Goal: Task Accomplishment & Management: Manage account settings

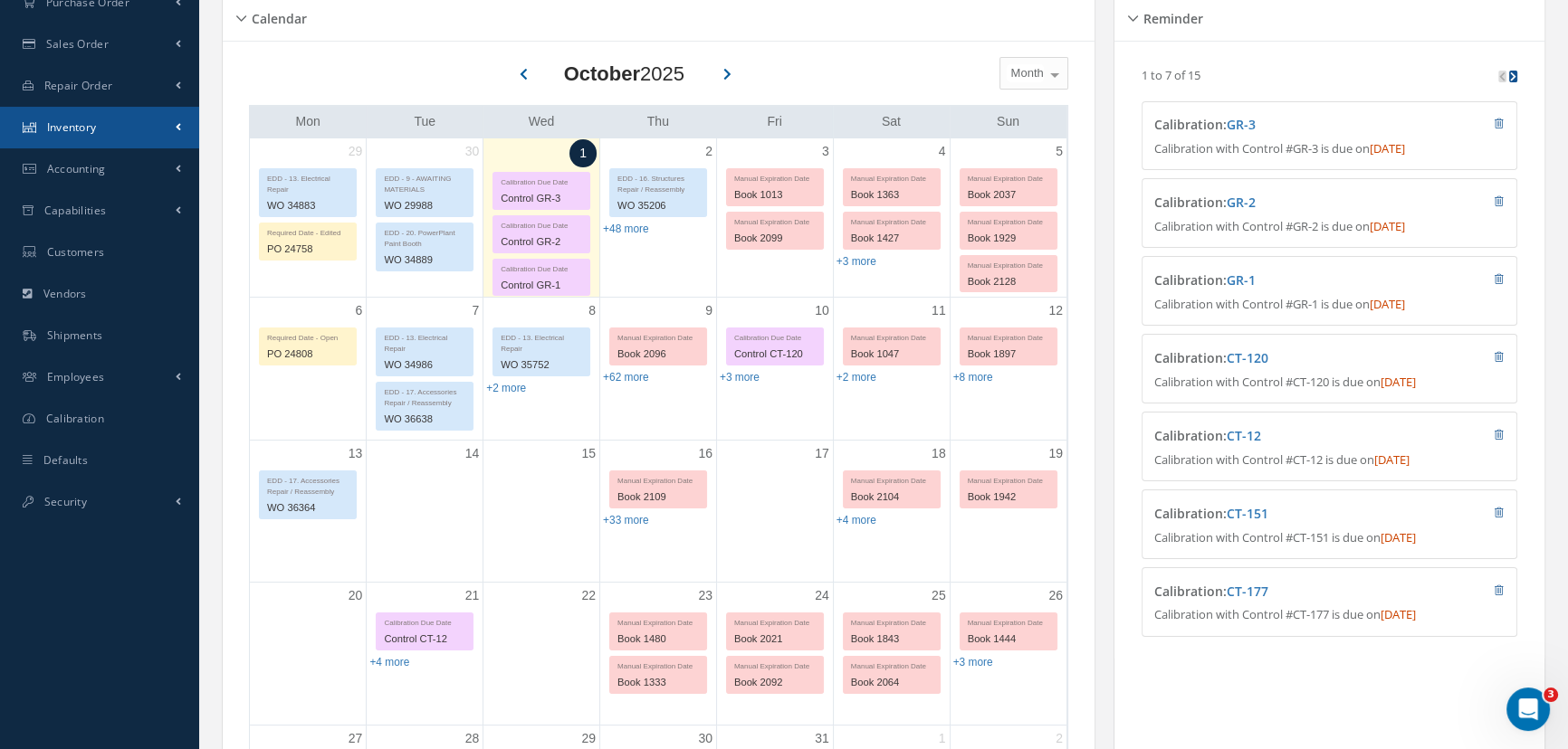
scroll to position [411, 0]
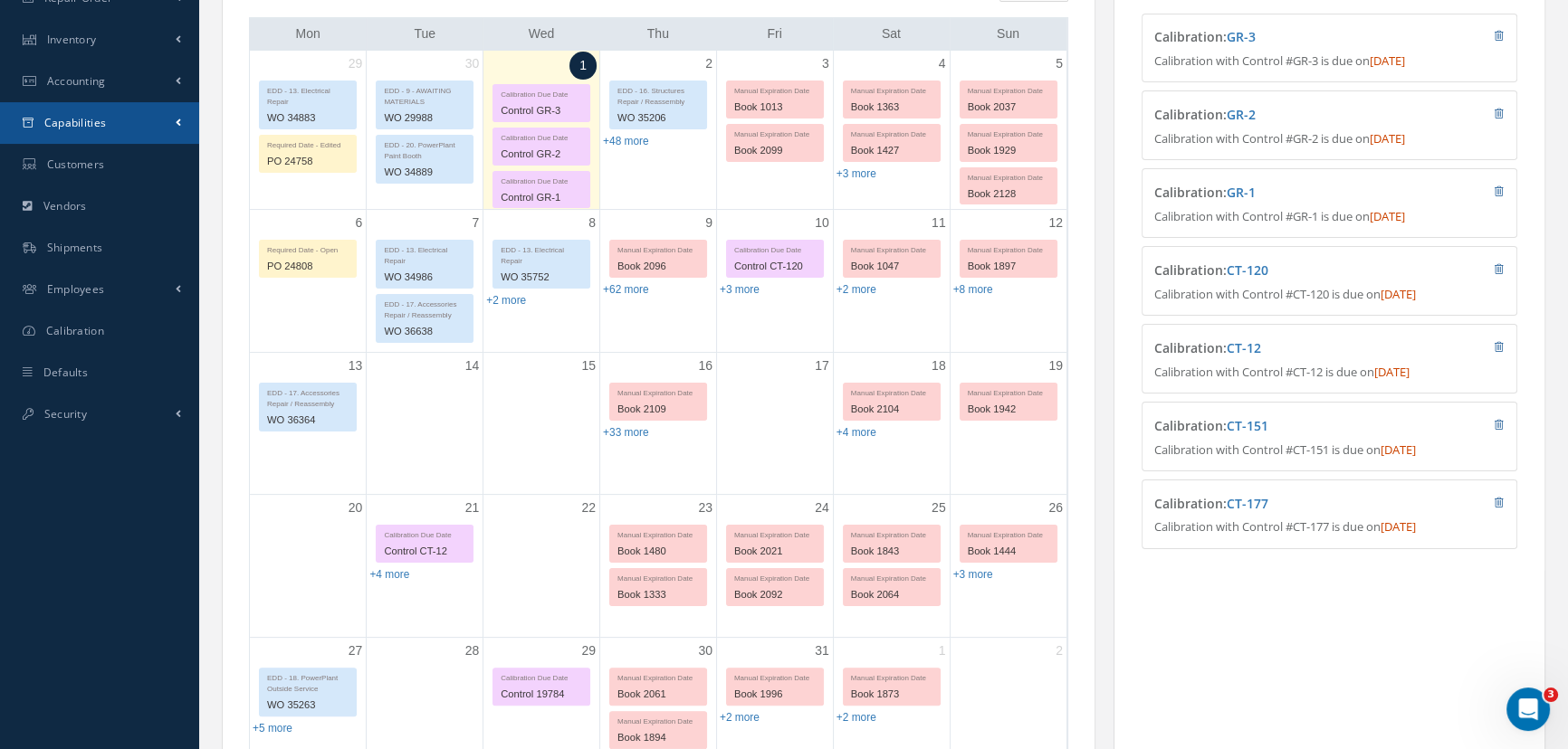
click at [88, 122] on span "Capabilities" at bounding box center [75, 123] width 63 height 15
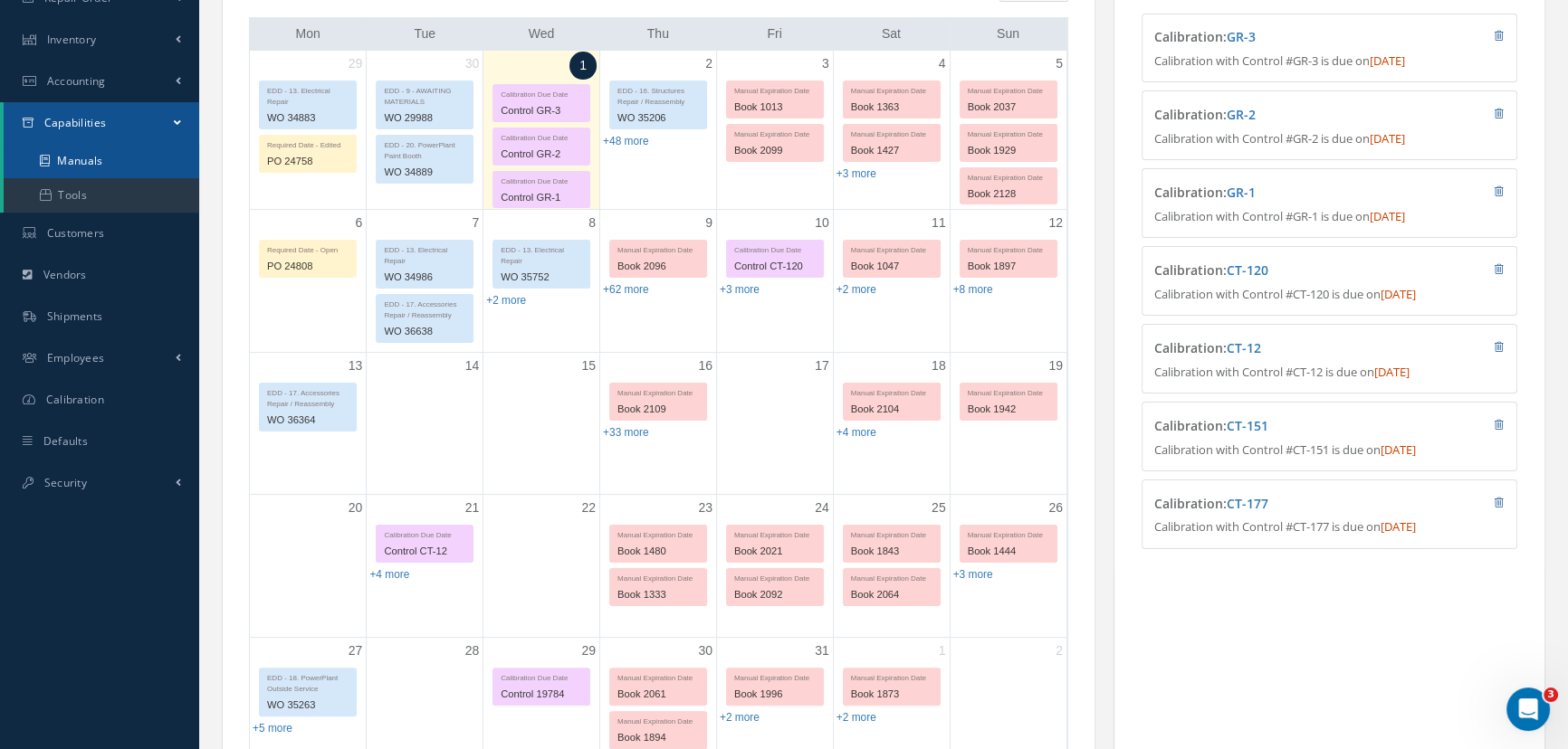
click at [53, 156] on link "Manuals" at bounding box center [101, 161] width 196 height 35
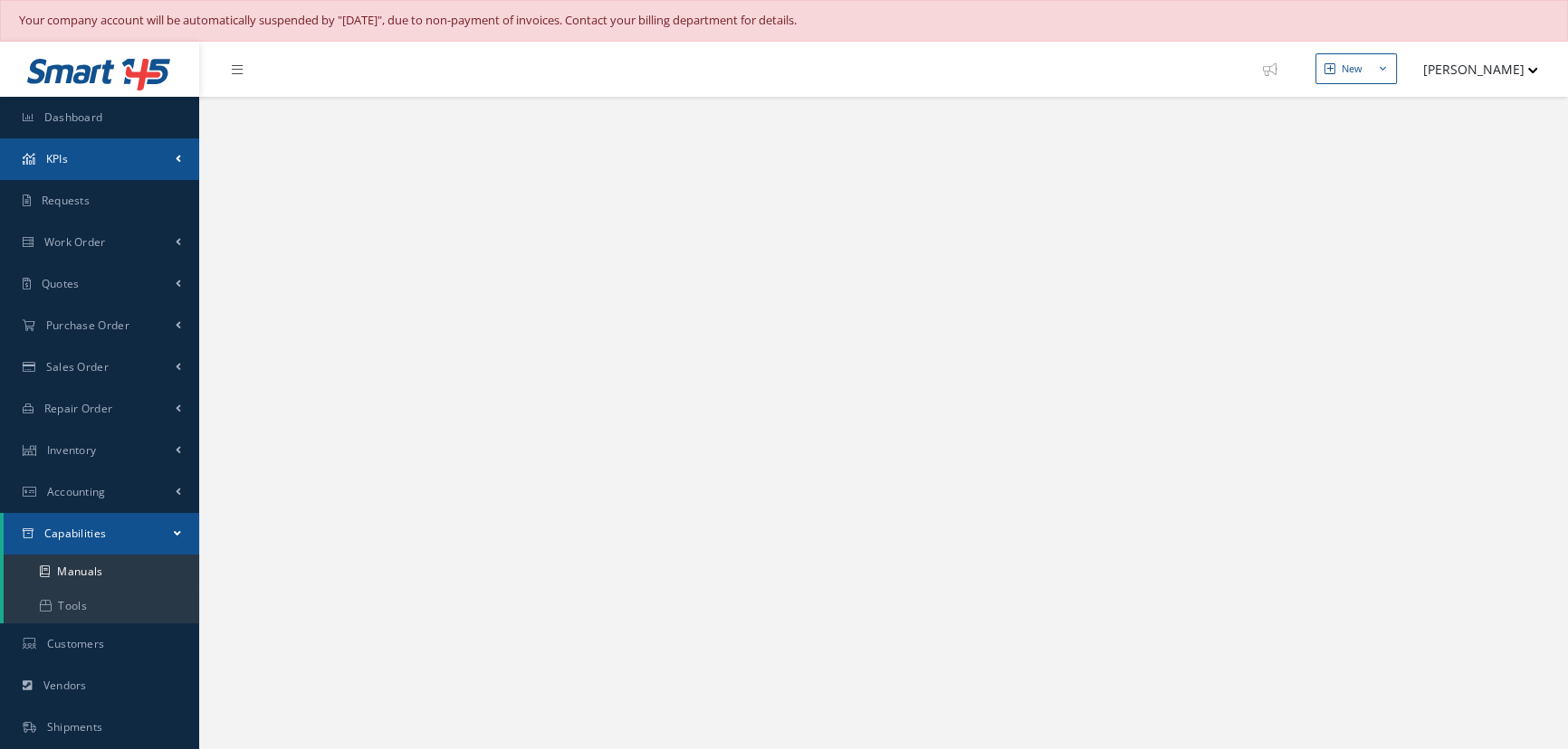
select select "25"
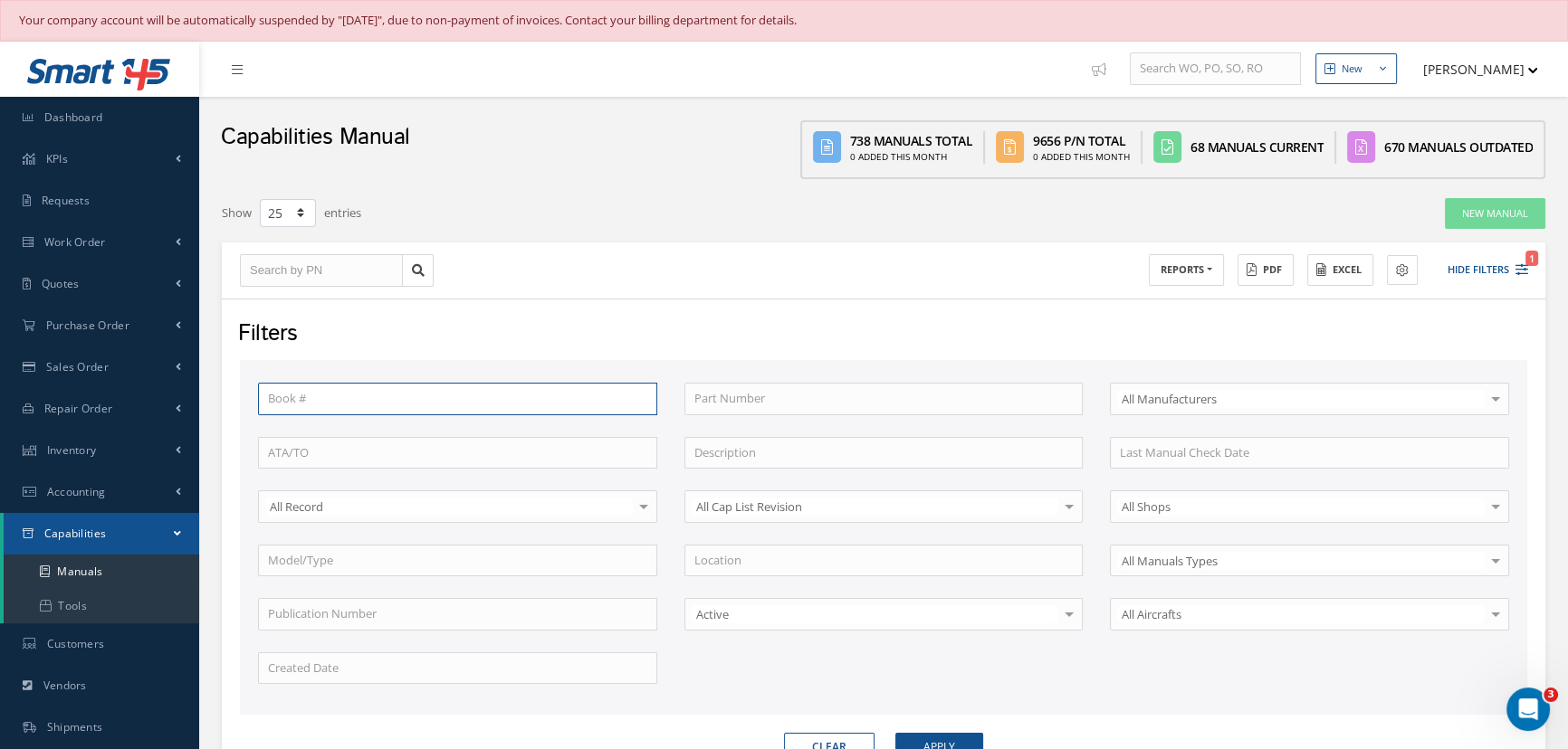
click at [326, 406] on input "text" at bounding box center [458, 400] width 400 height 33
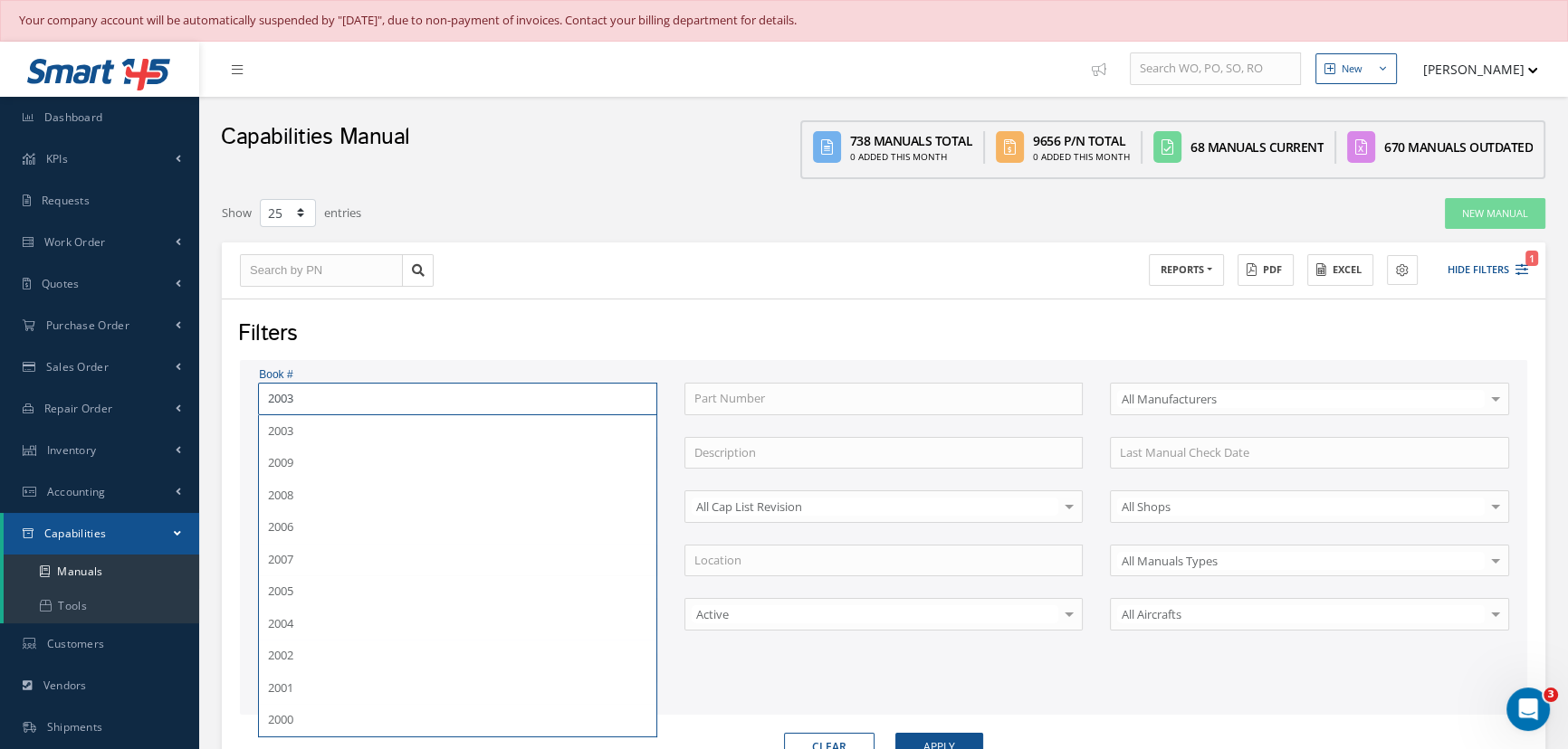
type input "2003"
click at [895, 733] on button "Apply" at bounding box center [938, 747] width 88 height 29
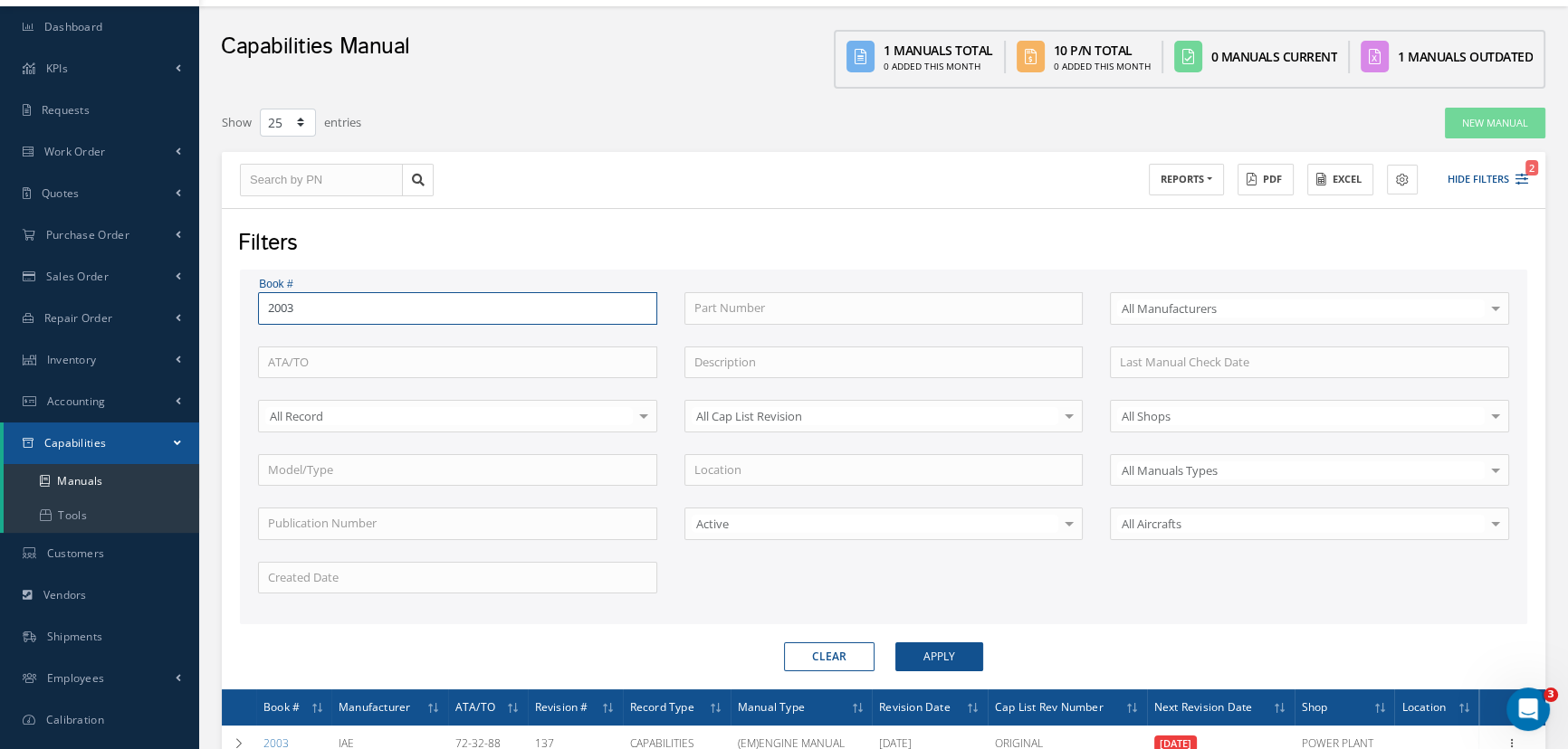
scroll to position [239, 0]
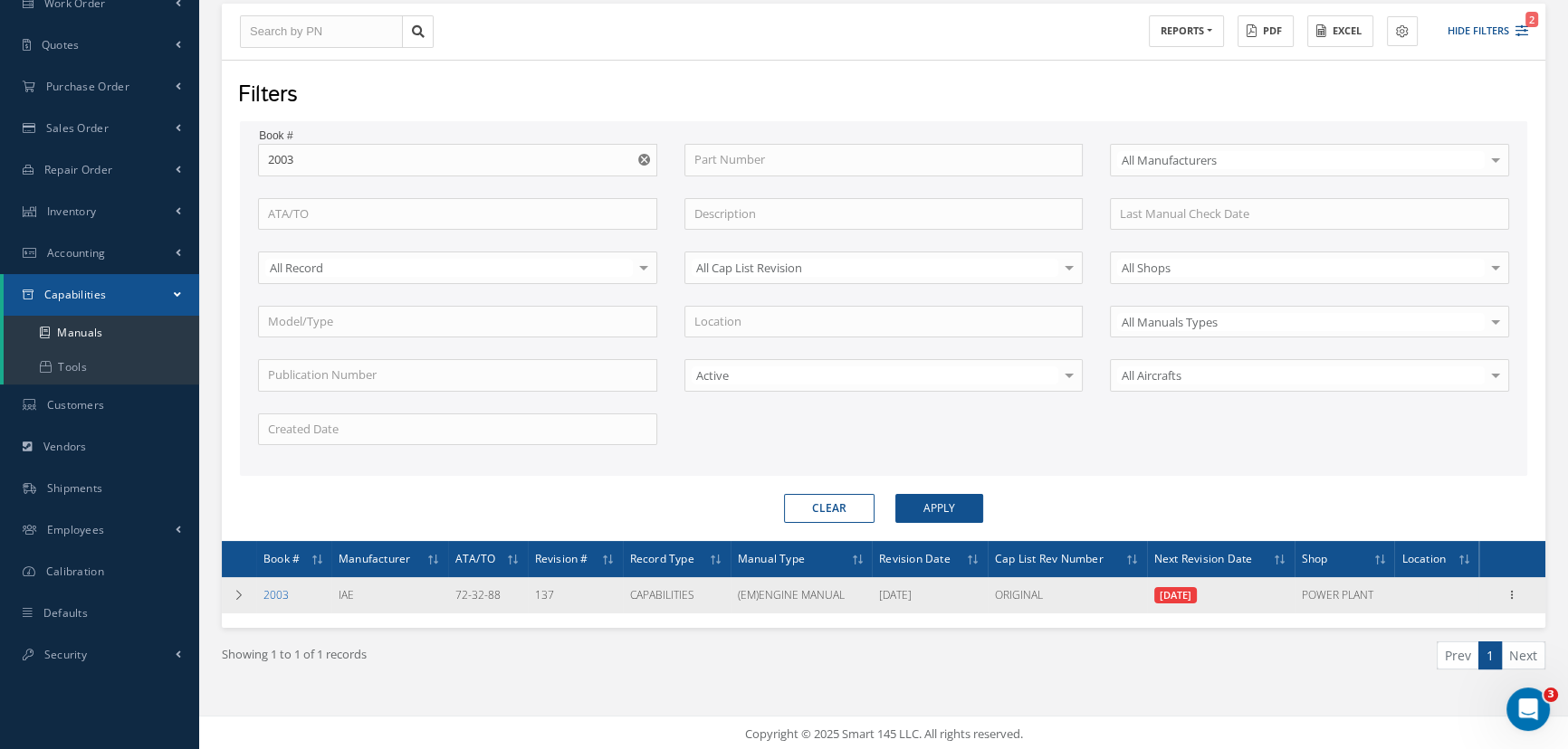
click at [271, 595] on link "2003" at bounding box center [276, 596] width 25 height 15
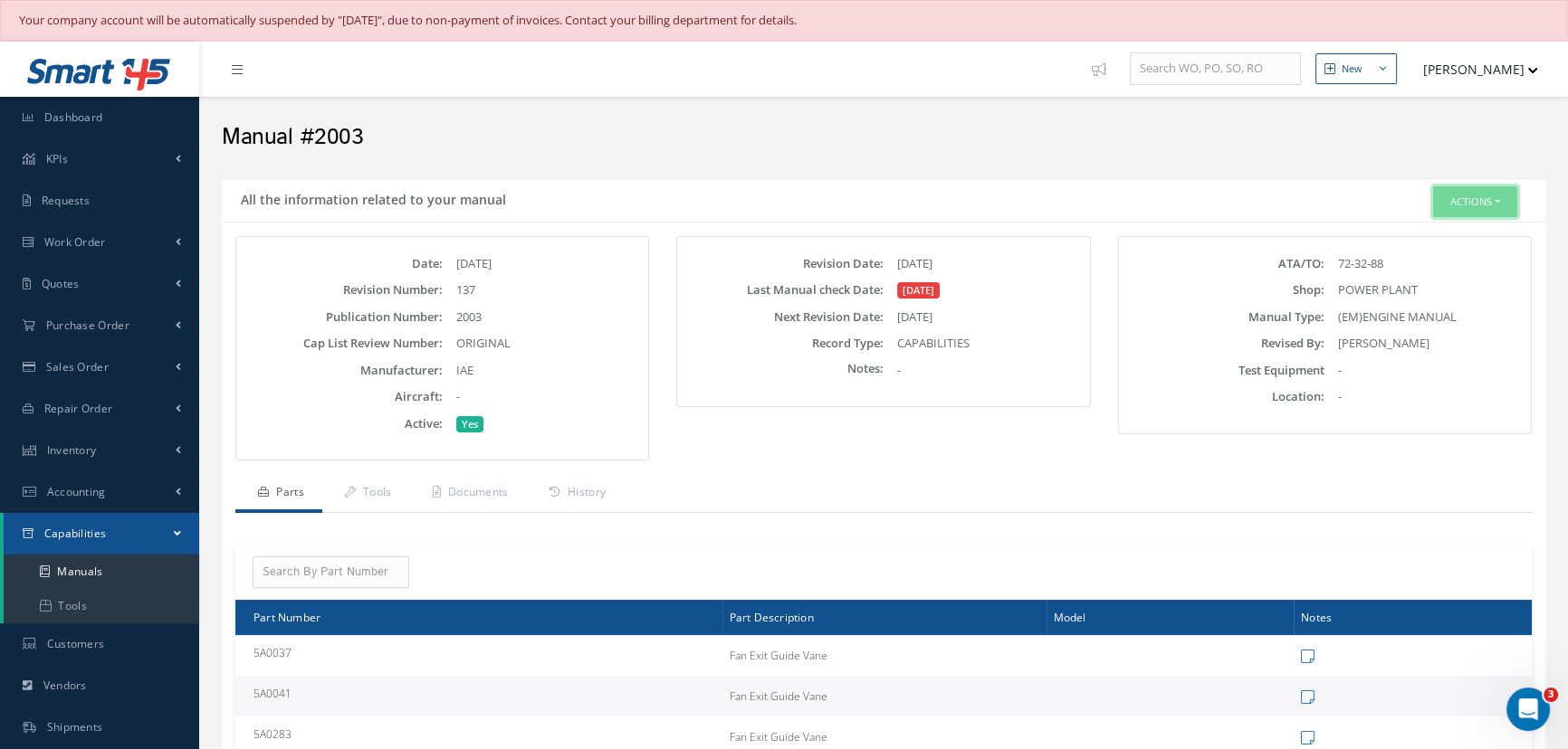
click at [1470, 200] on button "Actions" at bounding box center [1474, 202] width 84 height 32
click at [1449, 231] on link "Edit" at bounding box center [1446, 236] width 145 height 24
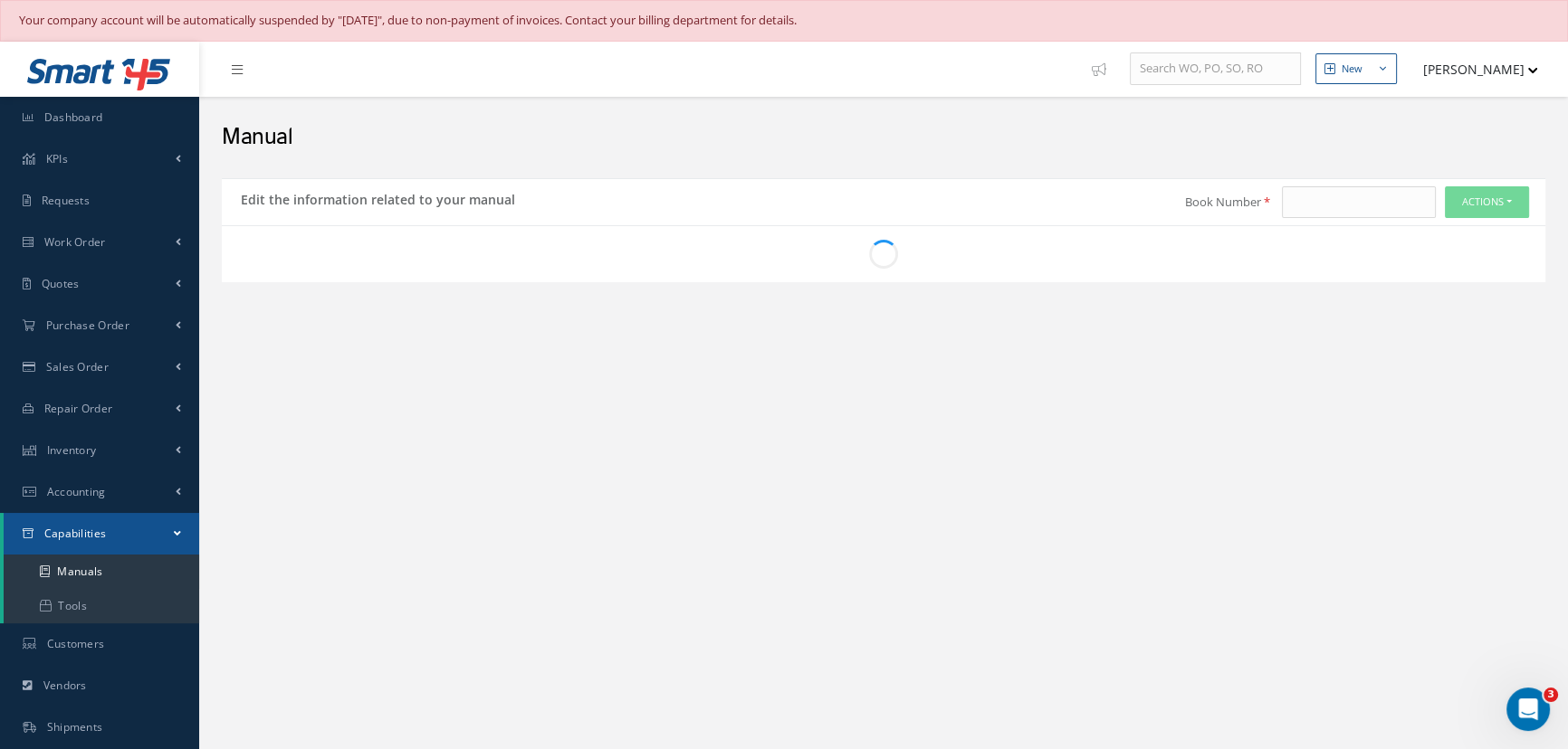
type input "2003"
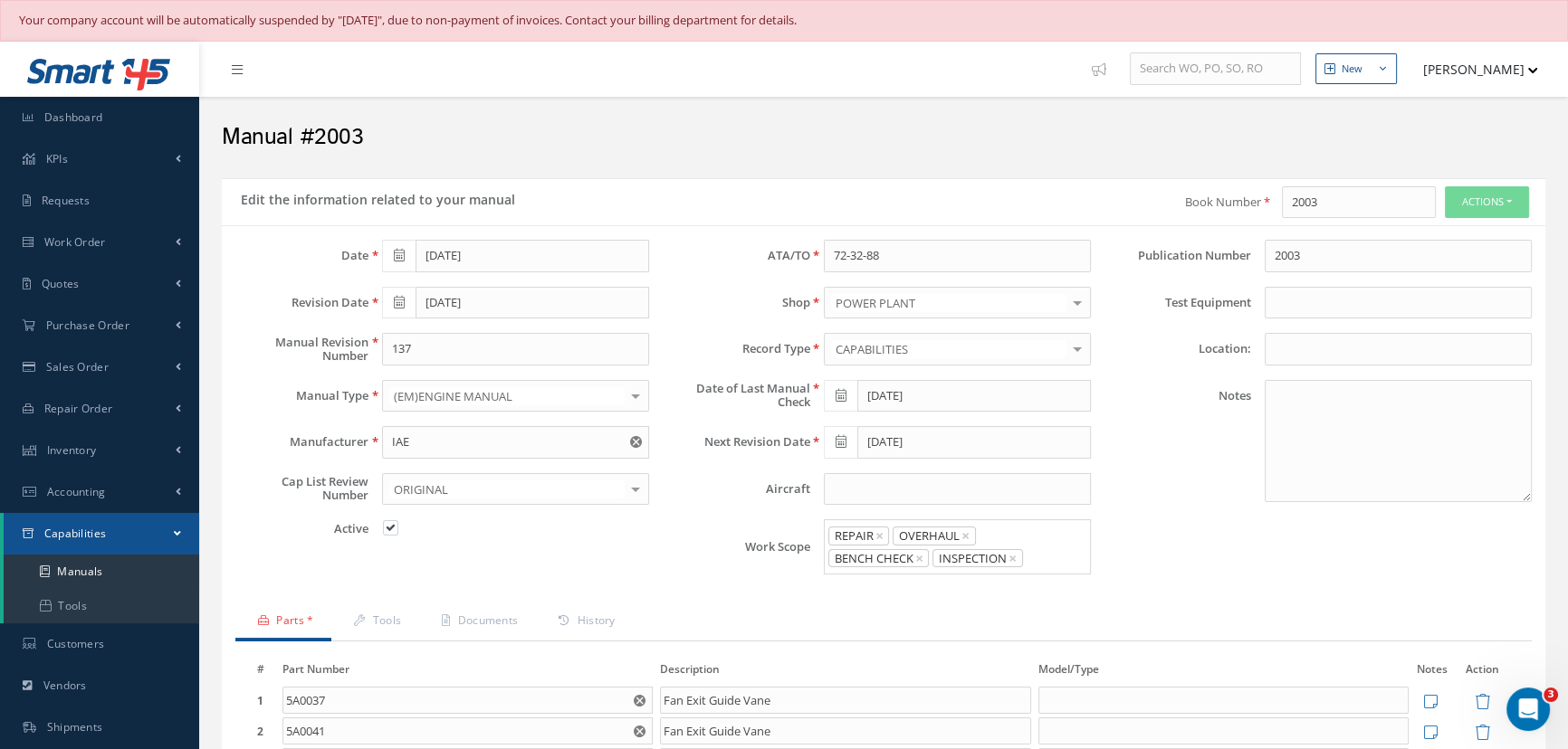
click at [402, 252] on icon at bounding box center [399, 255] width 11 height 13
click at [398, 293] on th "«" at bounding box center [396, 287] width 27 height 27
click at [439, 291] on th "August 2023" at bounding box center [477, 287] width 136 height 27
click at [412, 432] on span "Sep" at bounding box center [406, 433] width 42 height 49
click at [504, 281] on th "September 2023" at bounding box center [477, 287] width 136 height 27
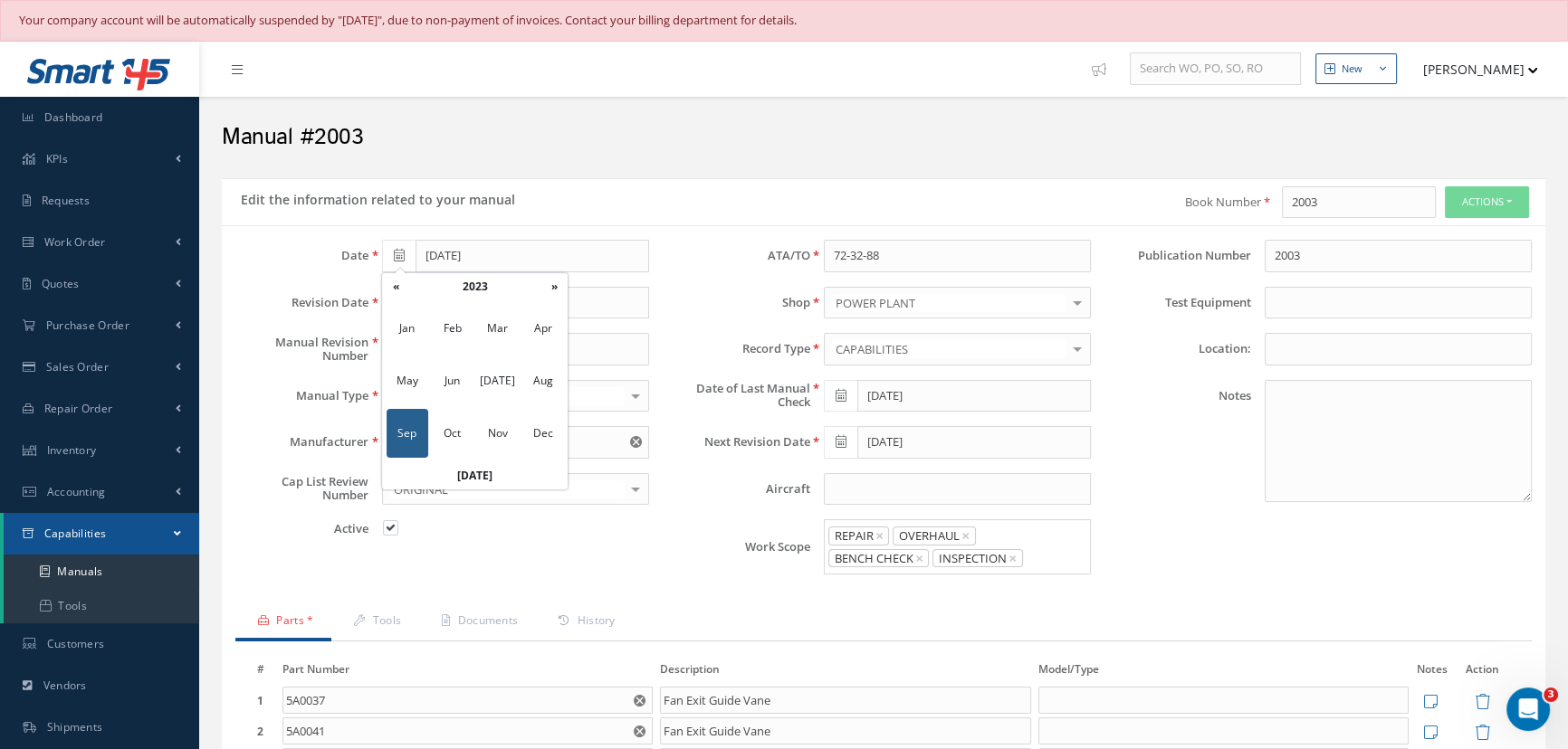
click at [504, 280] on th "2023" at bounding box center [475, 287] width 131 height 27
click at [500, 377] on span "2025" at bounding box center [497, 380] width 42 height 49
click at [538, 379] on span "Aug" at bounding box center [543, 380] width 42 height 49
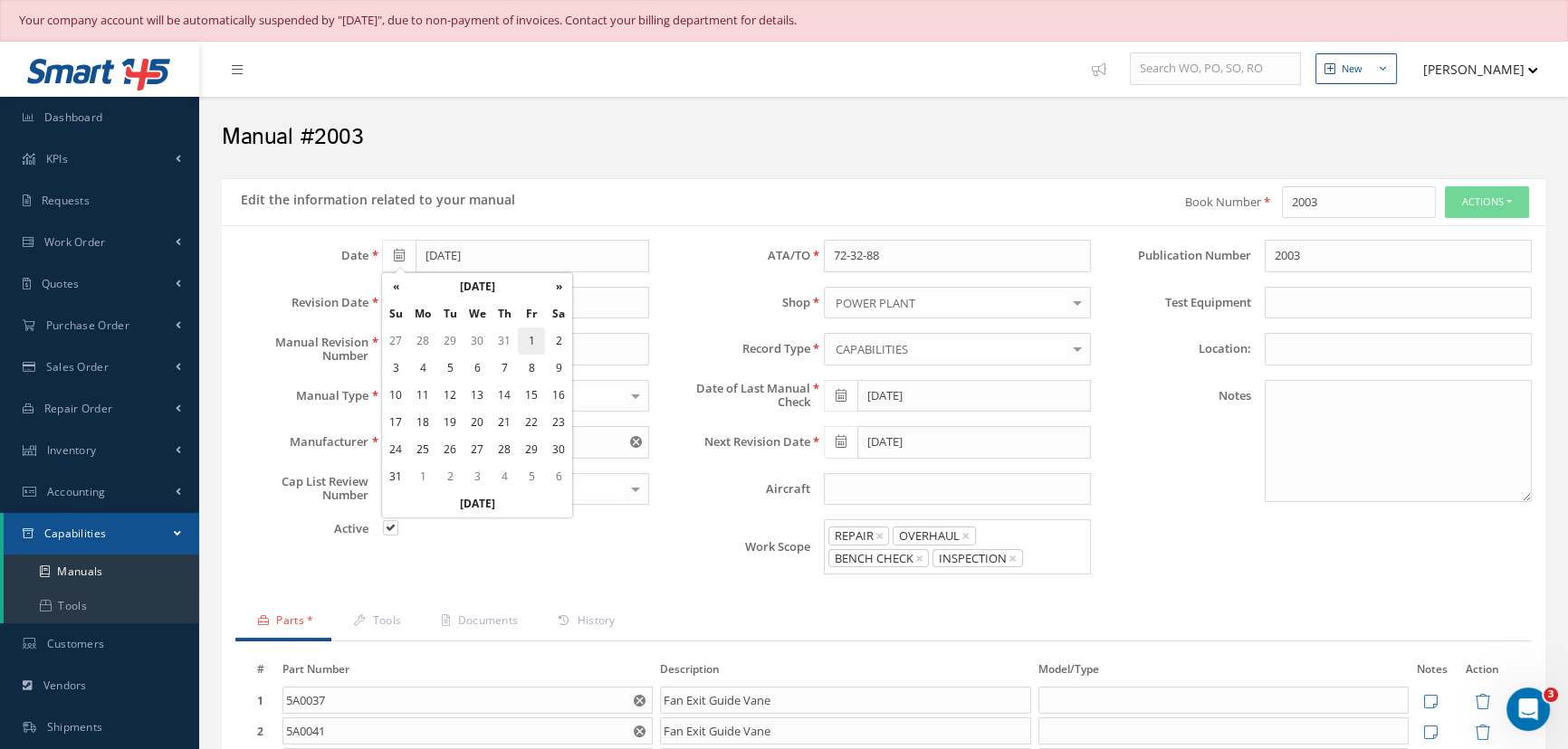
click at [536, 332] on td "1" at bounding box center [531, 341] width 27 height 27
click at [500, 259] on input "[DATE]" at bounding box center [532, 256] width 234 height 33
click at [402, 257] on icon at bounding box center [399, 255] width 11 height 13
click at [482, 500] on th "Today" at bounding box center [477, 504] width 190 height 27
type input "10/01/2025"
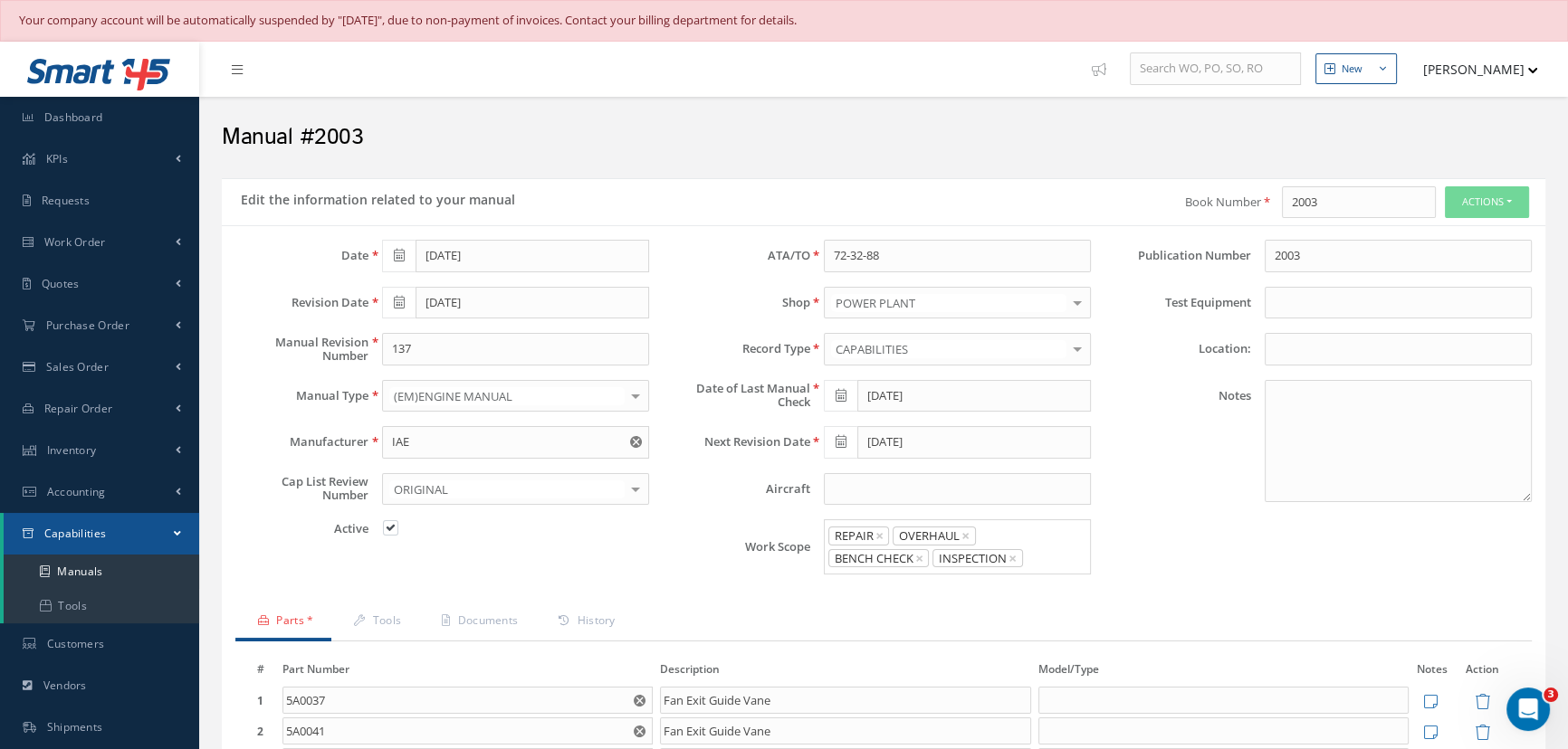
click at [400, 304] on icon at bounding box center [399, 302] width 11 height 13
click at [471, 342] on th "November 2024" at bounding box center [477, 333] width 136 height 27
click at [472, 338] on th "2024" at bounding box center [475, 333] width 131 height 27
click at [514, 422] on span "2025" at bounding box center [497, 427] width 42 height 49
click at [534, 422] on span "Aug" at bounding box center [543, 427] width 42 height 49
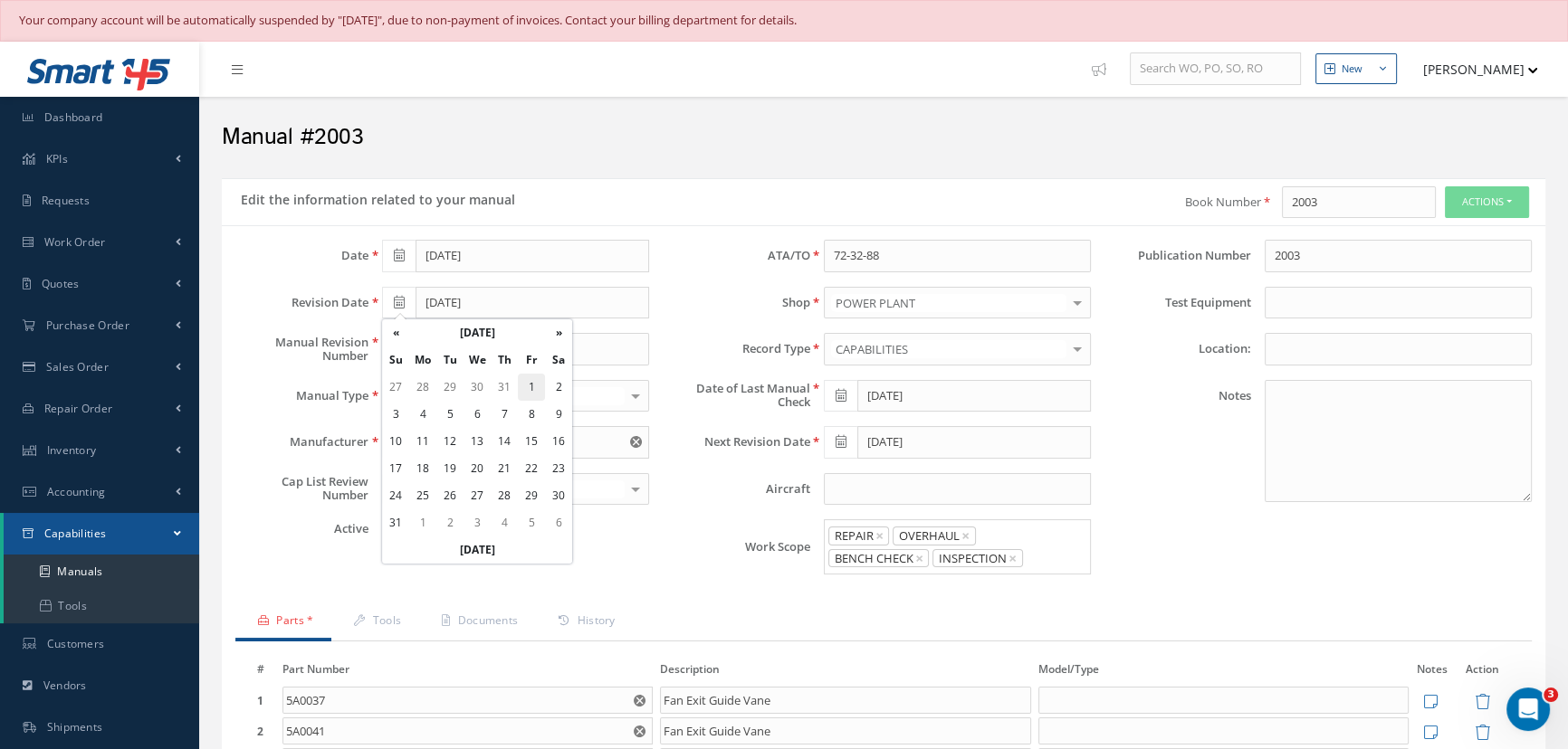
click at [529, 384] on td "1" at bounding box center [531, 387] width 27 height 27
type input "[DATE]"
drag, startPoint x: 445, startPoint y: 341, endPoint x: 345, endPoint y: 338, distance: 100.0
click at [348, 338] on div "Manual Revision Number 137" at bounding box center [442, 349] width 441 height 33
type input "47"
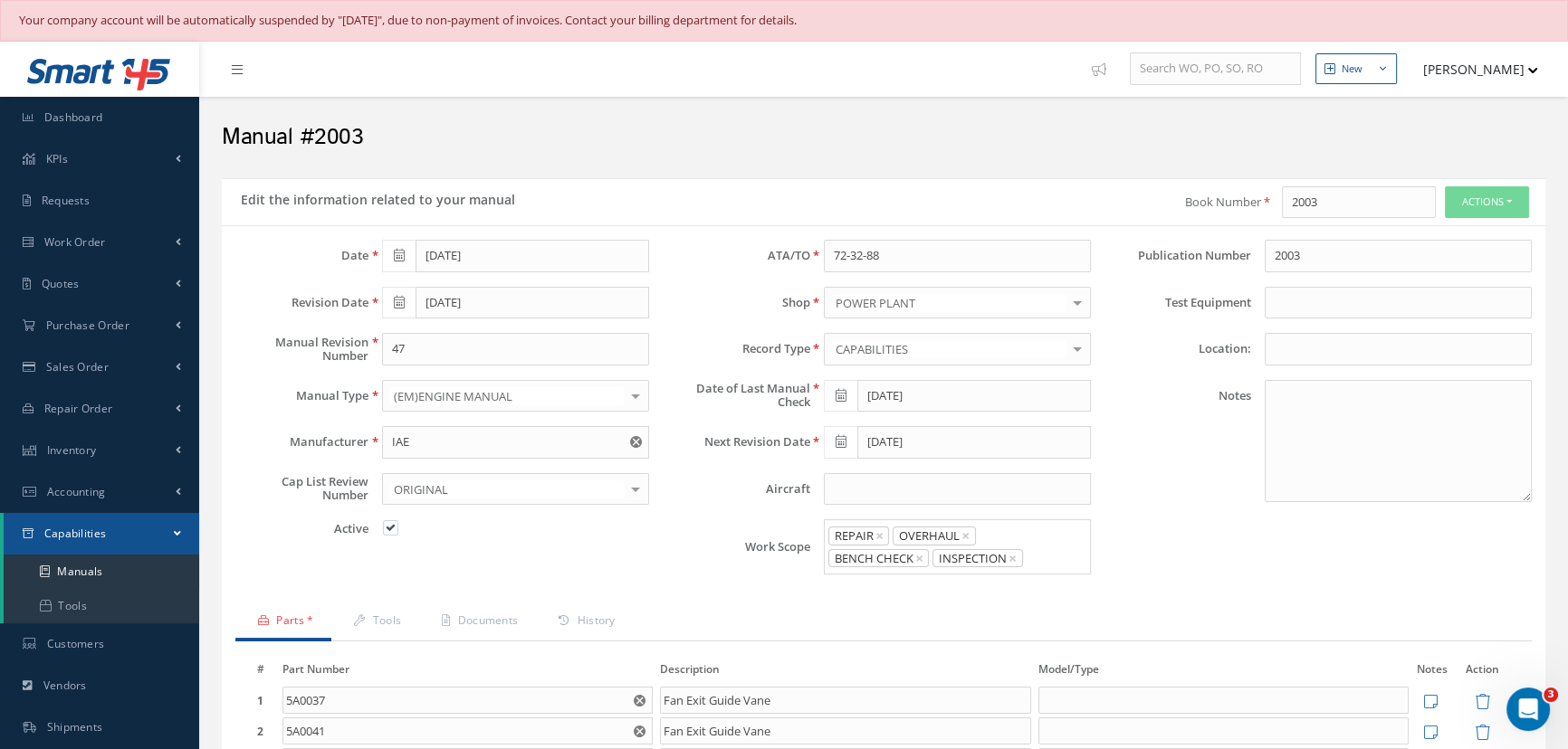
click at [849, 395] on span at bounding box center [840, 397] width 34 height 33
click at [934, 364] on th "Today" at bounding box center [918, 367] width 190 height 27
type input "10/01/2025"
type input "10/31/2025"
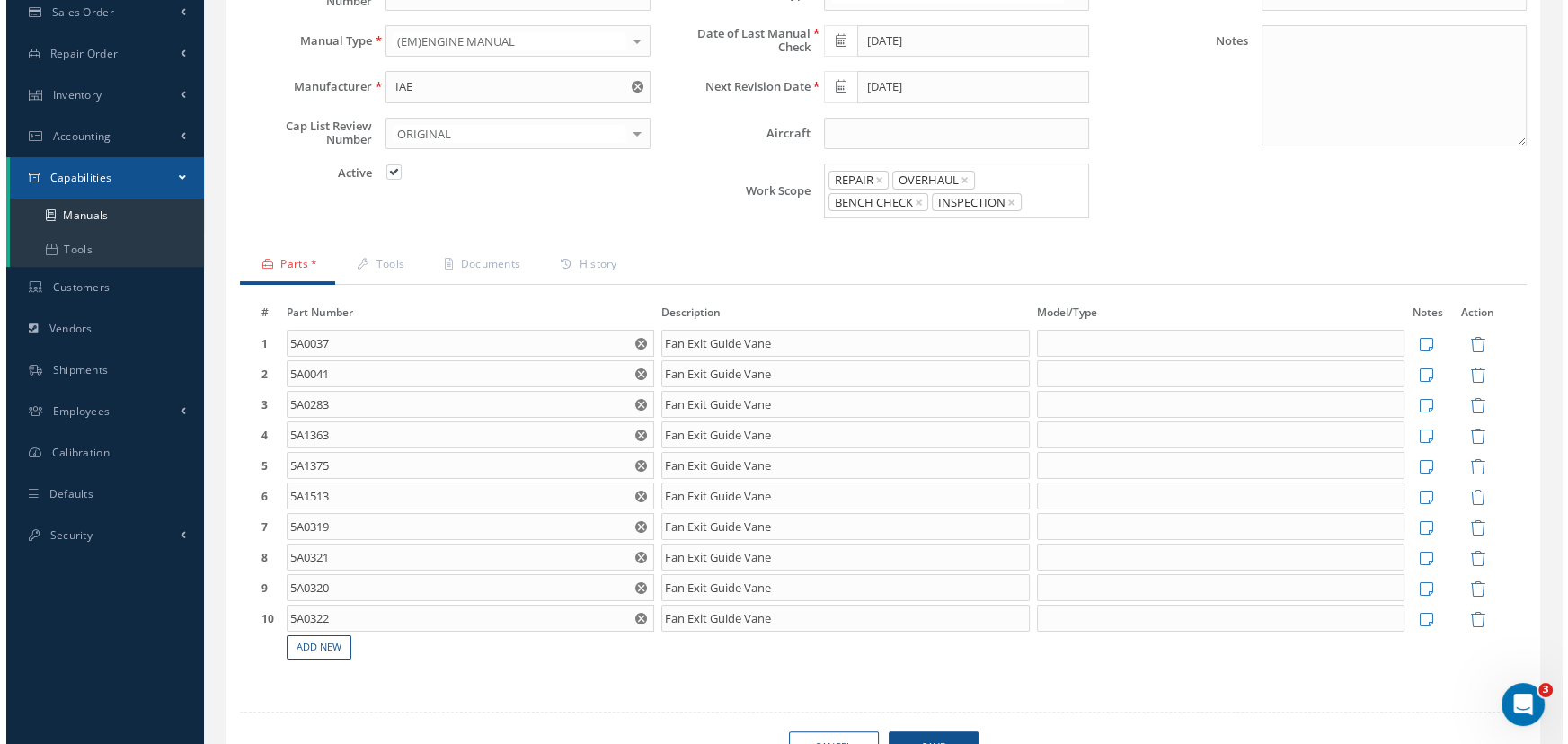
scroll to position [408, 0]
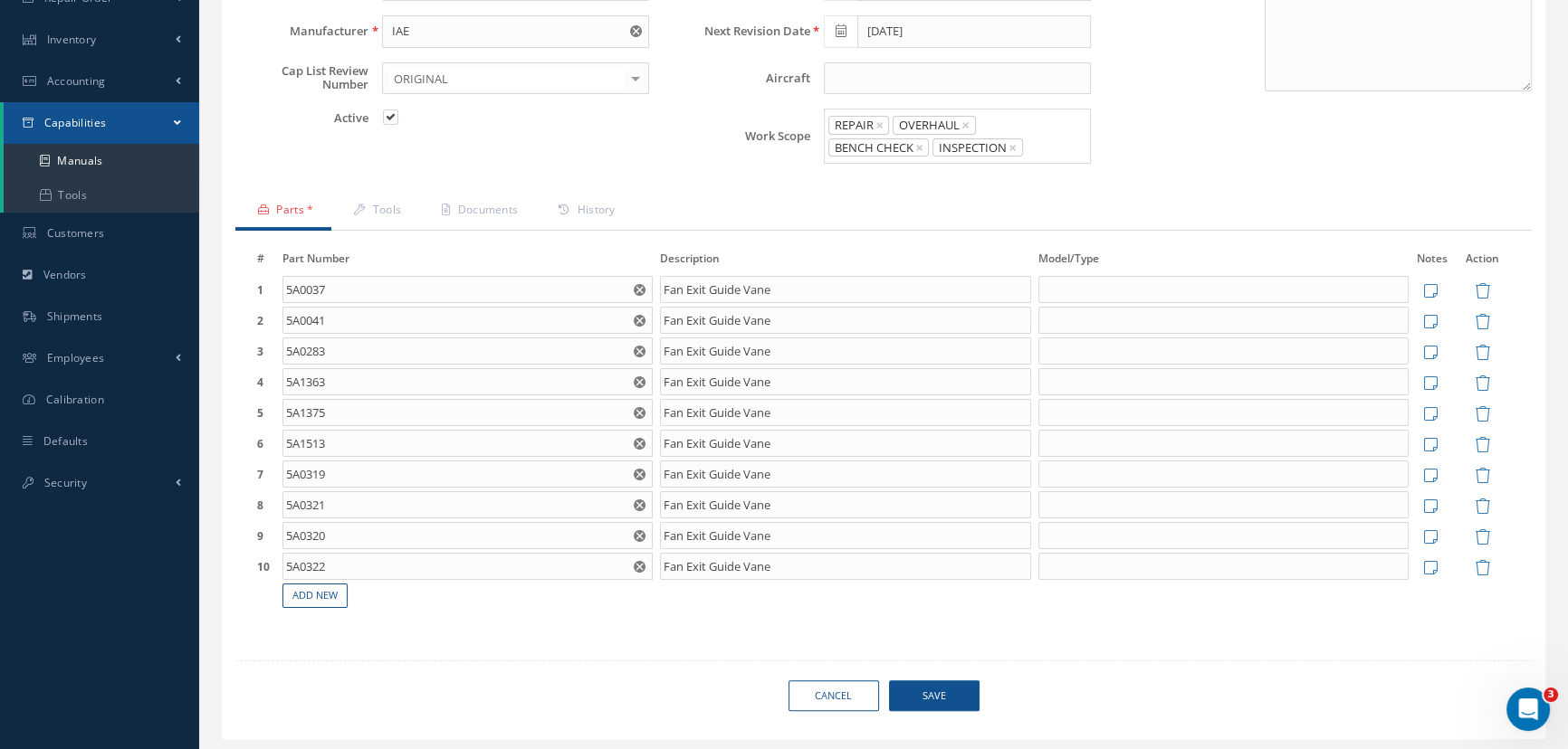
click at [912, 692] on span "Save" at bounding box center [935, 696] width 91 height 32
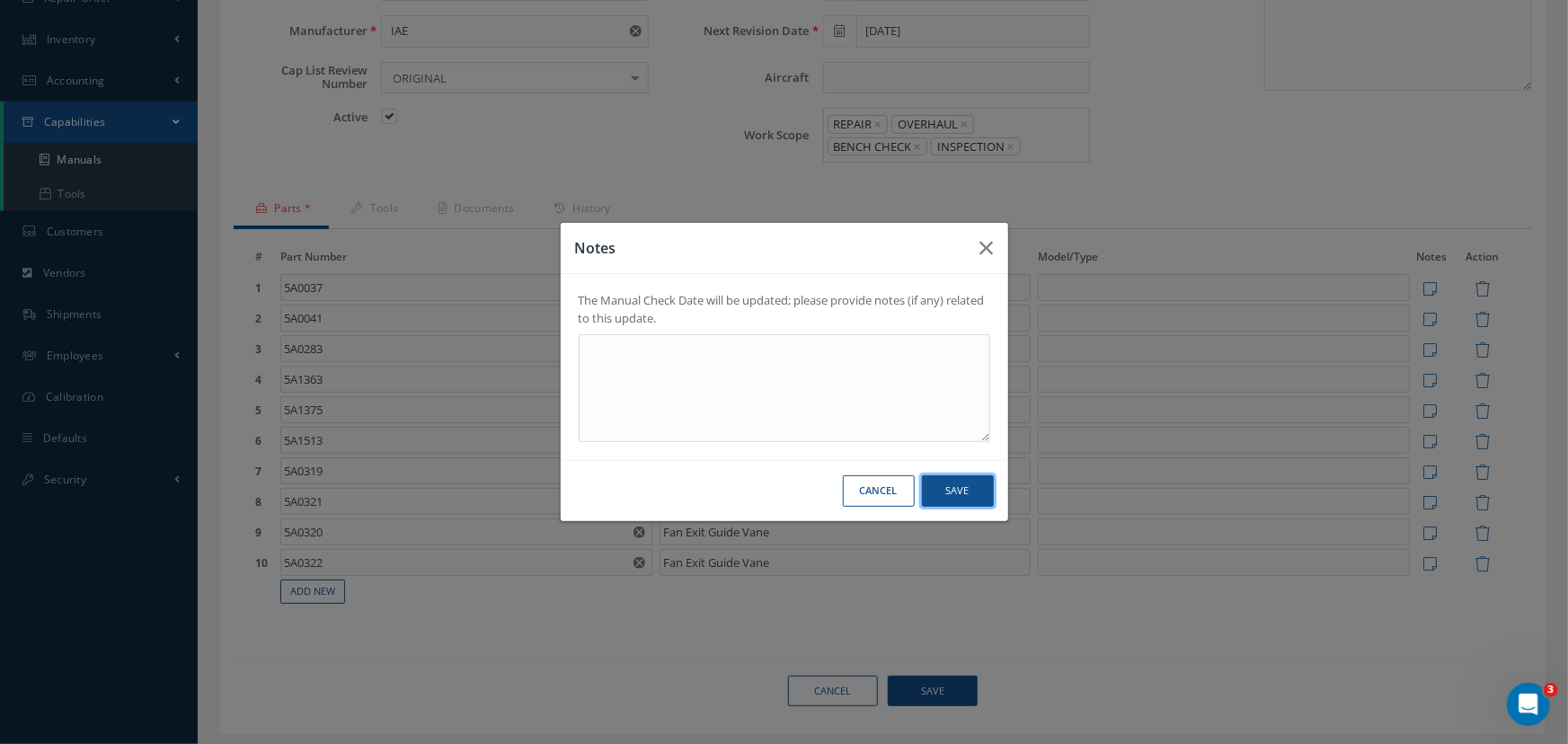
click at [958, 493] on button "Save" at bounding box center [957, 491] width 72 height 32
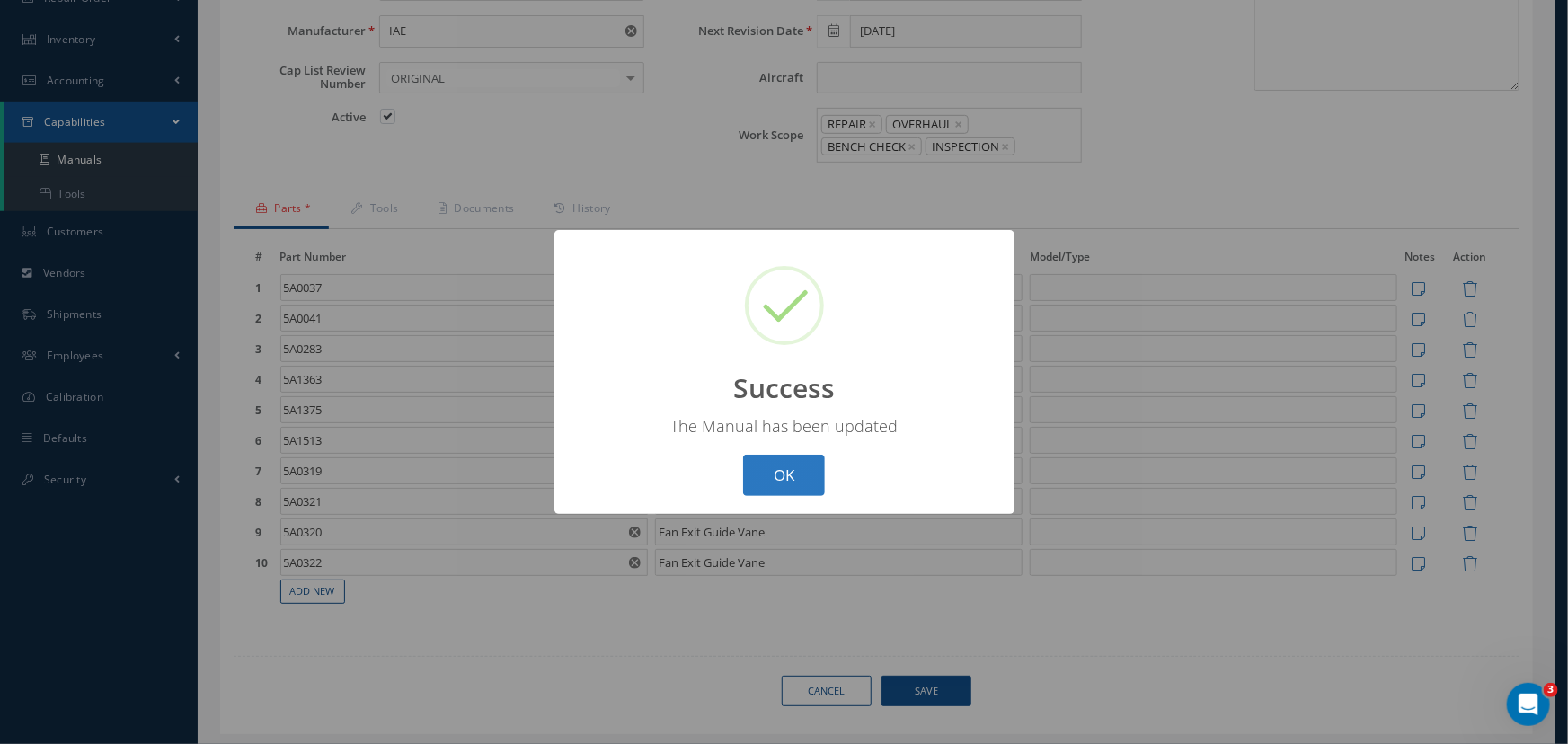
click at [783, 477] on button "OK" at bounding box center [783, 476] width 81 height 42
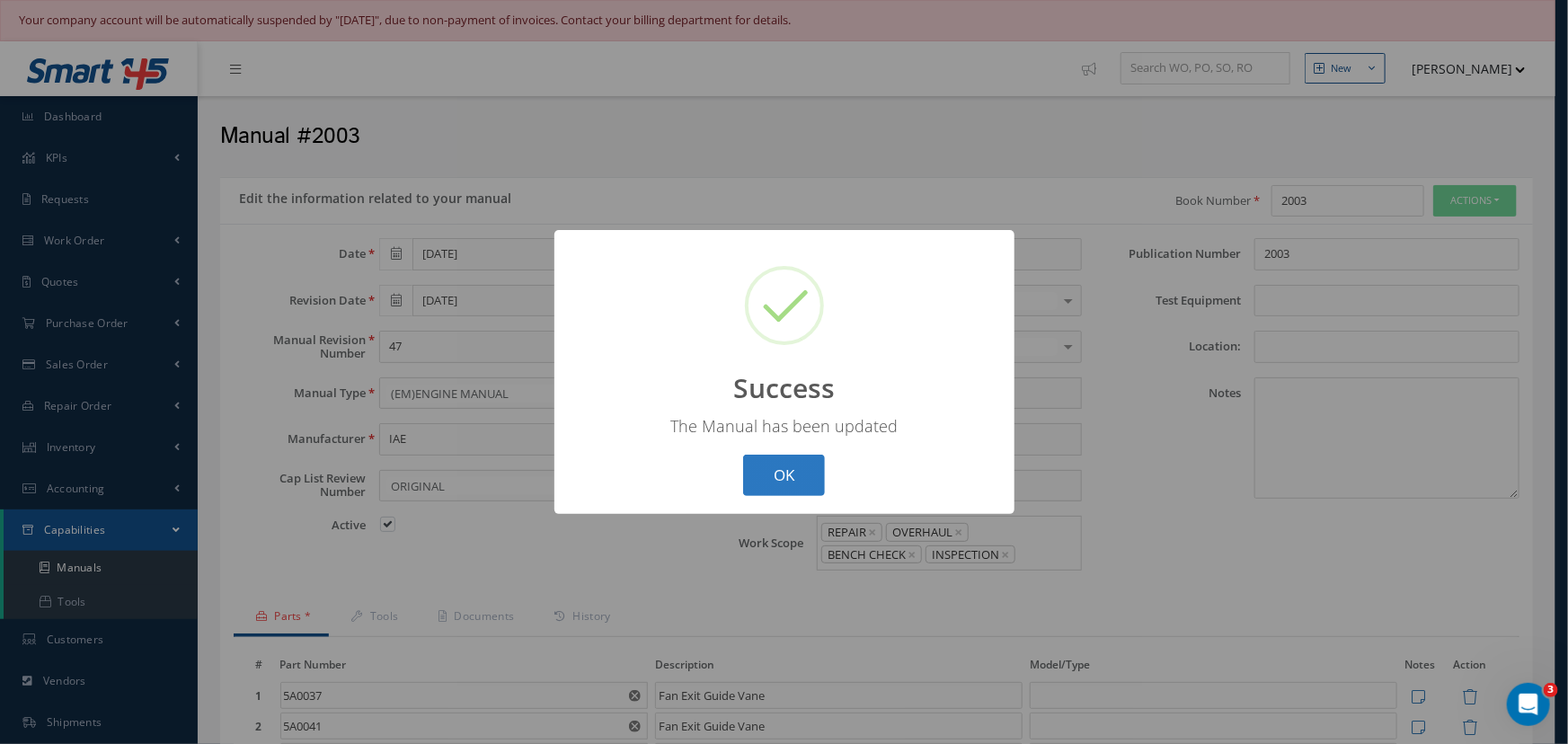
select select "25"
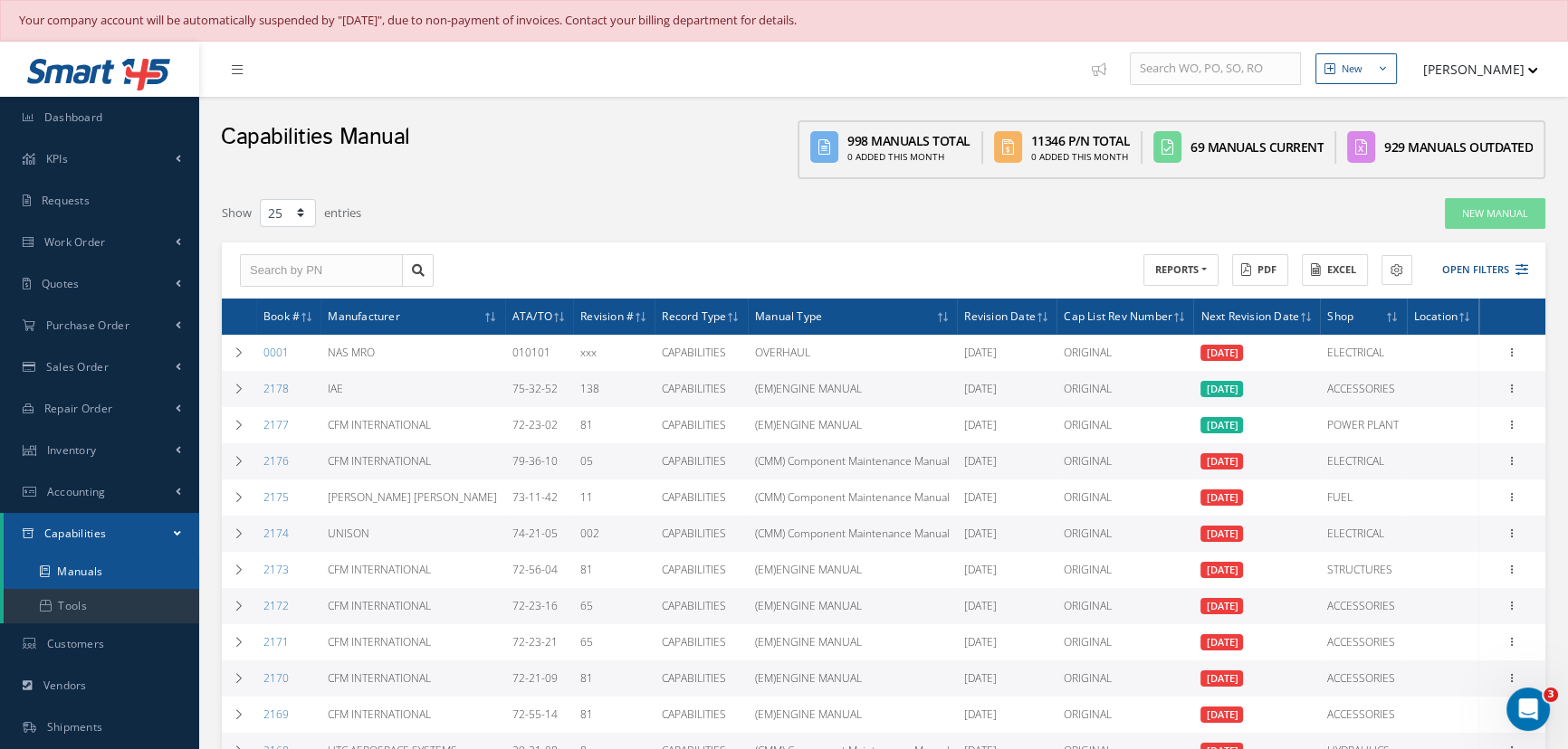
click at [75, 570] on link "Manuals" at bounding box center [101, 572] width 196 height 35
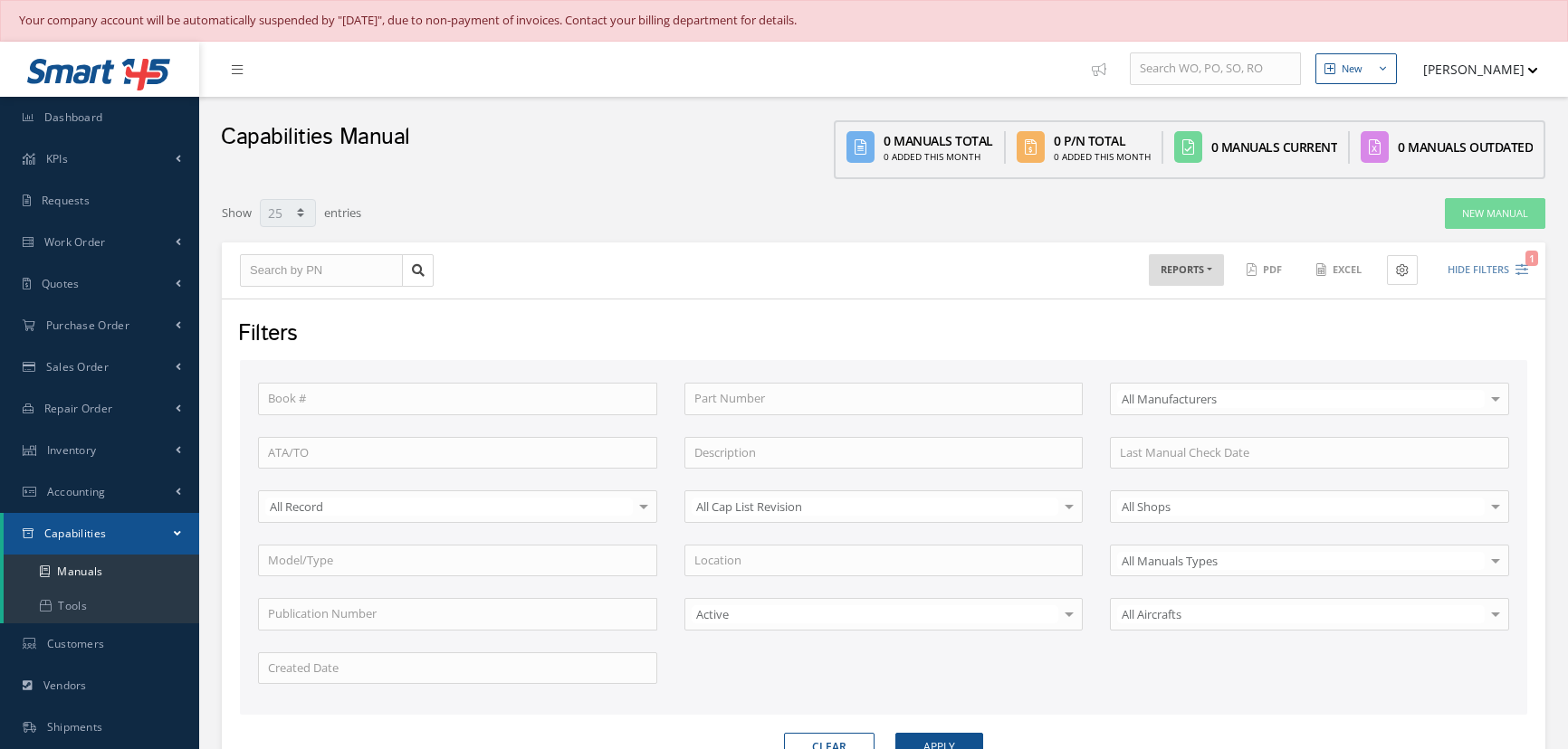
select select "25"
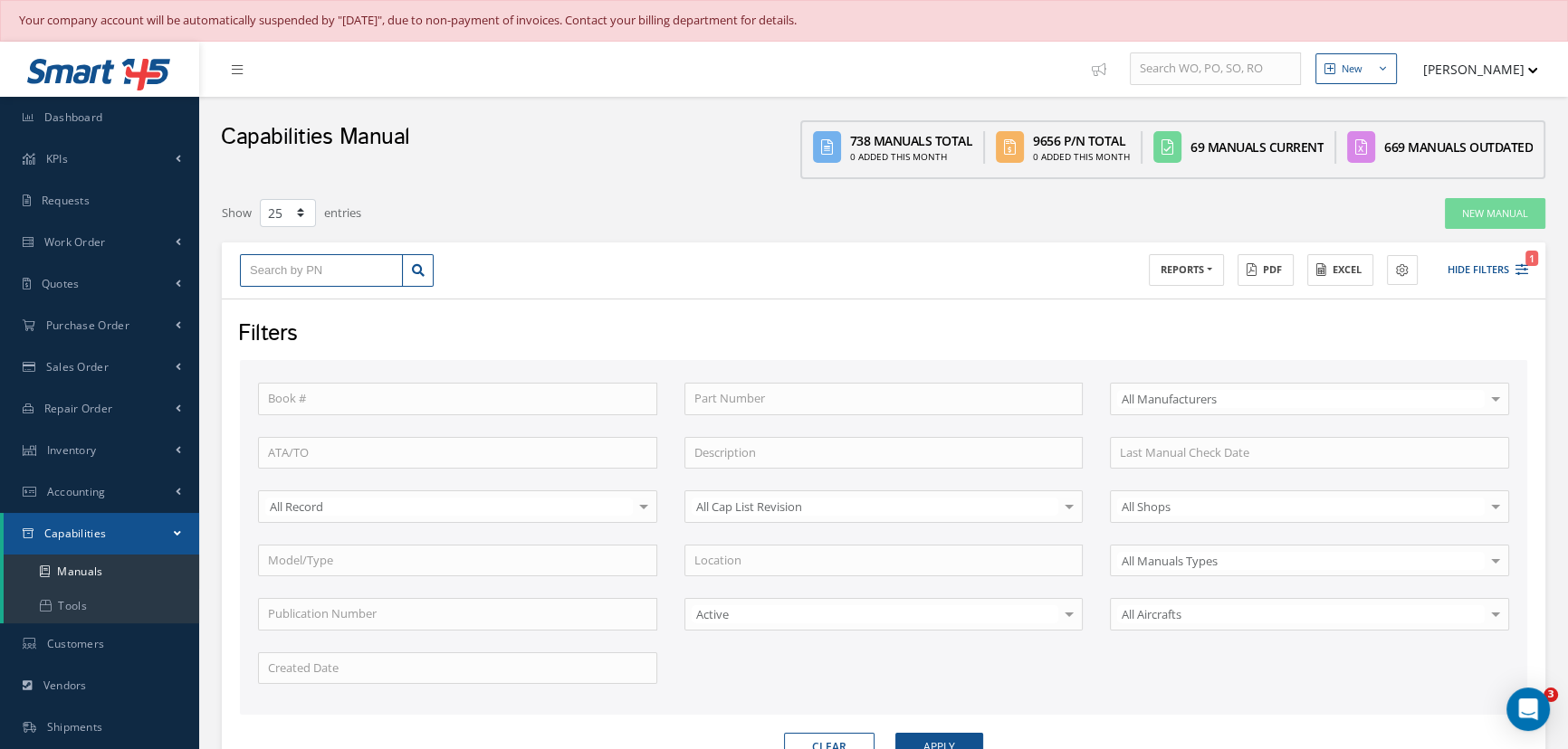
click at [312, 267] on input "text" at bounding box center [321, 270] width 163 height 33
type input "1"
type input "18"
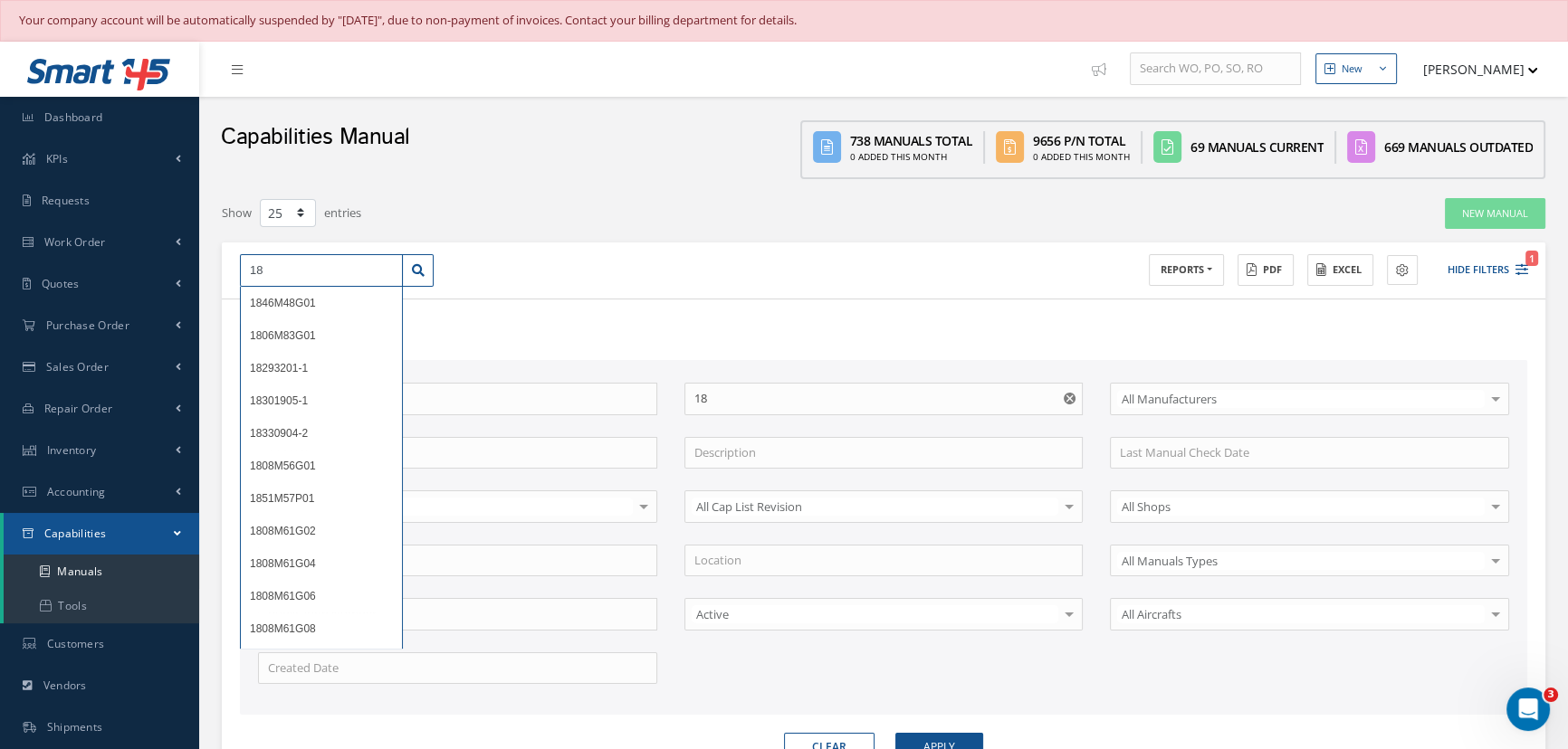
type input "183"
type input "1834"
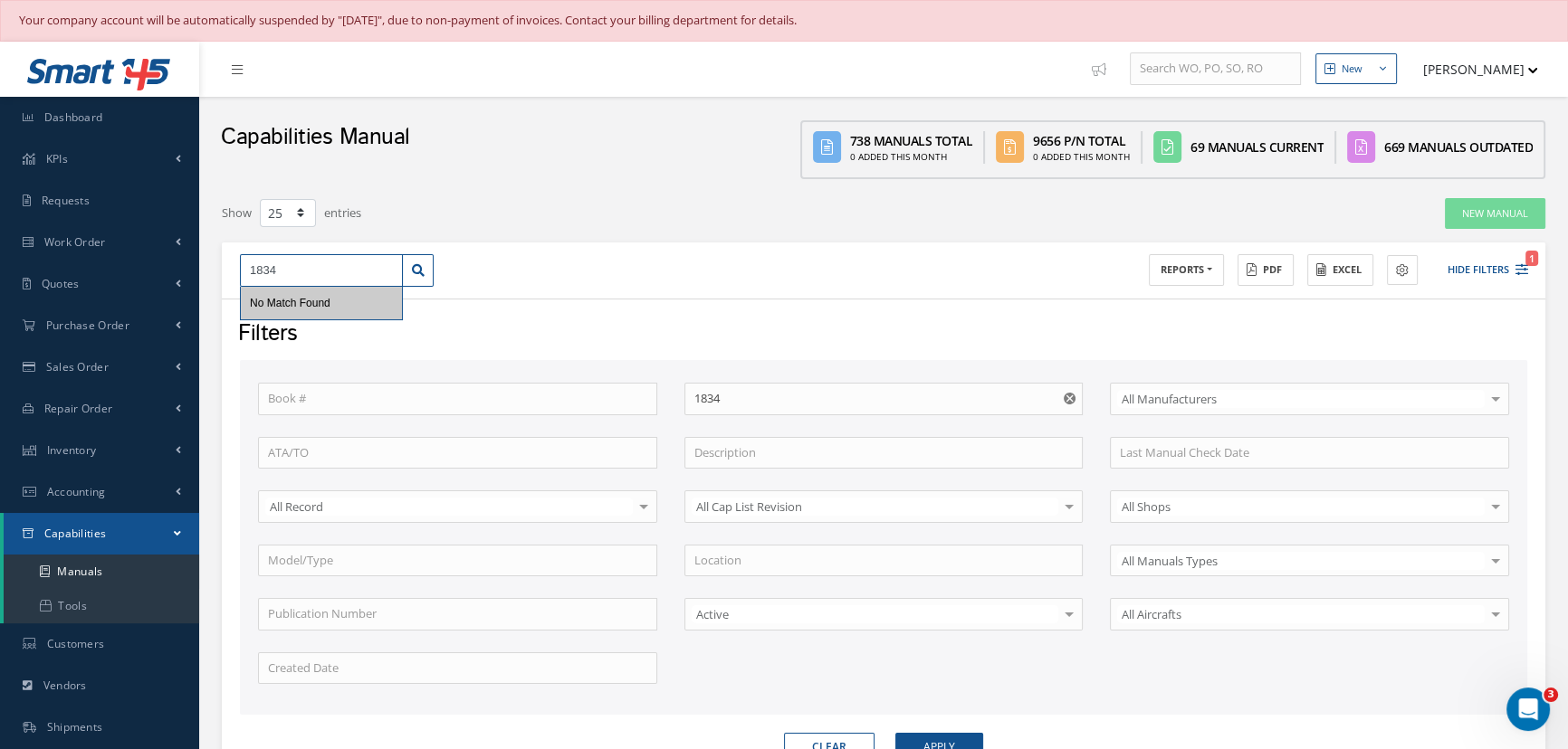
type input "1834"
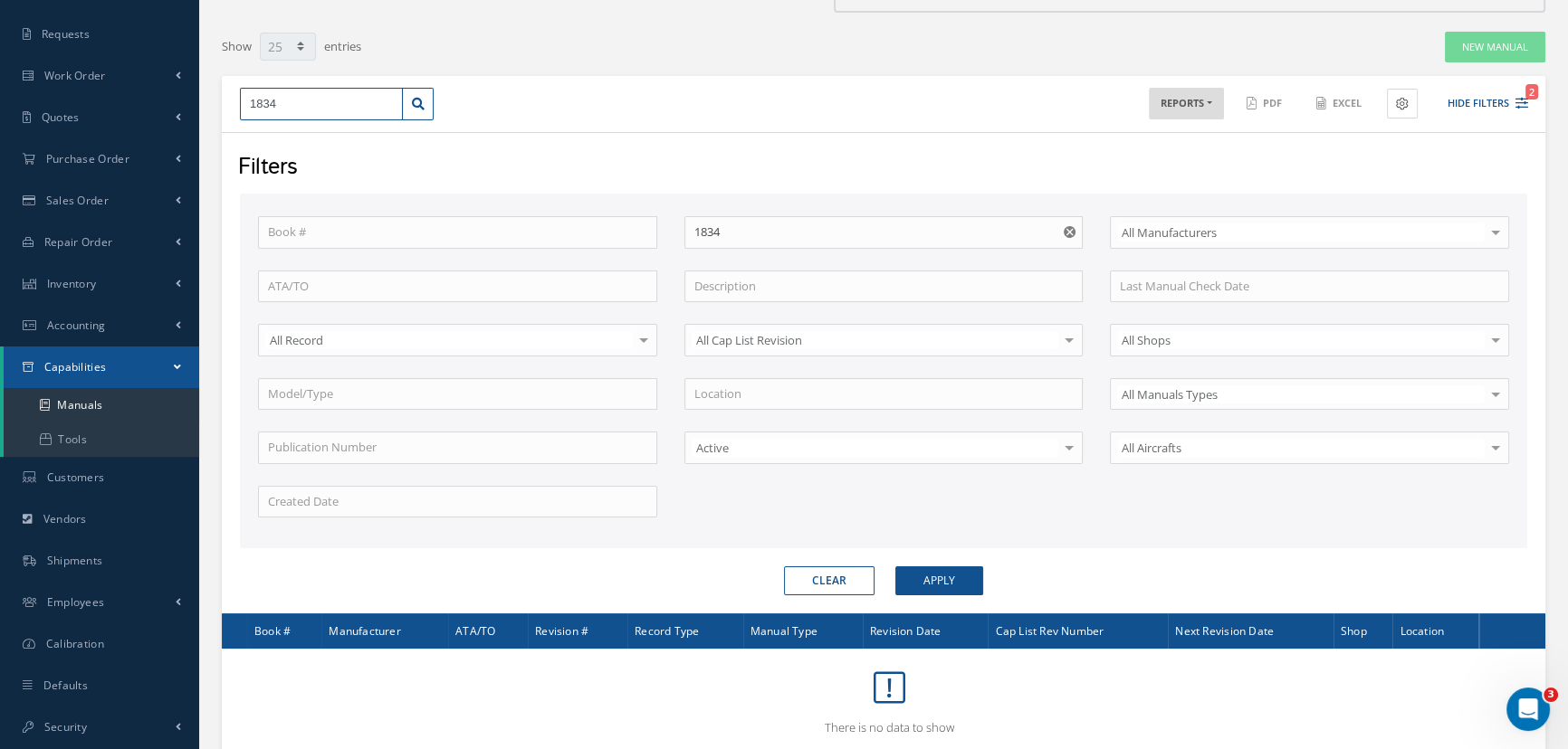
scroll to position [210, 0]
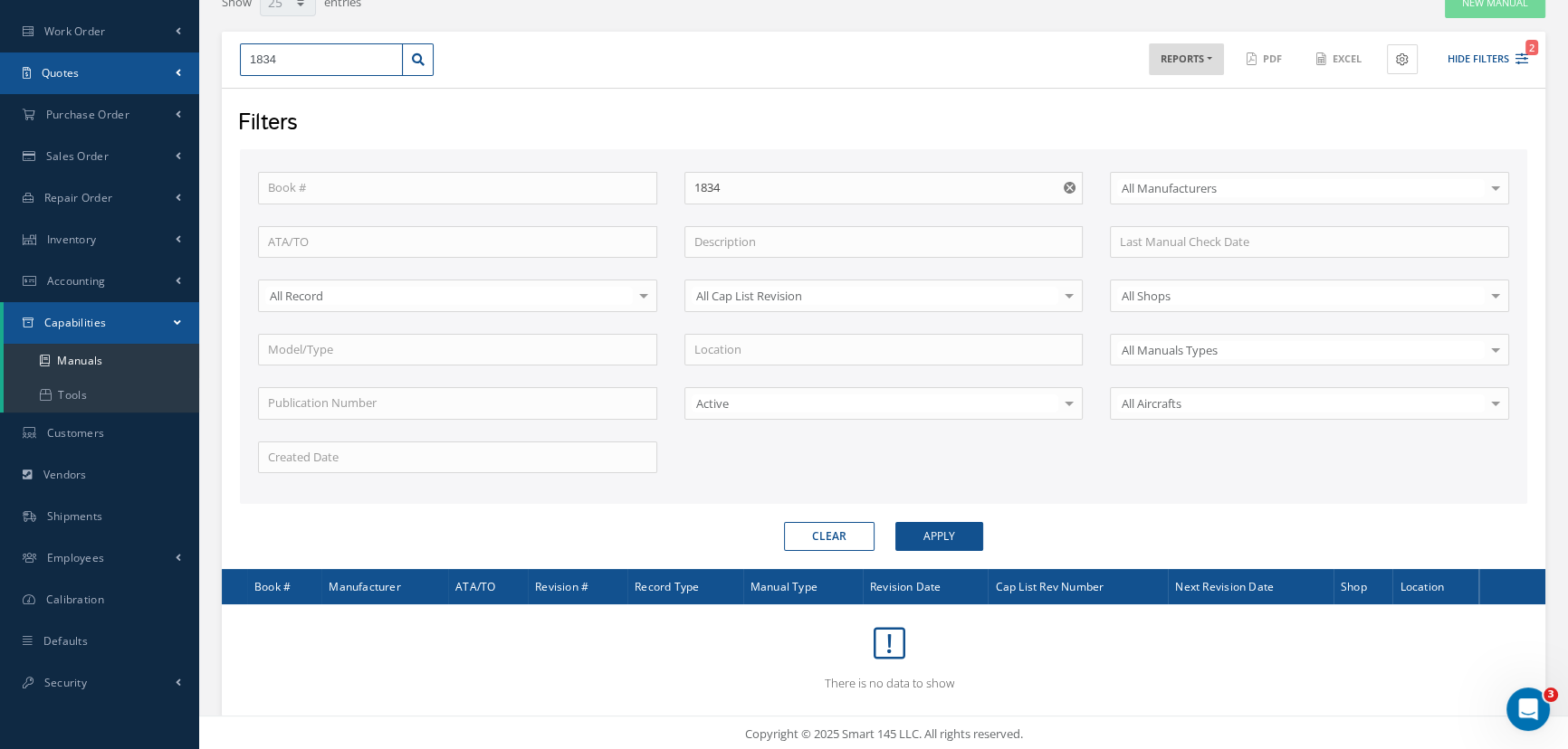
drag, startPoint x: 294, startPoint y: 53, endPoint x: 163, endPoint y: 58, distance: 131.1
click at [182, 53] on div "Smart 145 Dashboard KPIs Work Order Accounting Requests Work Order Receiving Ve…" at bounding box center [784, 291] width 1568 height 922
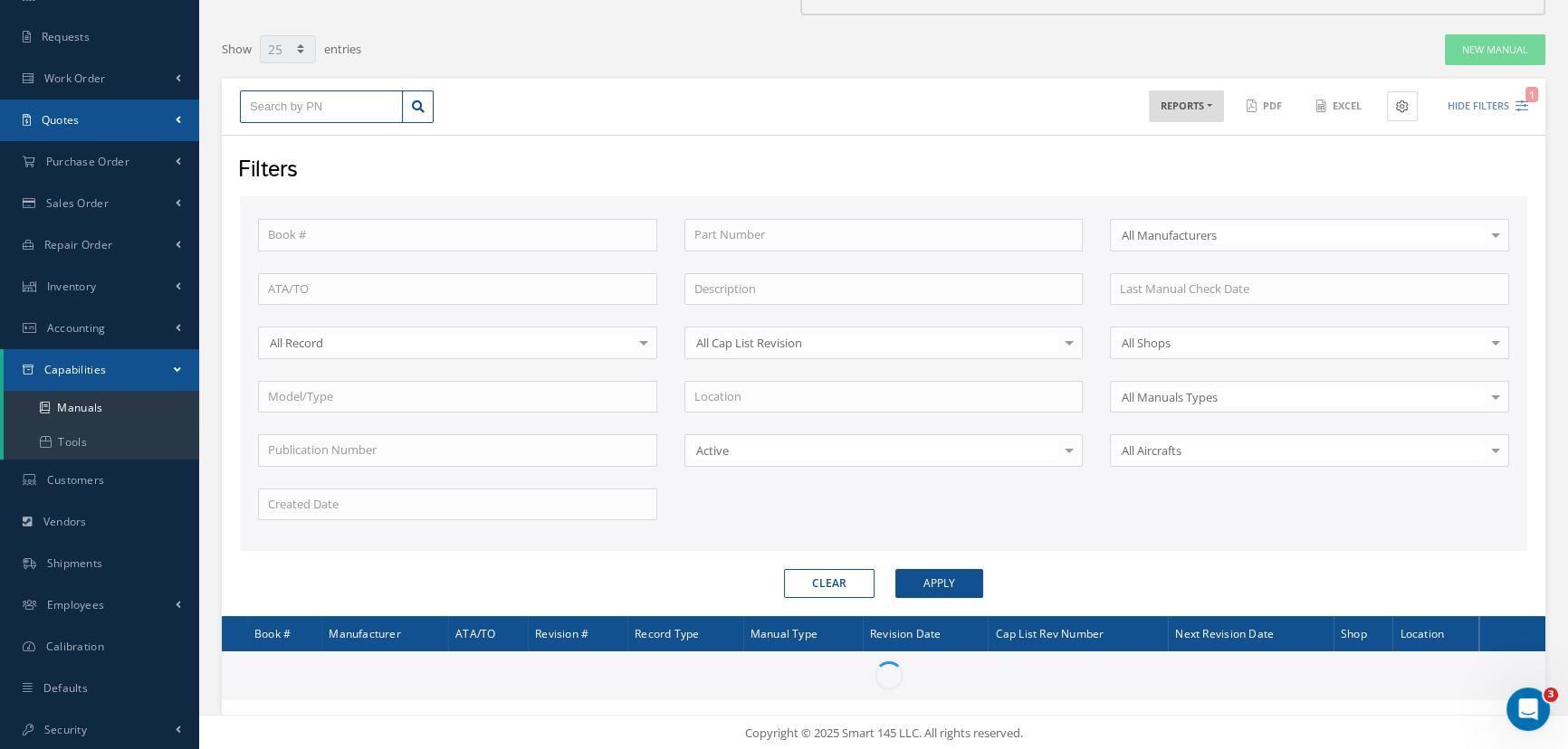
scroll to position [210, 0]
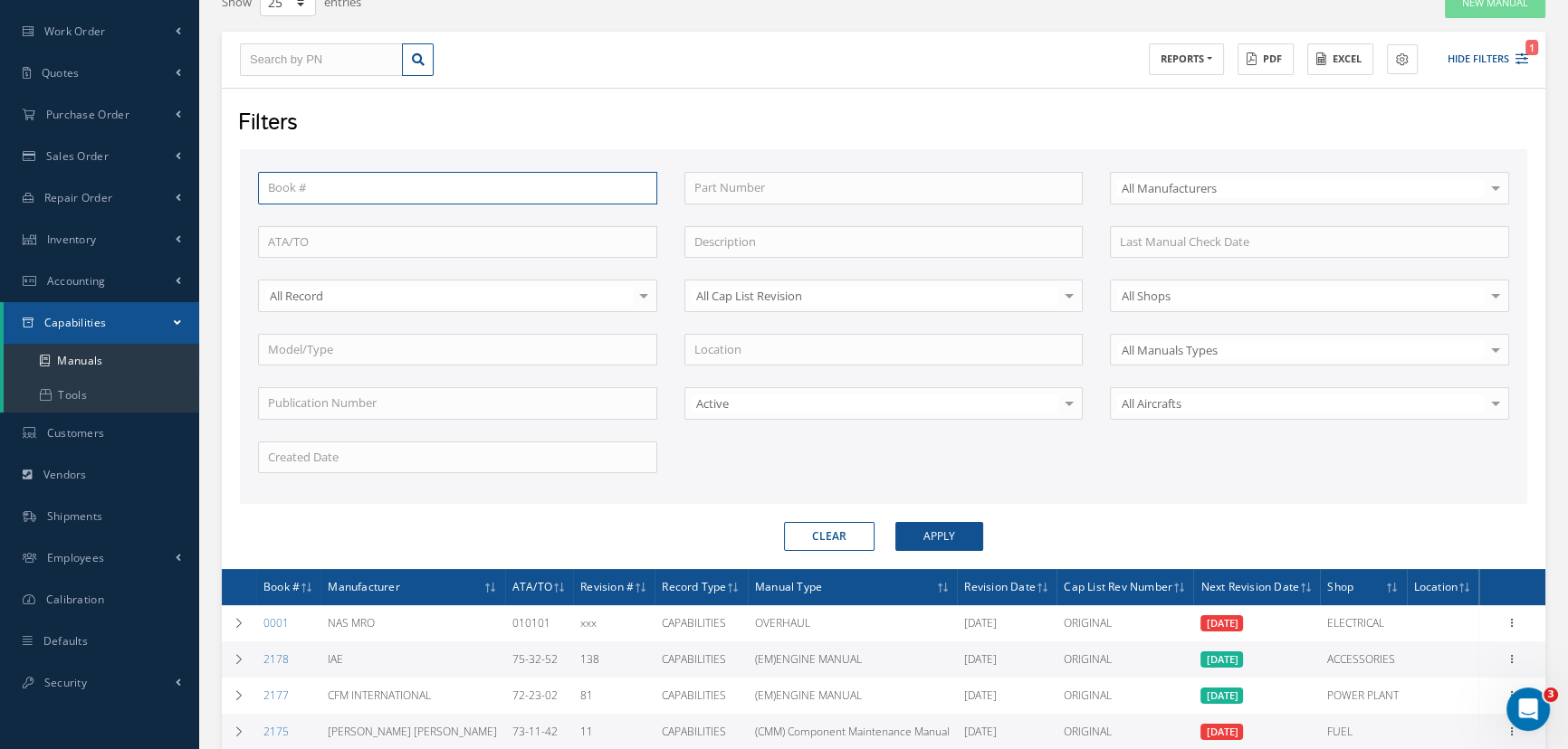
click at [281, 180] on input "text" at bounding box center [458, 188] width 400 height 33
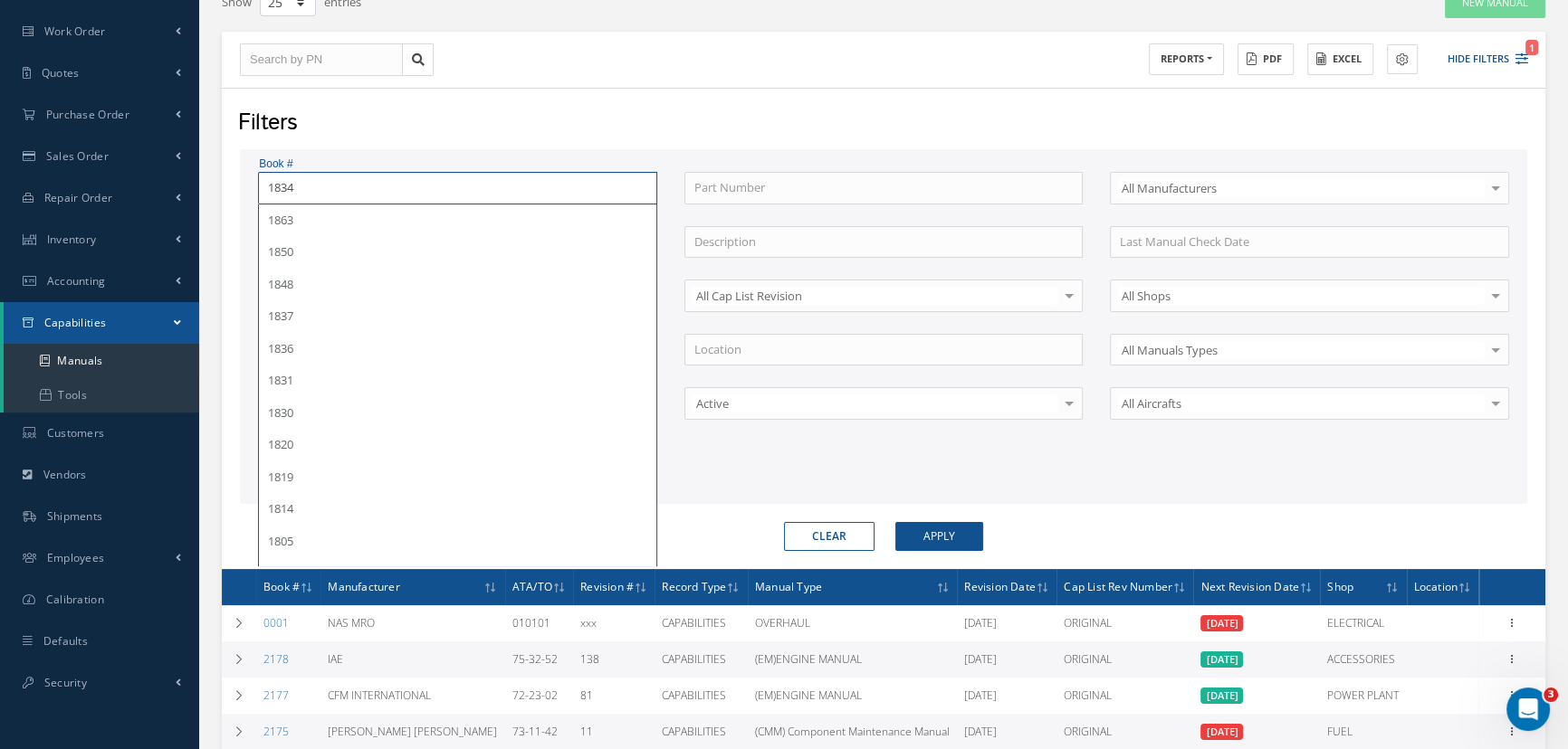
type input "1834"
click at [895, 522] on button "Apply" at bounding box center [938, 537] width 88 height 29
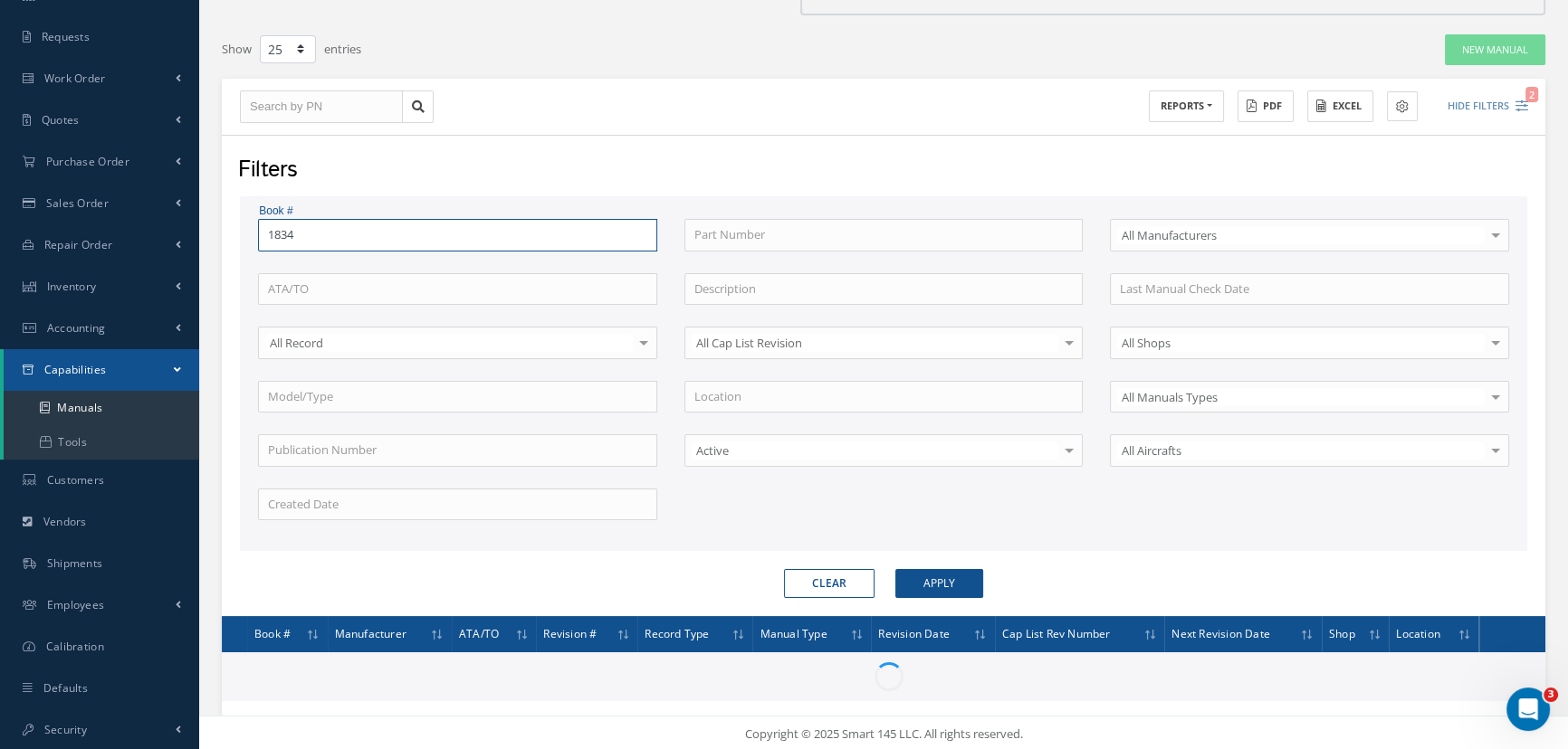
scroll to position [210, 0]
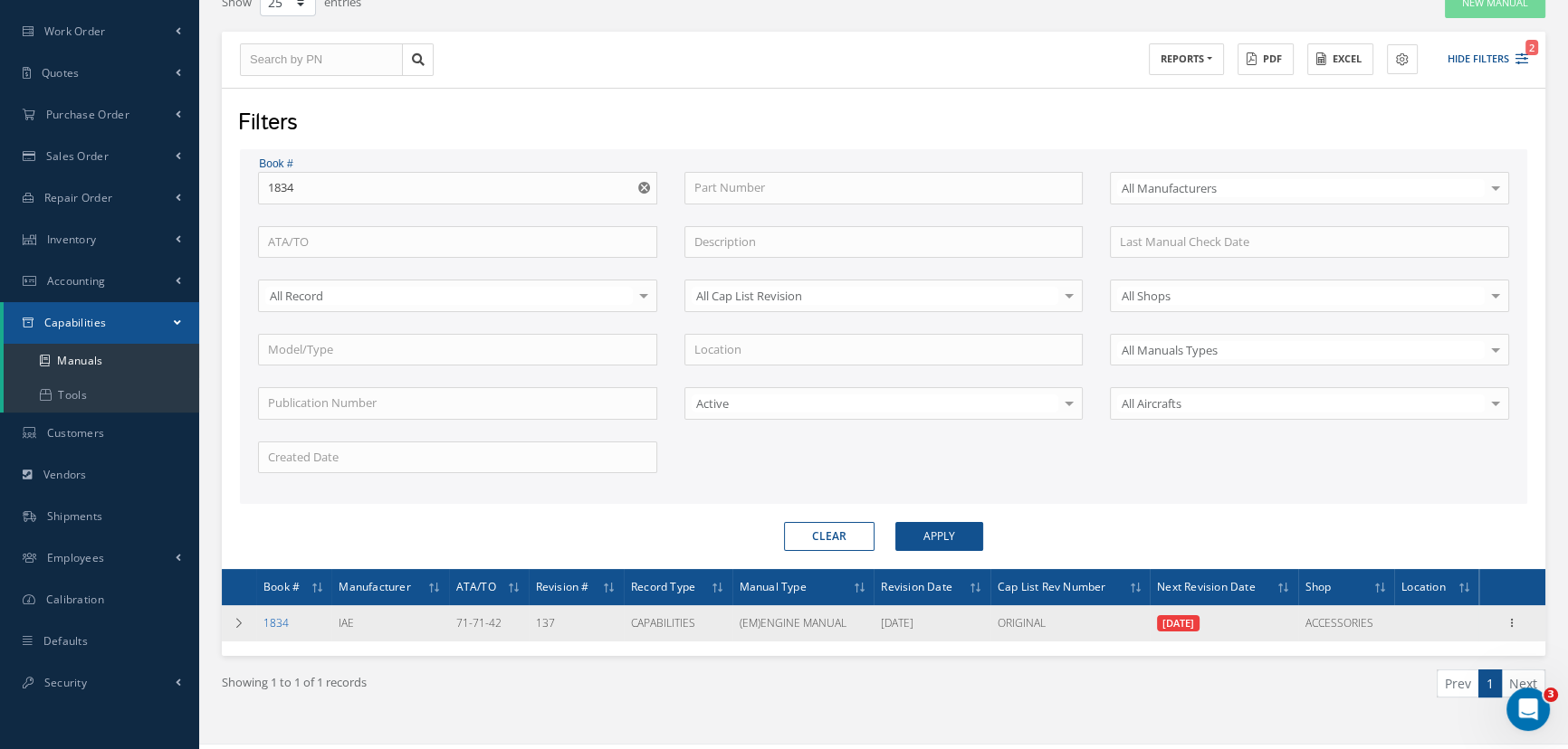
click at [286, 616] on link "1834" at bounding box center [276, 624] width 25 height 15
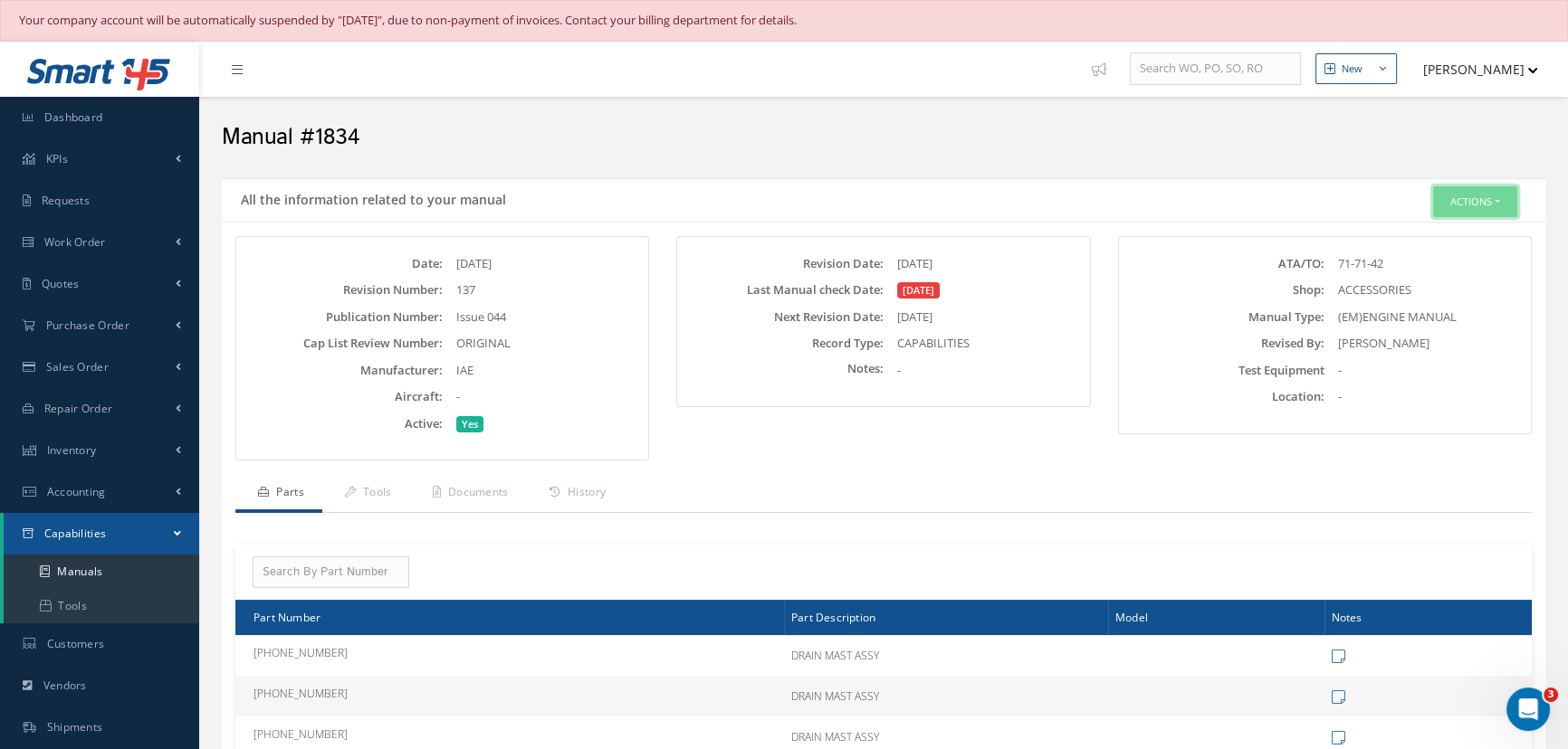
click at [1485, 203] on button "Actions" at bounding box center [1474, 202] width 84 height 32
click at [1426, 236] on link "Edit" at bounding box center [1446, 236] width 145 height 24
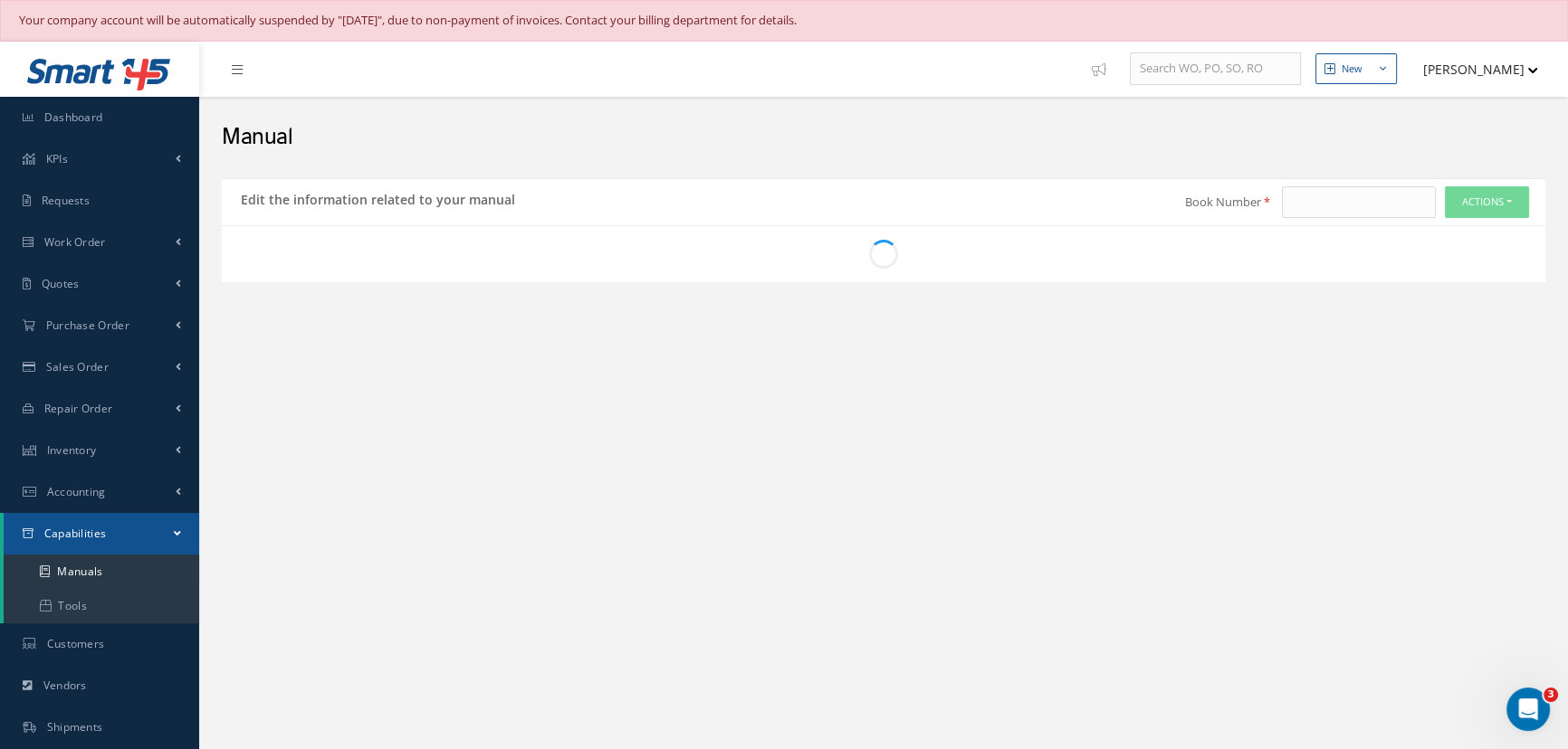
type input "1834"
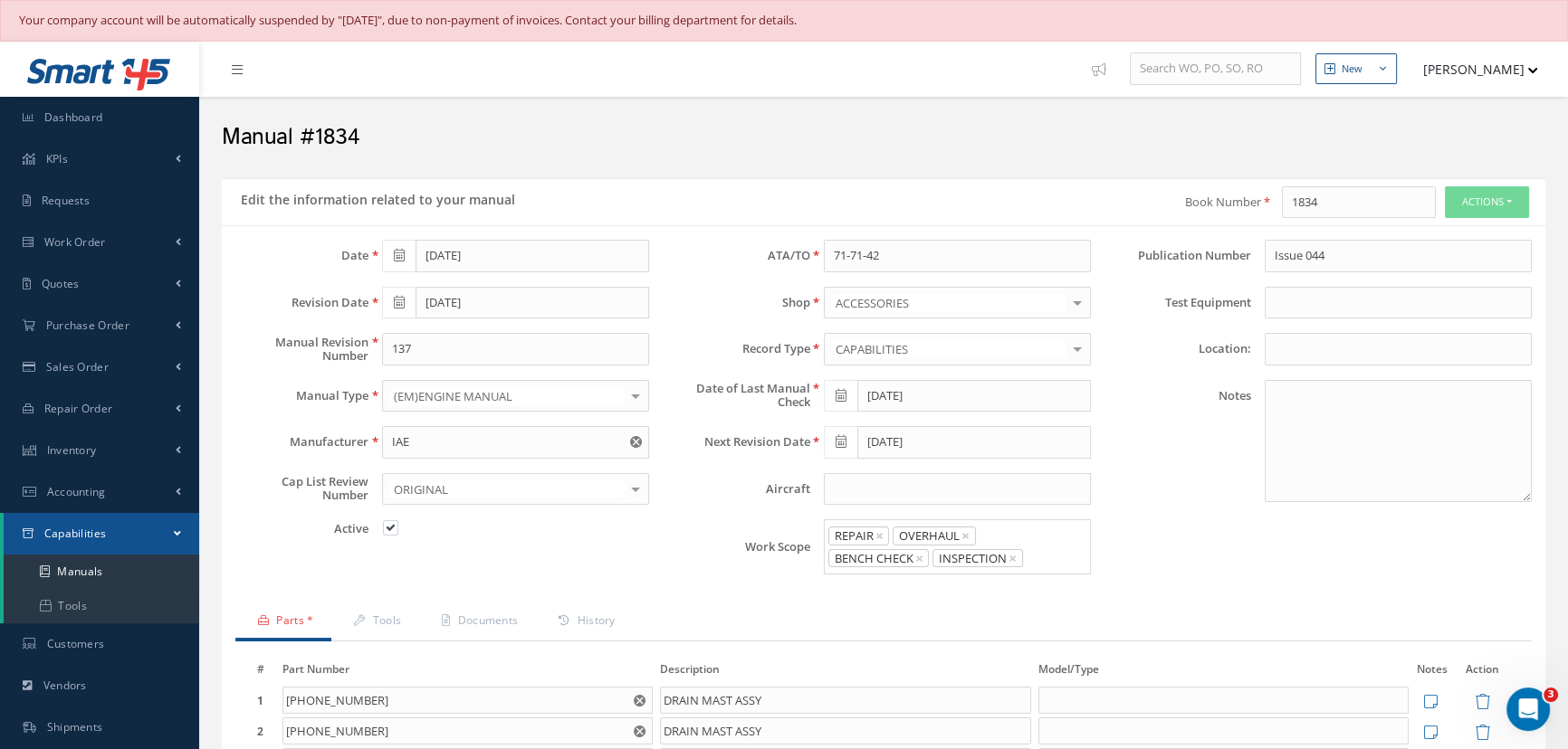
click at [406, 309] on span at bounding box center [399, 303] width 34 height 33
click at [464, 326] on th "[DATE]" at bounding box center [477, 333] width 136 height 27
click at [463, 327] on th "2024" at bounding box center [475, 333] width 131 height 27
click at [497, 422] on span "2025" at bounding box center [497, 427] width 42 height 49
click at [548, 427] on span "Aug" at bounding box center [543, 427] width 42 height 49
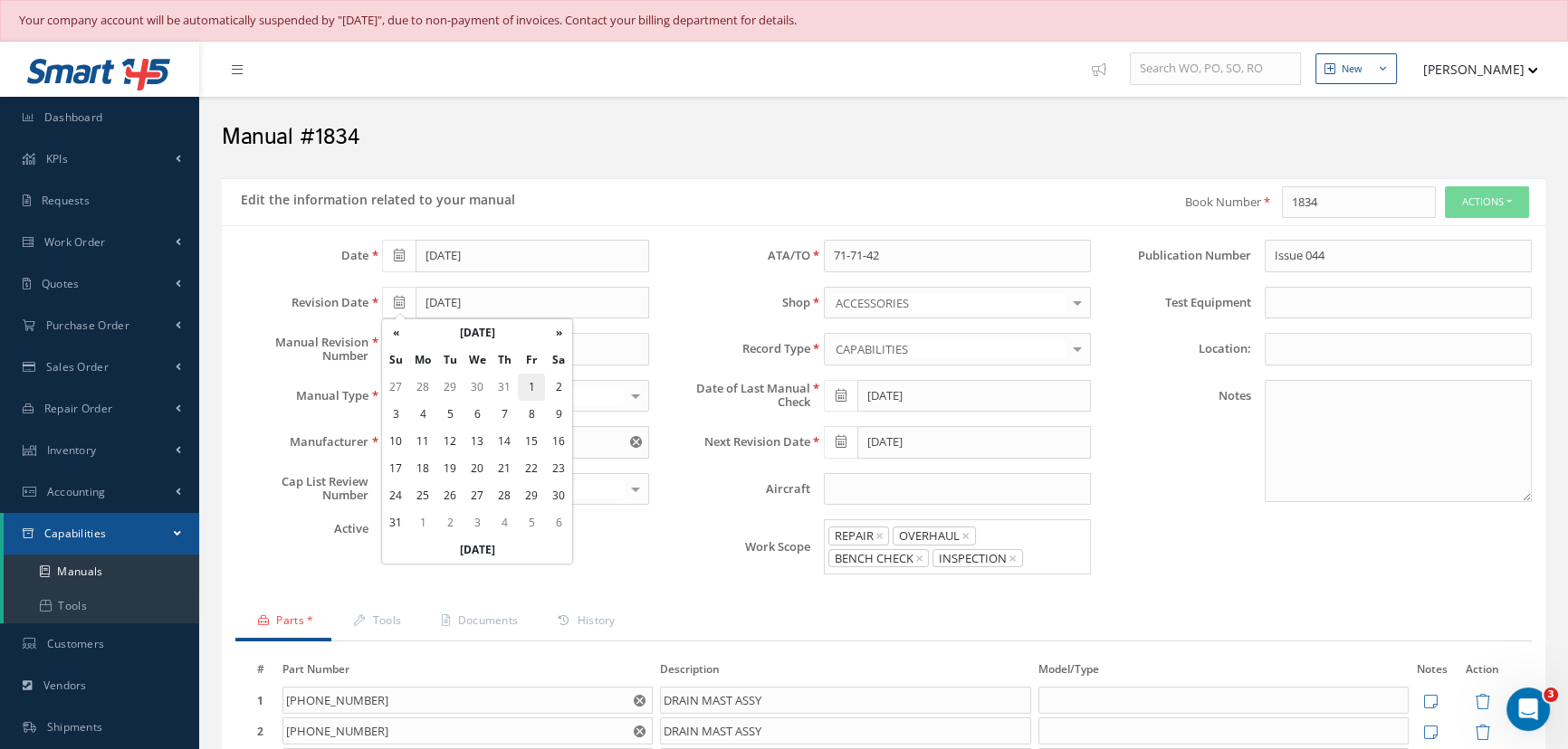
click at [535, 387] on td "1" at bounding box center [531, 387] width 27 height 27
type input "[DATE]"
drag, startPoint x: 429, startPoint y: 343, endPoint x: 383, endPoint y: 341, distance: 46.0
click at [383, 341] on input "137" at bounding box center [516, 349] width 267 height 33
type input "47"
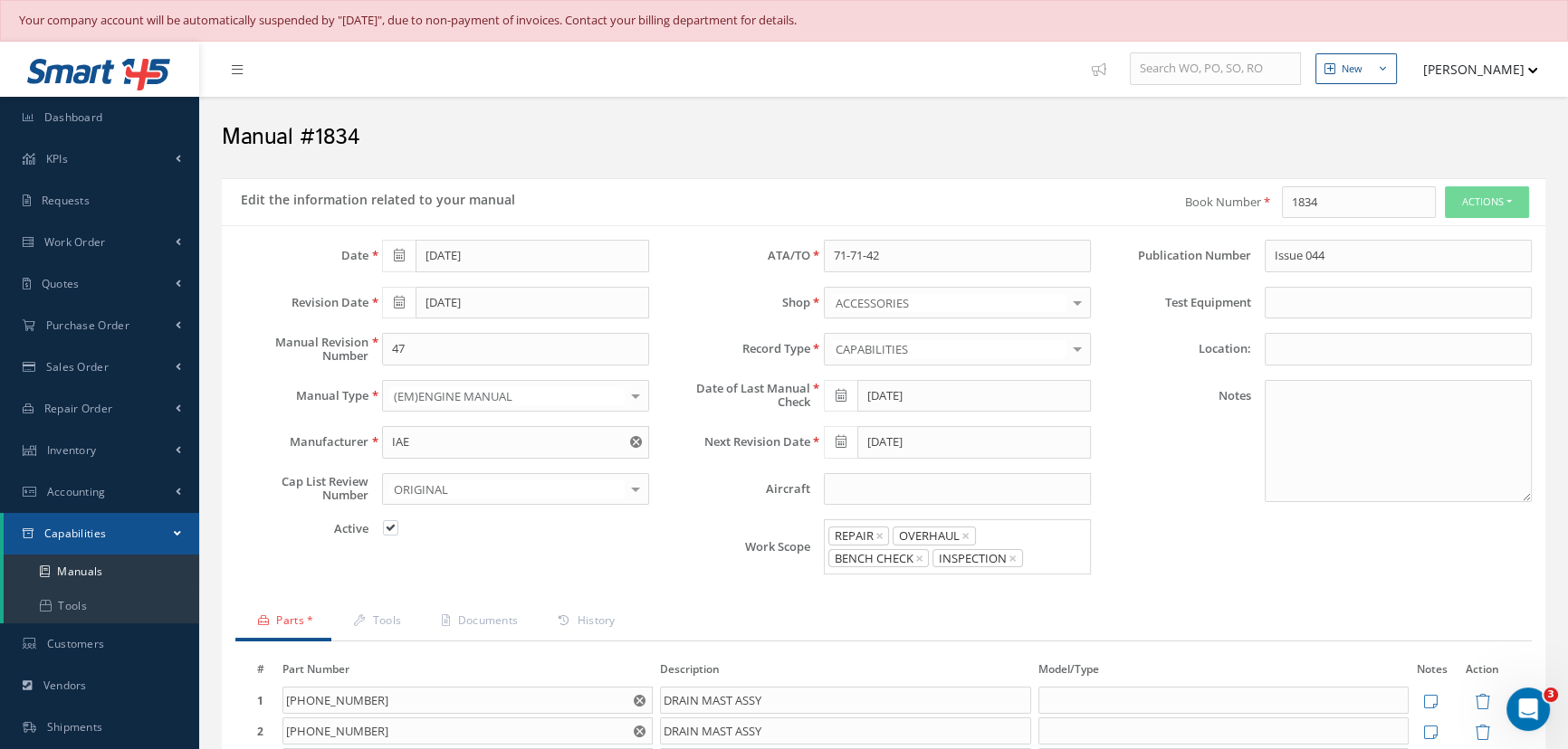
click at [848, 390] on span at bounding box center [840, 397] width 34 height 33
click at [915, 355] on th "[DATE]" at bounding box center [918, 367] width 190 height 27
type input "[DATE]"
click at [1325, 256] on input "Issue 044" at bounding box center [1398, 256] width 267 height 33
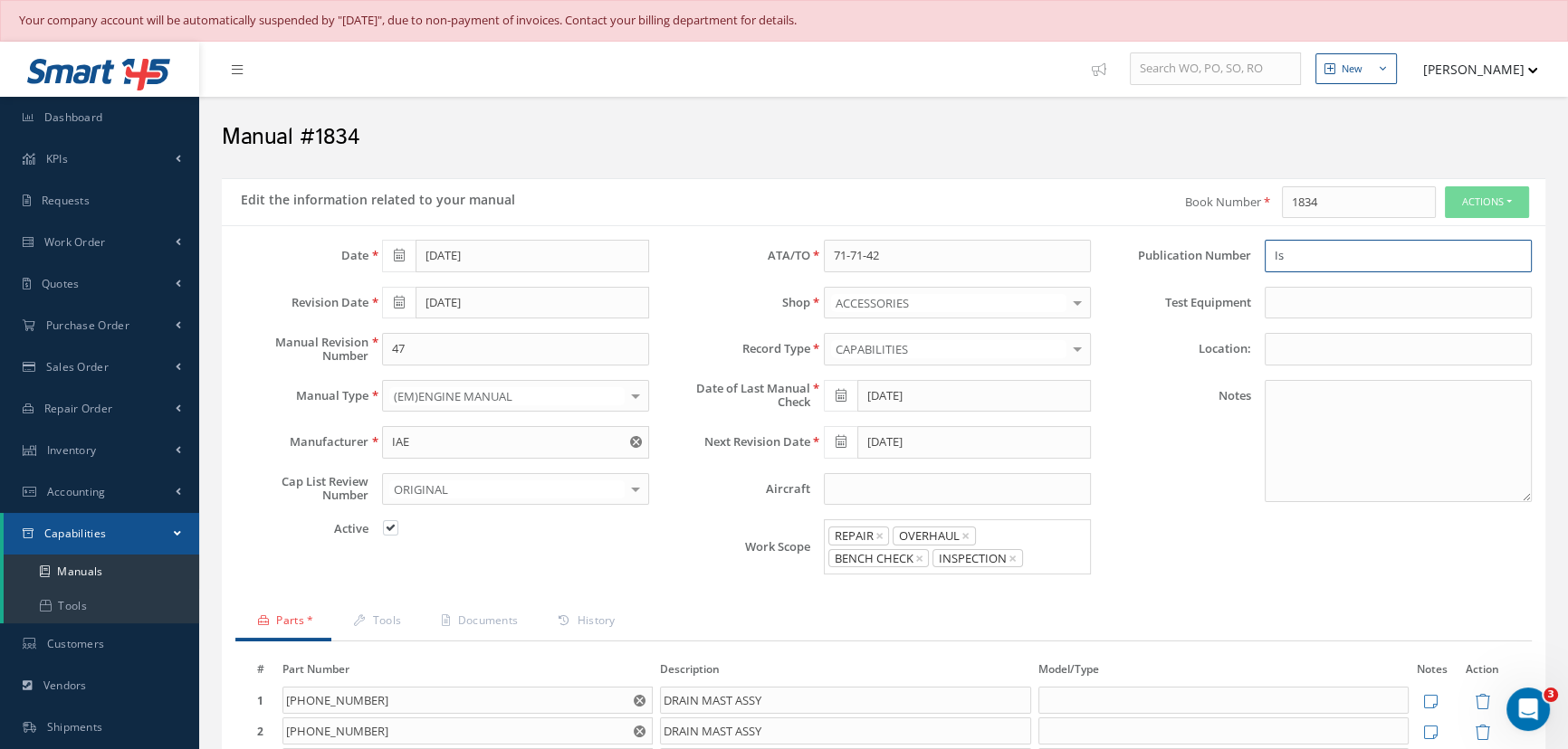
type input "I"
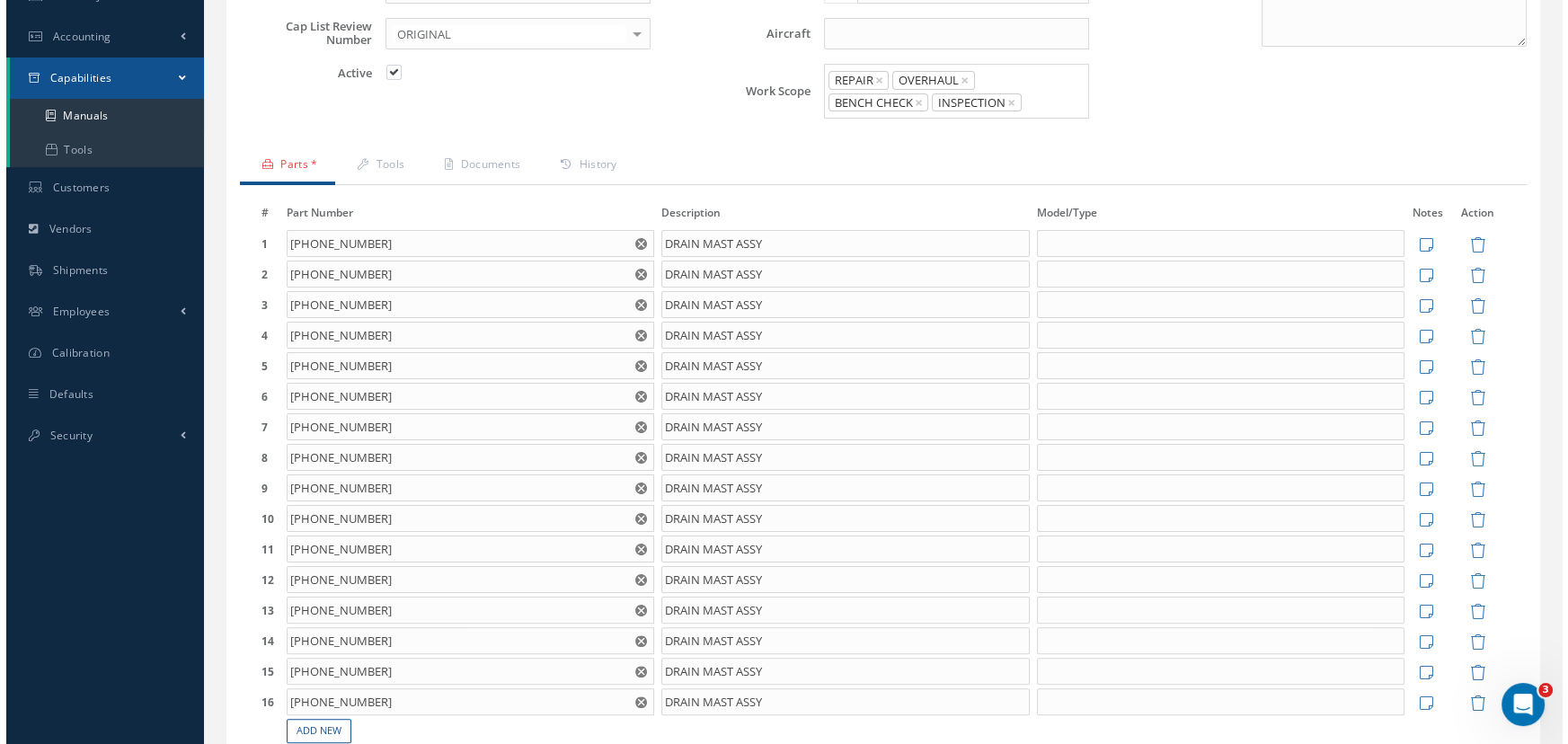
scroll to position [571, 0]
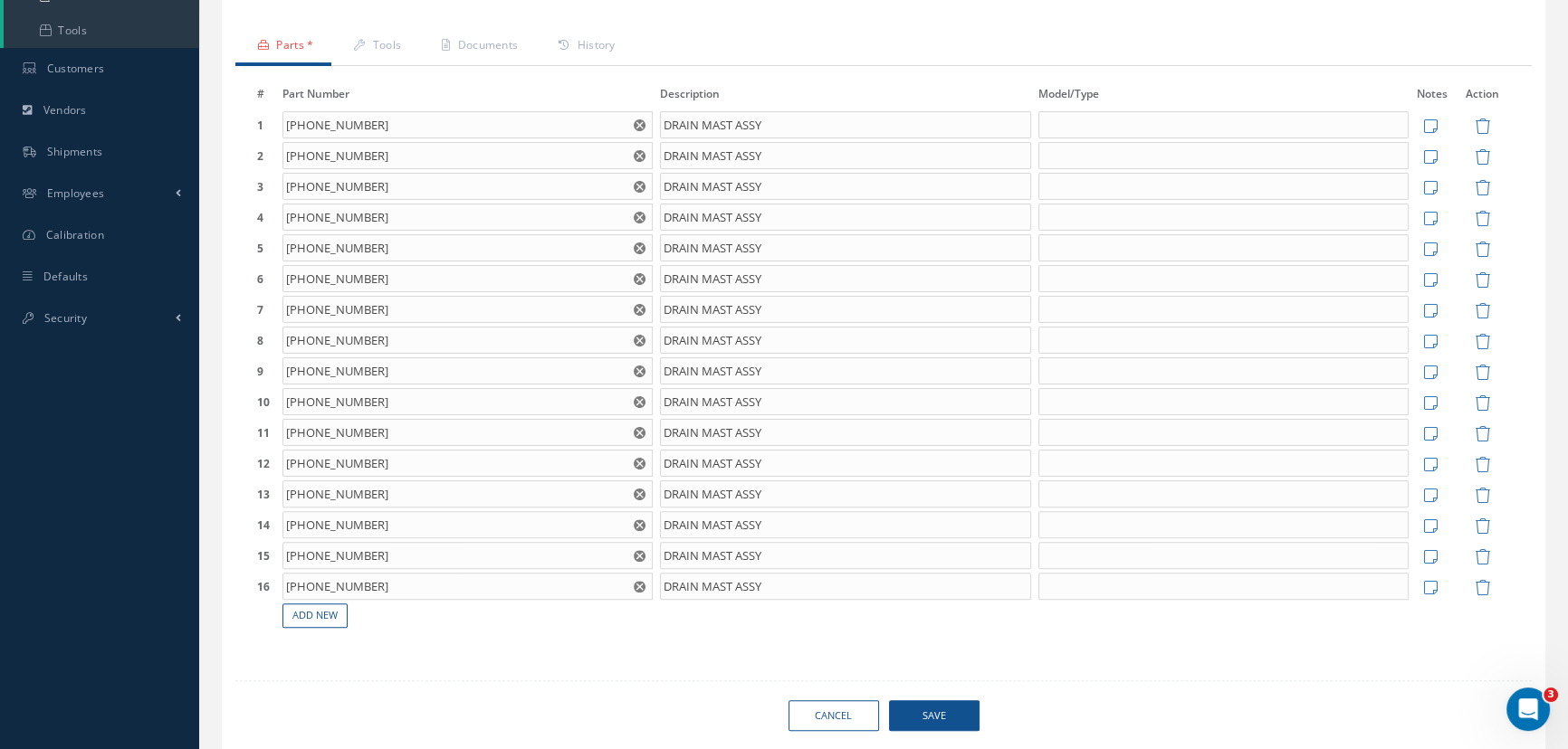
type input "1834"
click at [931, 711] on span "Save" at bounding box center [935, 716] width 91 height 32
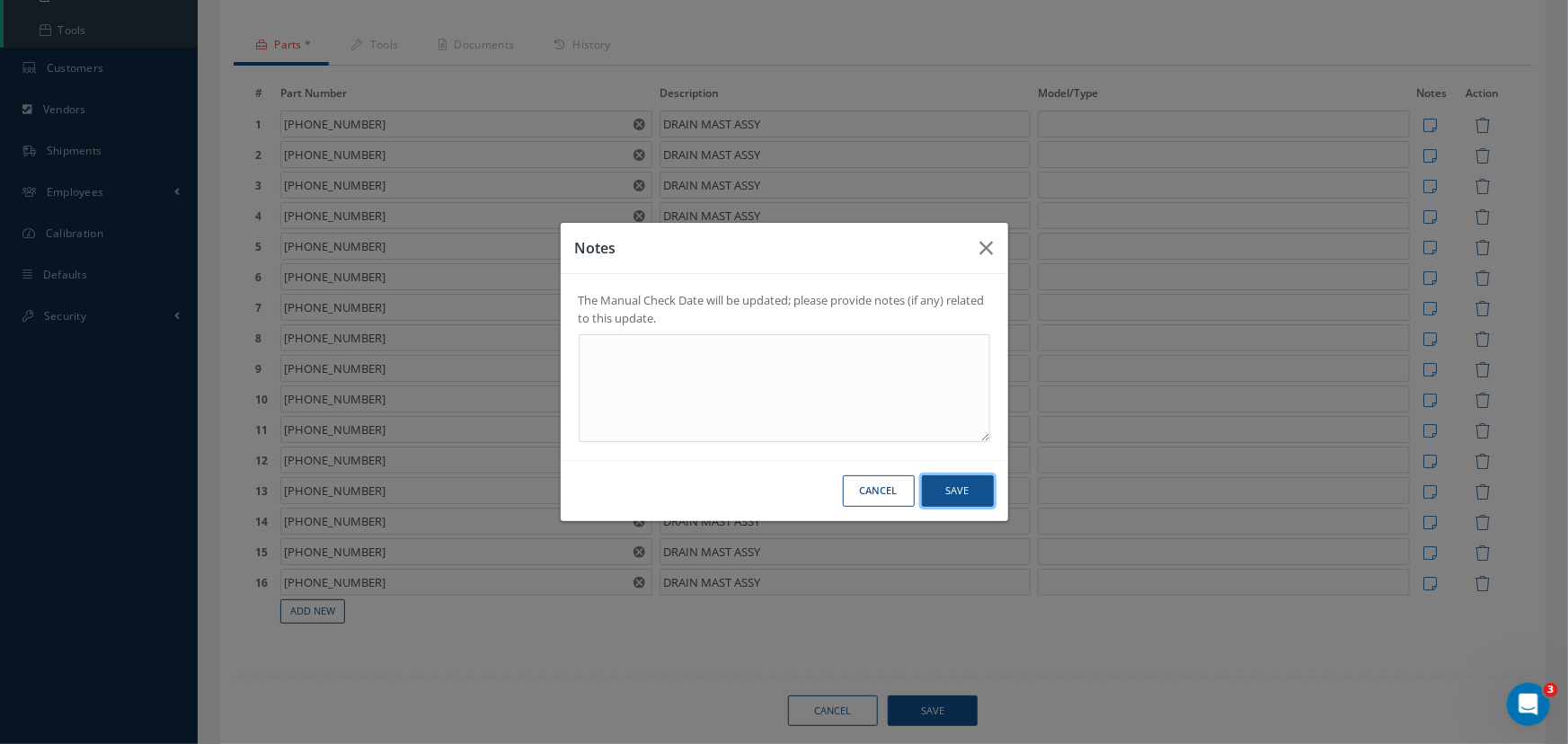
click at [948, 481] on button "Save" at bounding box center [957, 491] width 72 height 32
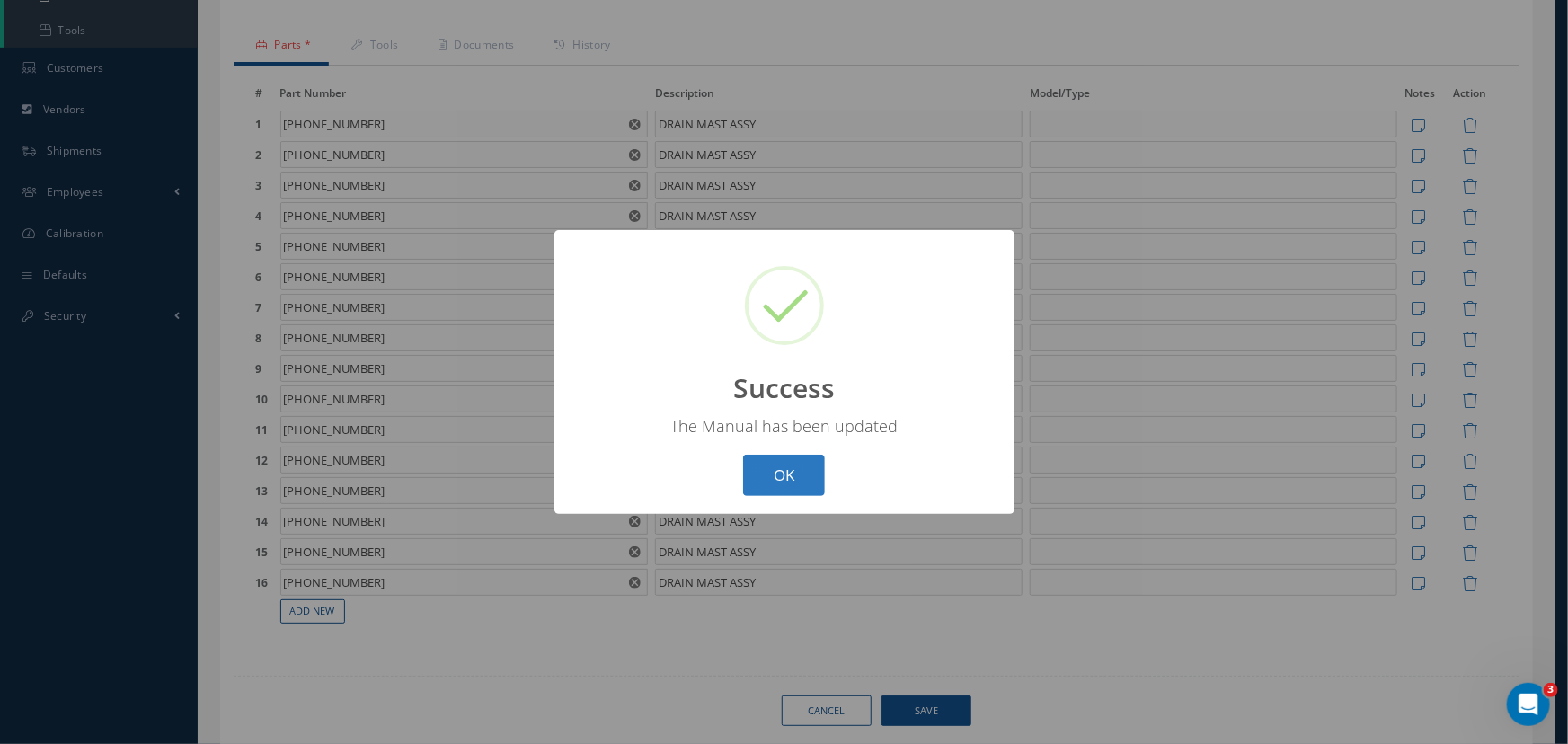
click at [747, 470] on button "OK" at bounding box center [783, 476] width 81 height 42
select select "25"
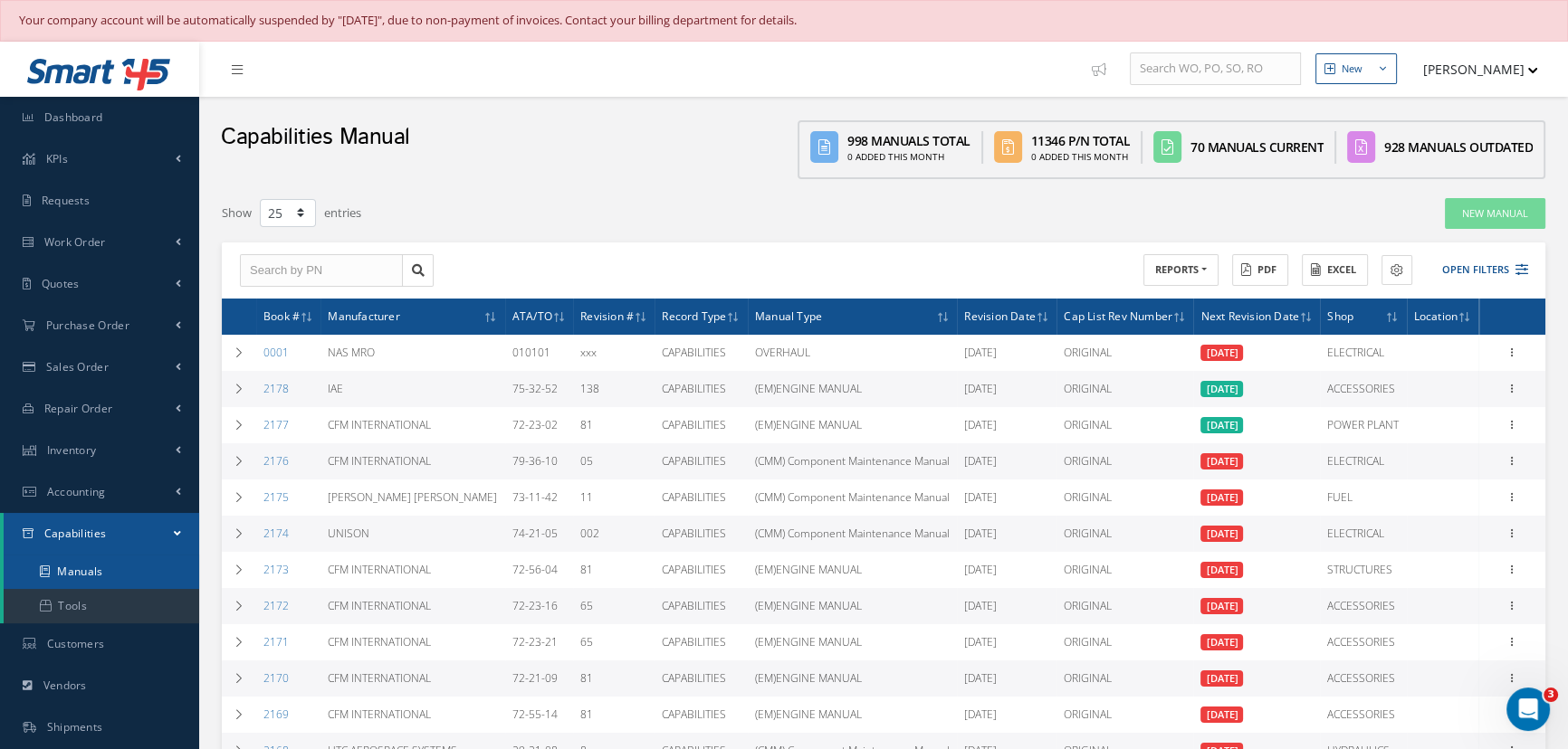
click at [116, 573] on link "Manuals" at bounding box center [101, 572] width 196 height 35
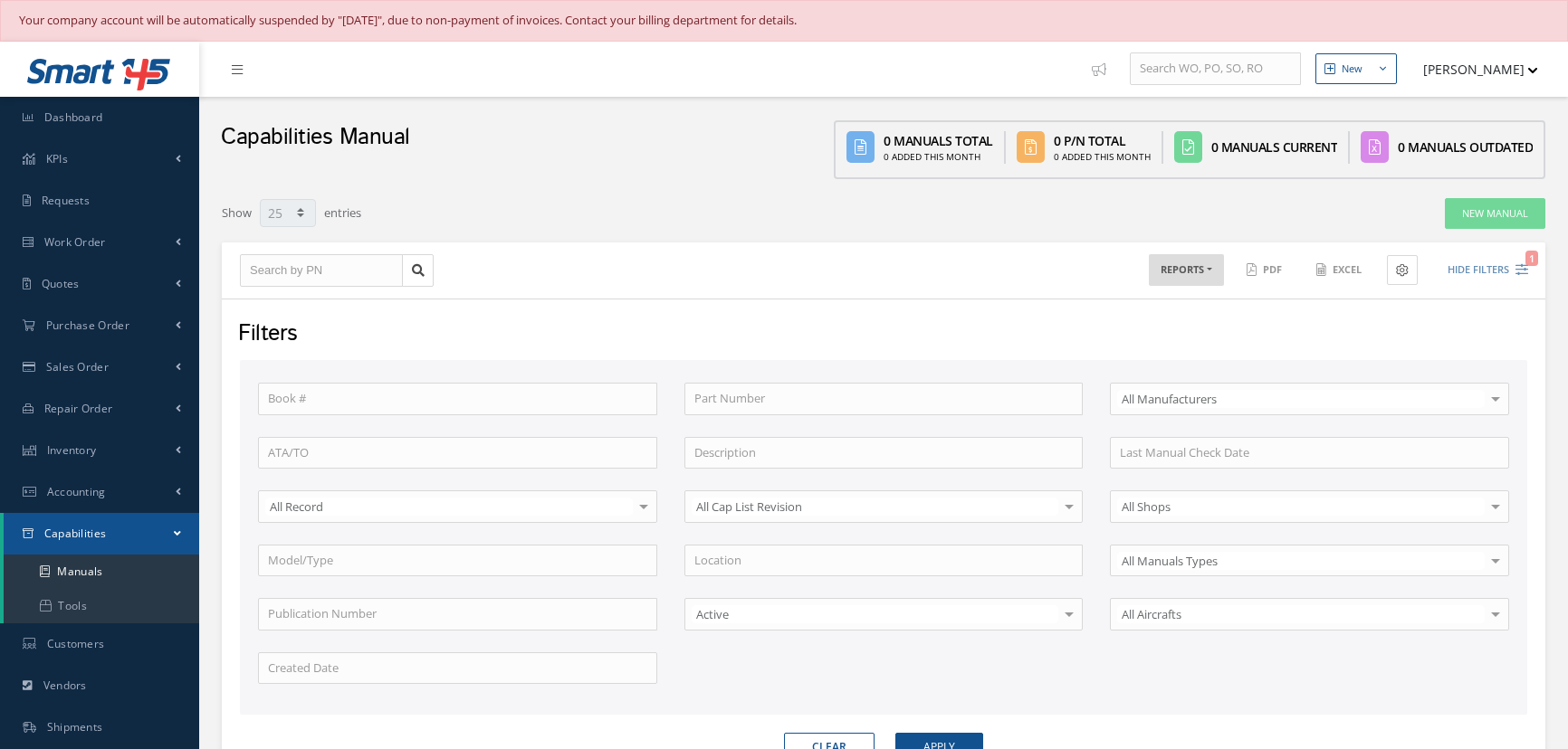
select select "25"
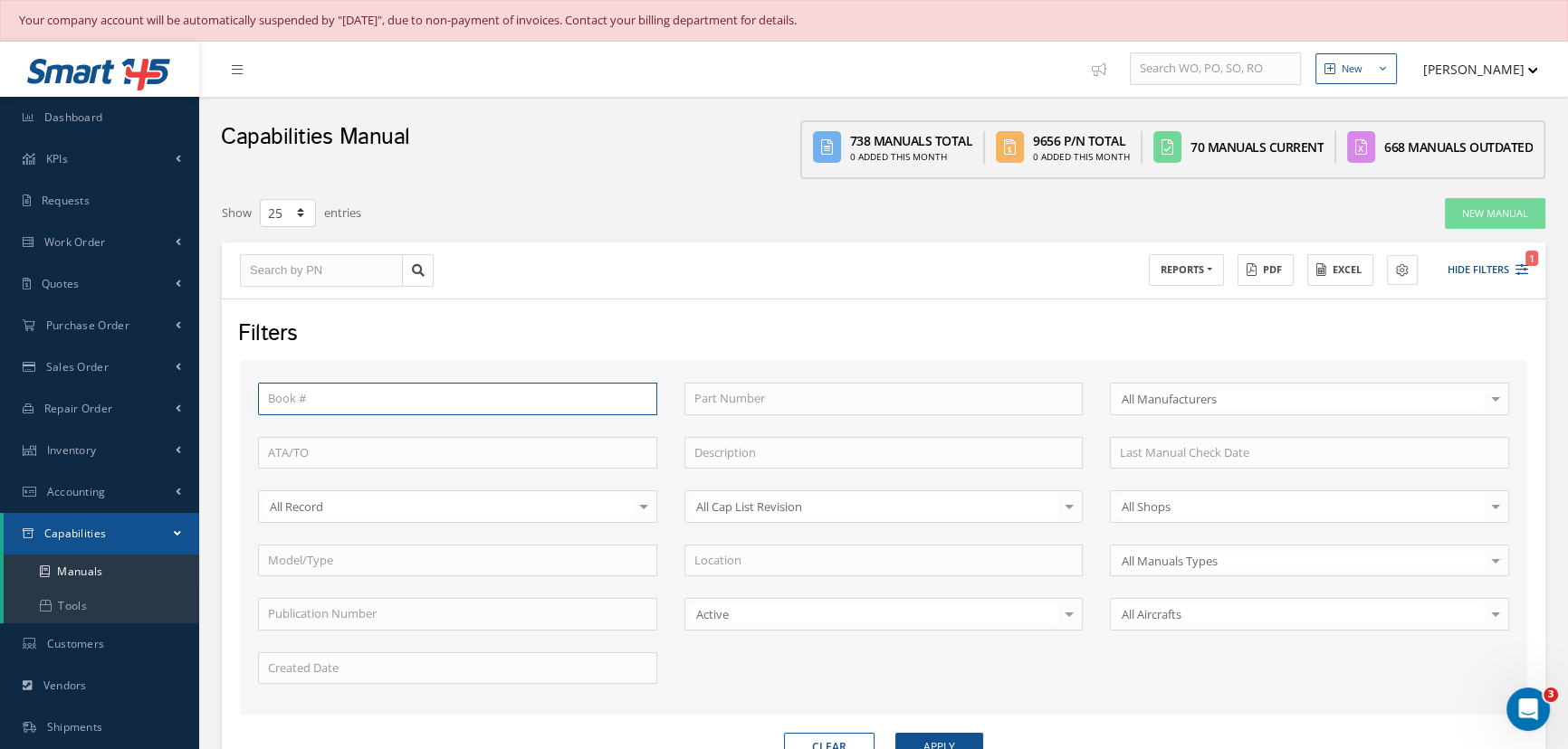
click at [335, 394] on input "text" at bounding box center [458, 400] width 400 height 33
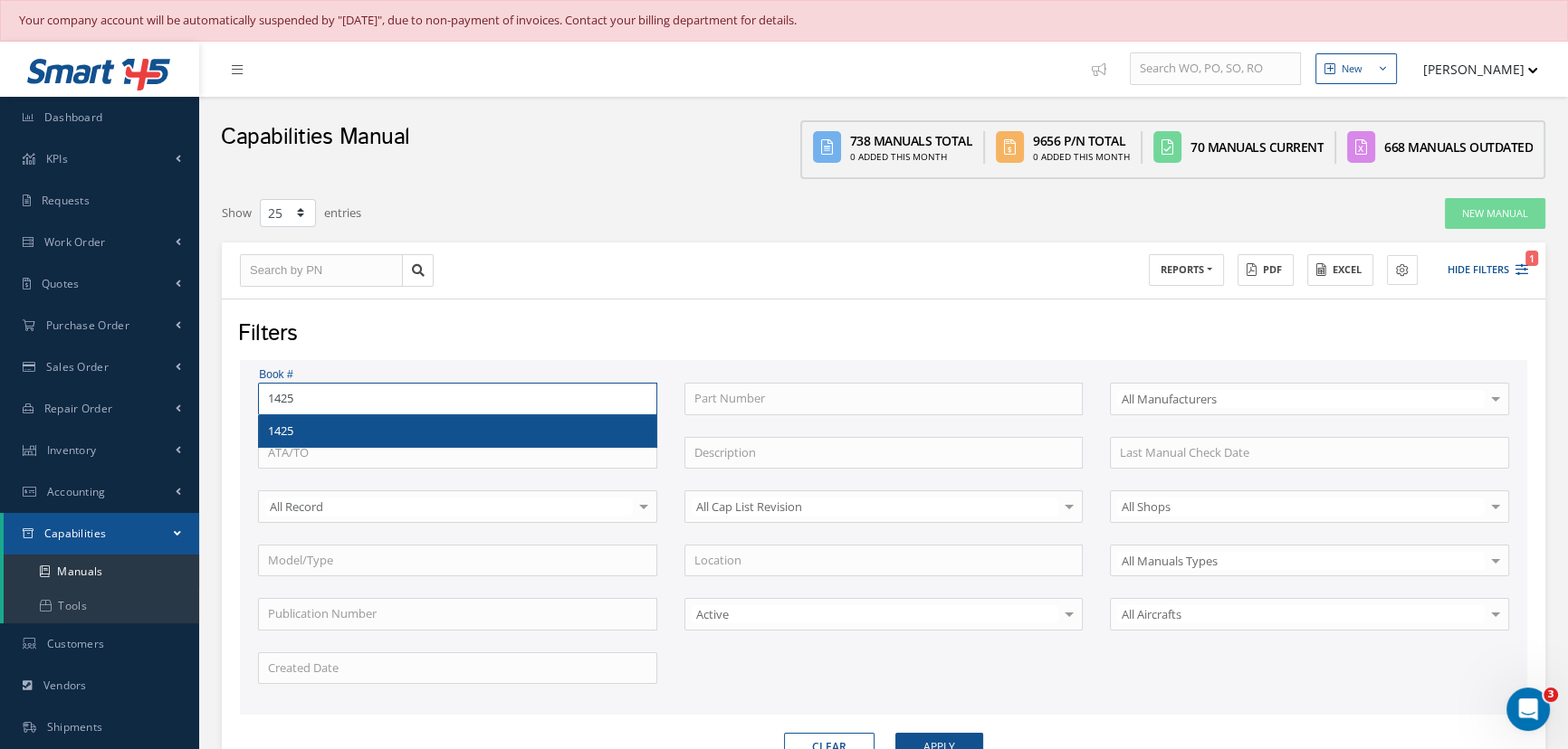
type input "1425"
click at [334, 427] on div "1425" at bounding box center [458, 431] width 379 height 18
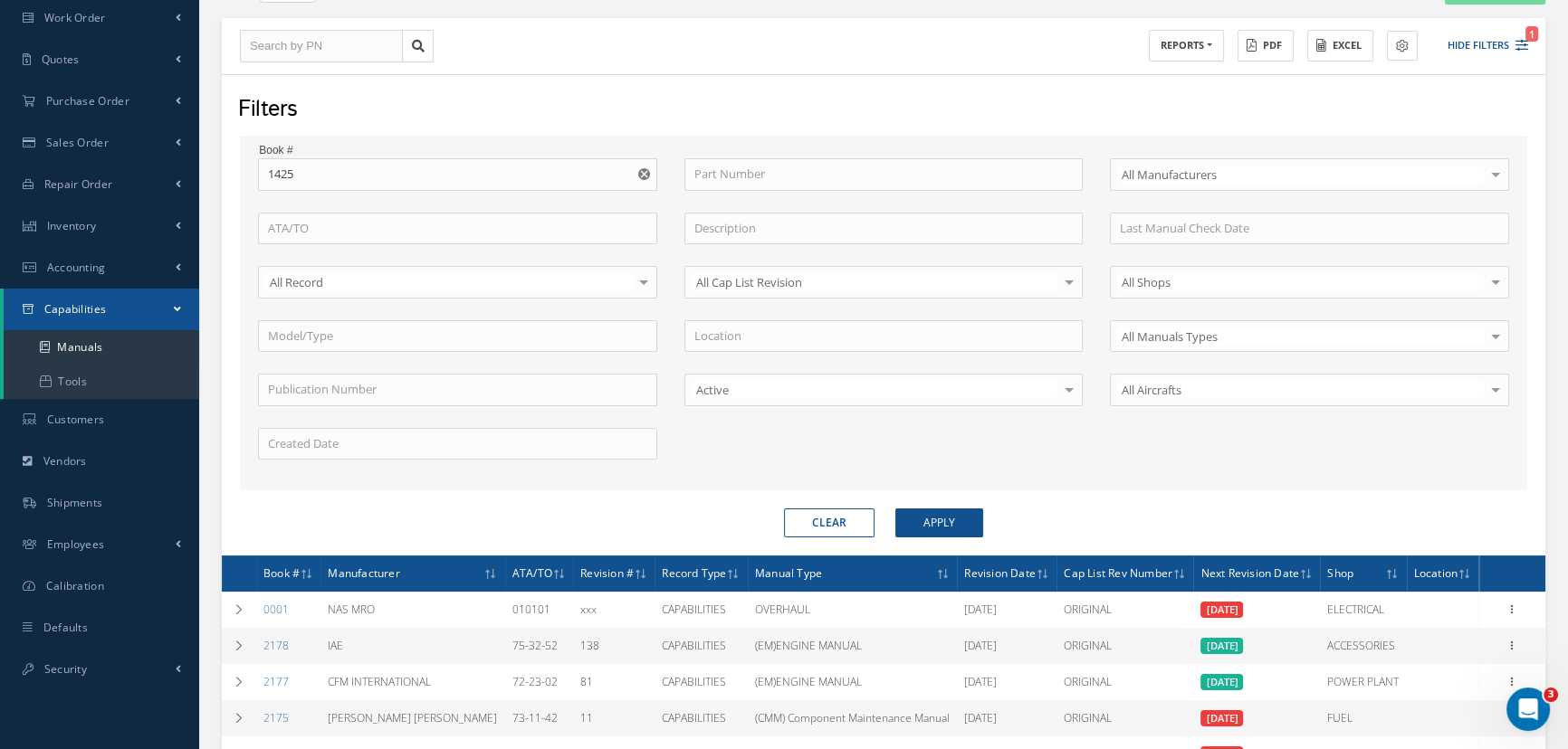
scroll to position [246, 0]
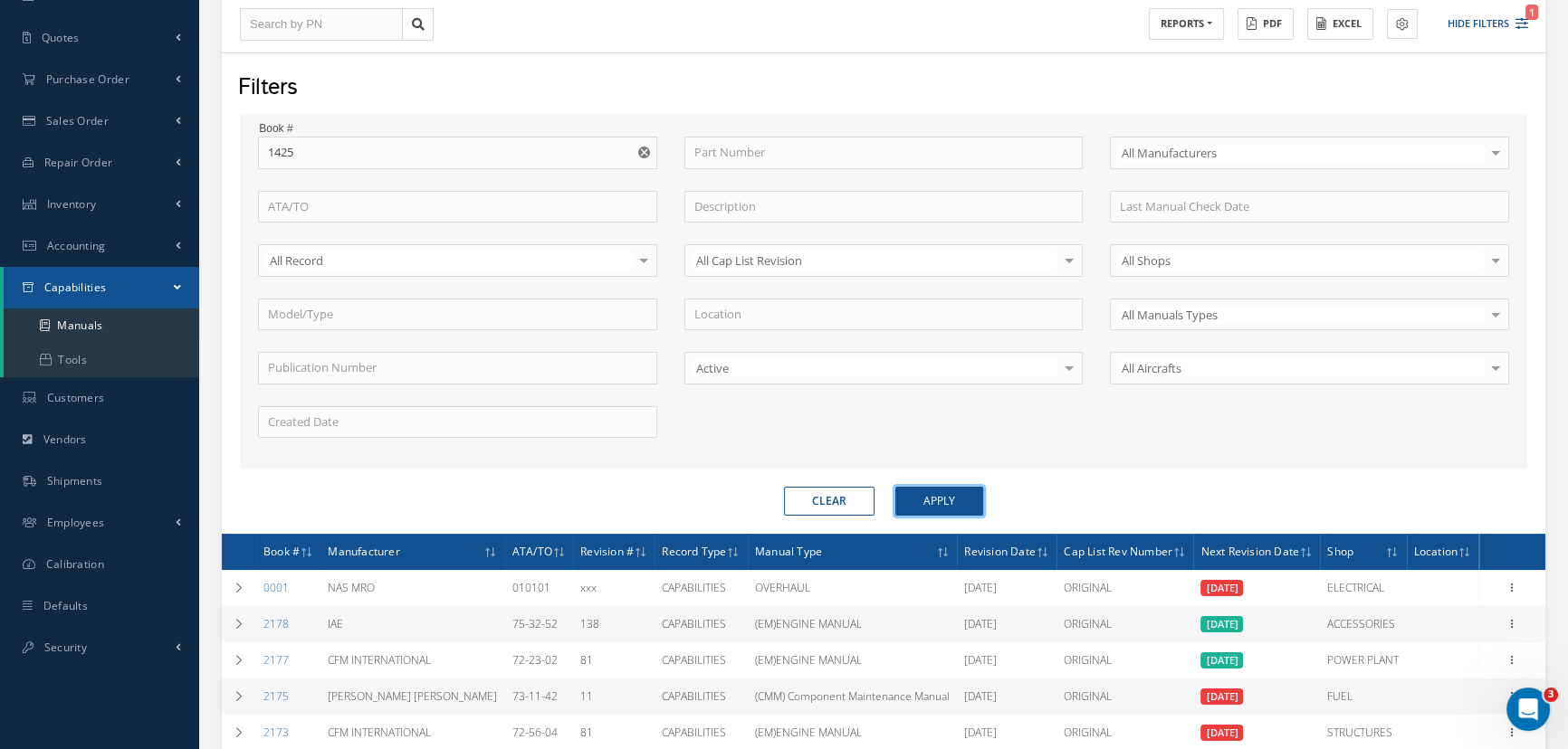
click at [974, 492] on button "Apply" at bounding box center [938, 501] width 88 height 29
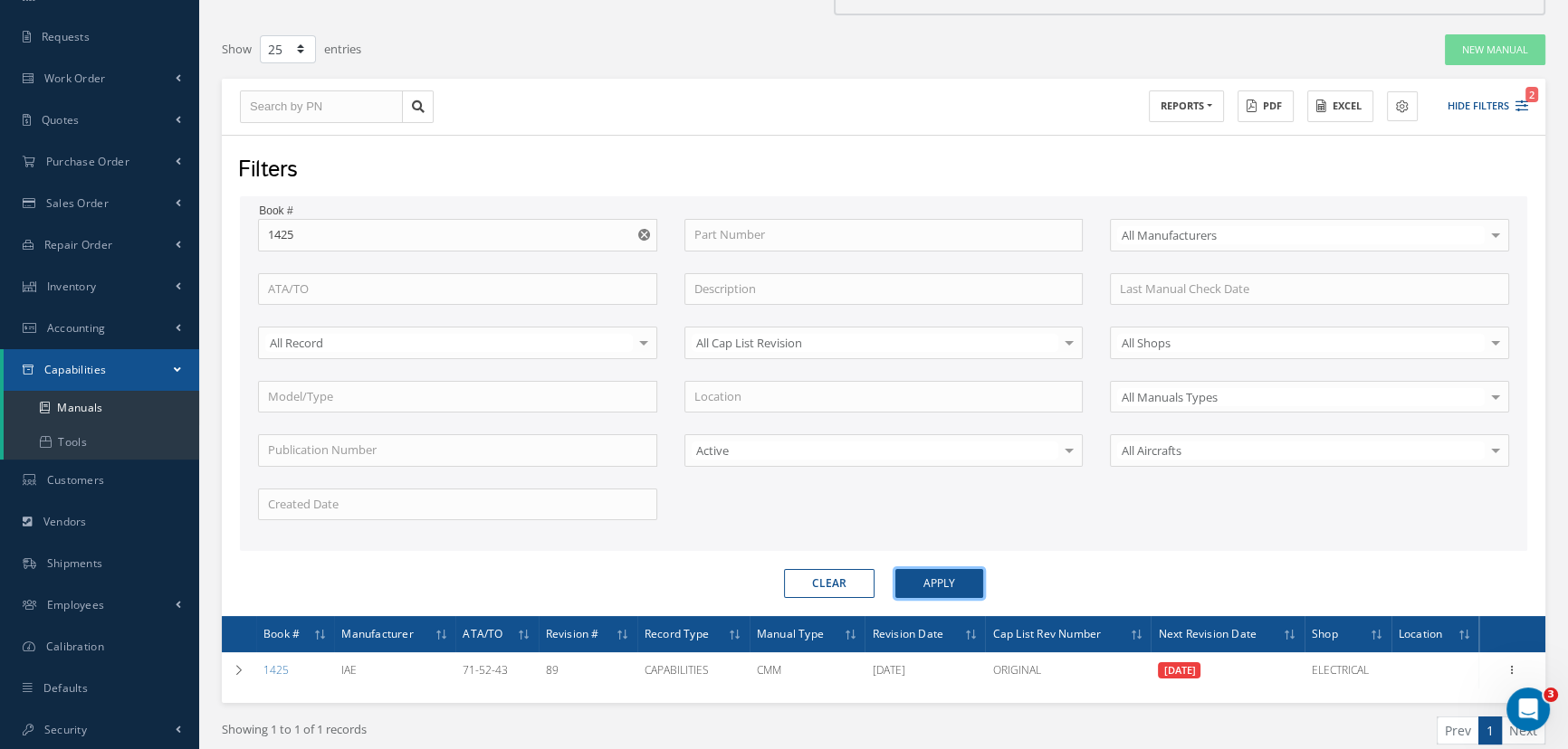
scroll to position [239, 0]
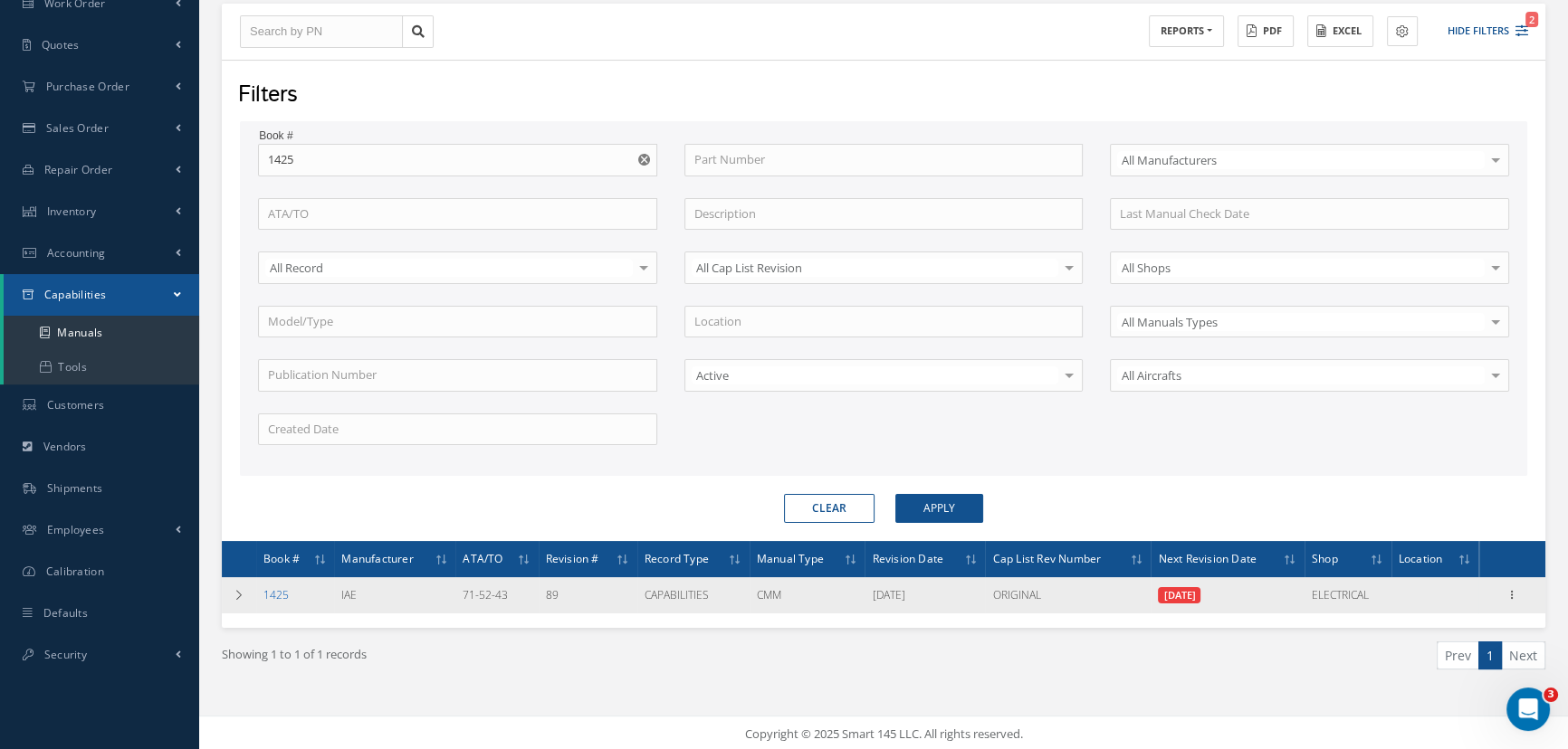
click at [272, 591] on link "1425" at bounding box center [276, 596] width 25 height 15
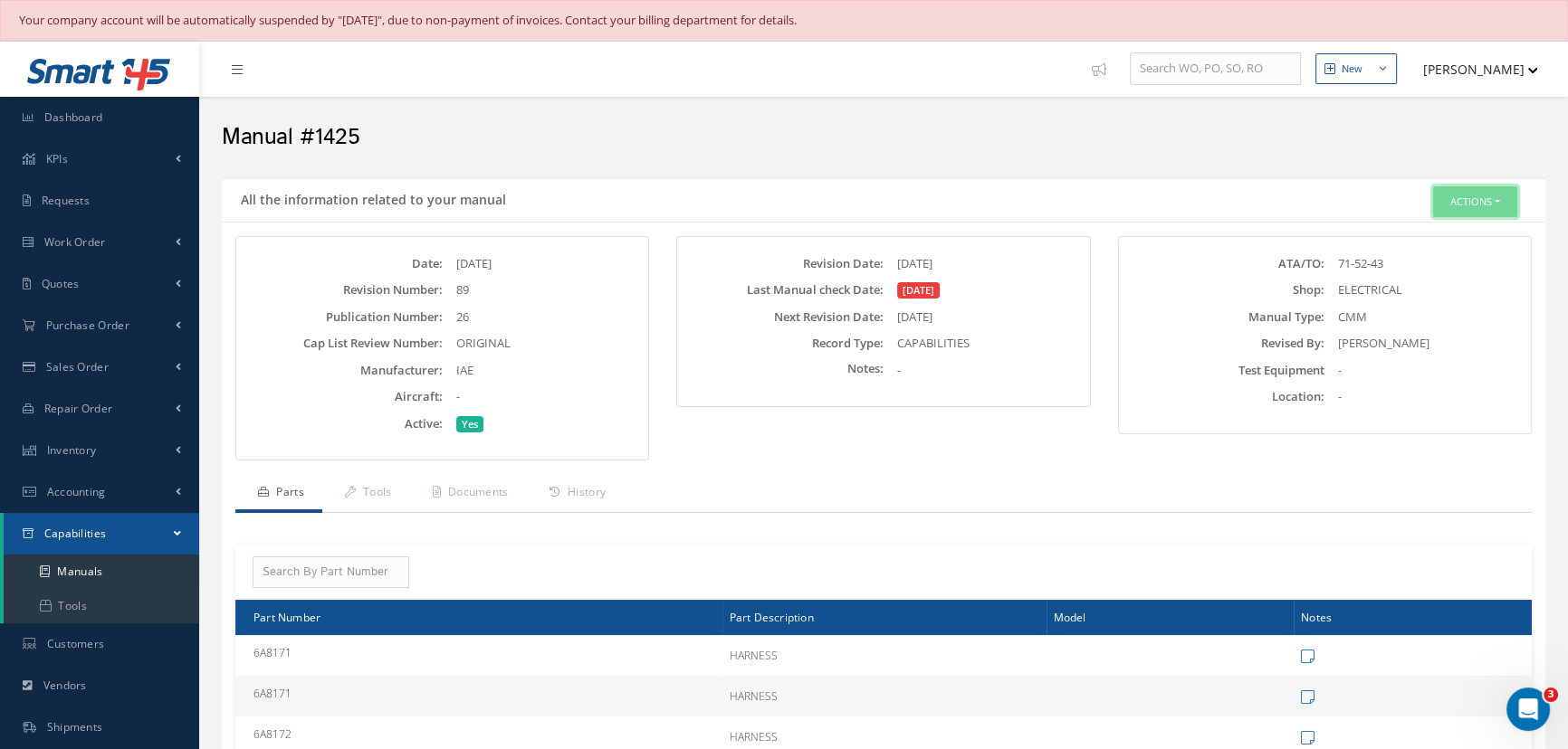
click at [1459, 198] on button "Actions" at bounding box center [1474, 202] width 84 height 32
click at [1416, 237] on link "Edit" at bounding box center [1446, 236] width 145 height 24
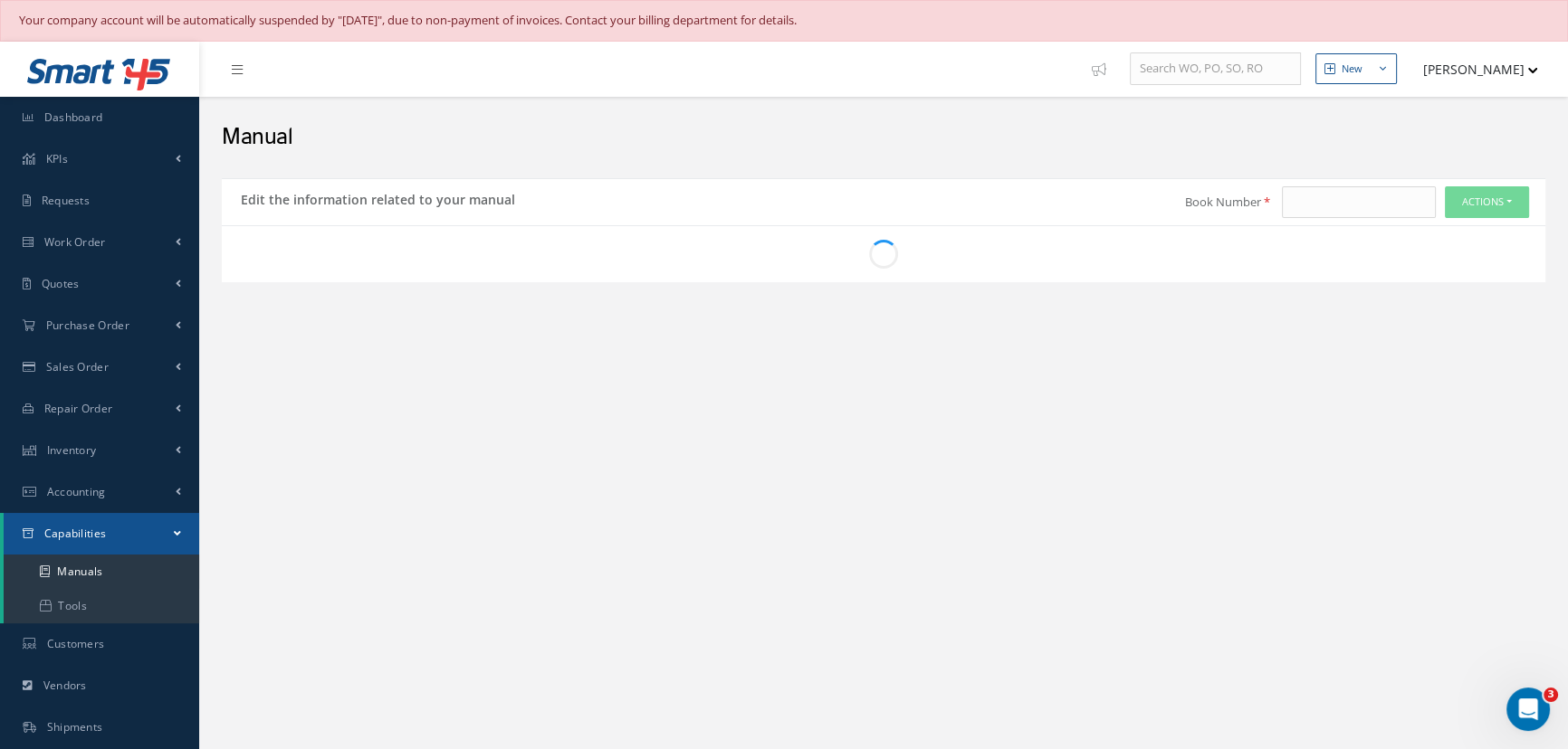
type input "1425"
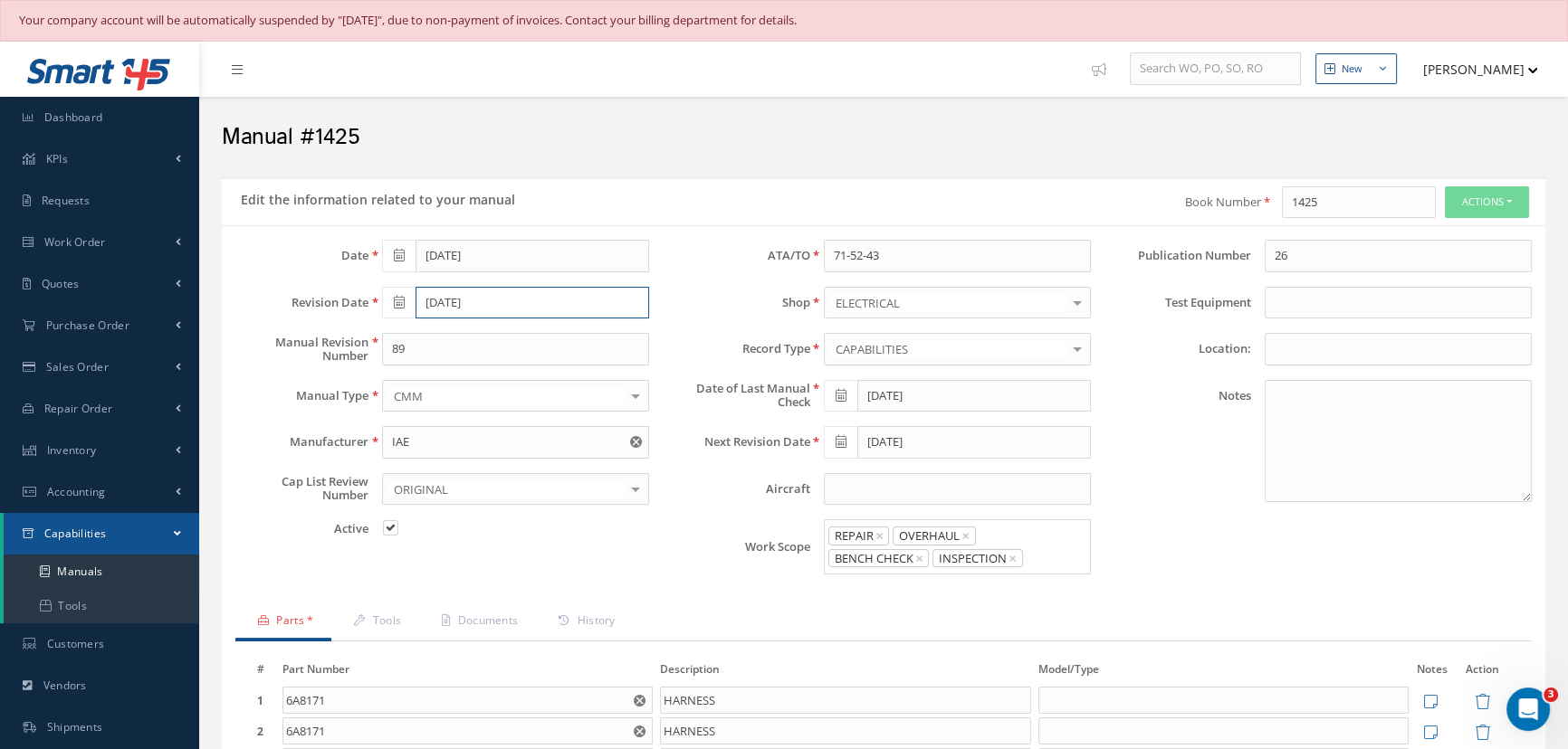
click at [502, 306] on input "05/01/2024" at bounding box center [532, 303] width 234 height 33
click at [484, 332] on th "May 2024" at bounding box center [477, 333] width 136 height 27
click at [484, 332] on th "2024" at bounding box center [475, 333] width 131 height 27
click at [504, 425] on span "2025" at bounding box center [497, 427] width 42 height 49
click at [454, 380] on span "Feb" at bounding box center [452, 374] width 42 height 49
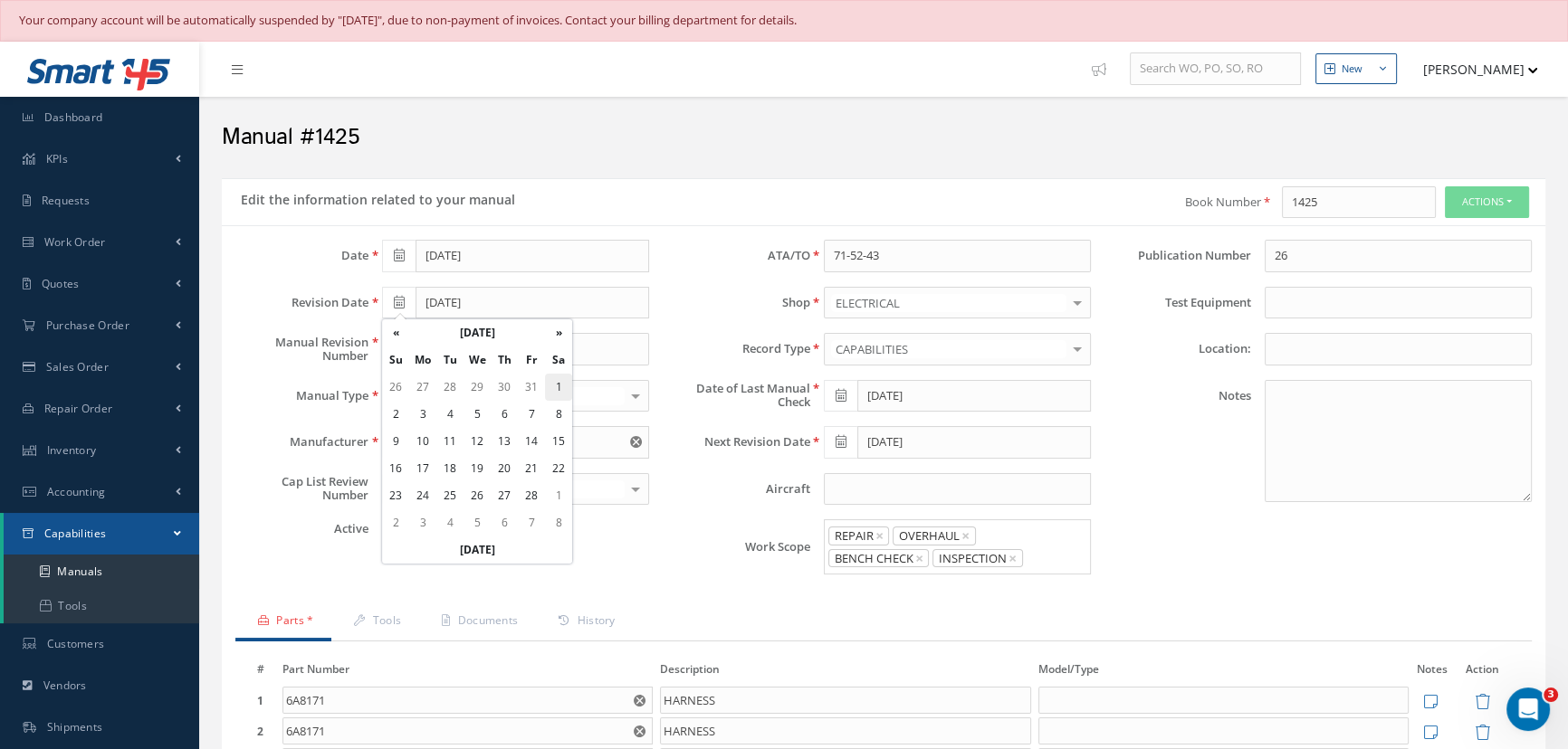
click at [557, 385] on td "1" at bounding box center [558, 387] width 27 height 27
type input "[DATE]"
drag, startPoint x: 452, startPoint y: 357, endPoint x: 375, endPoint y: 356, distance: 77.0
click at [375, 356] on div "89" at bounding box center [516, 349] width 294 height 33
type input "27"
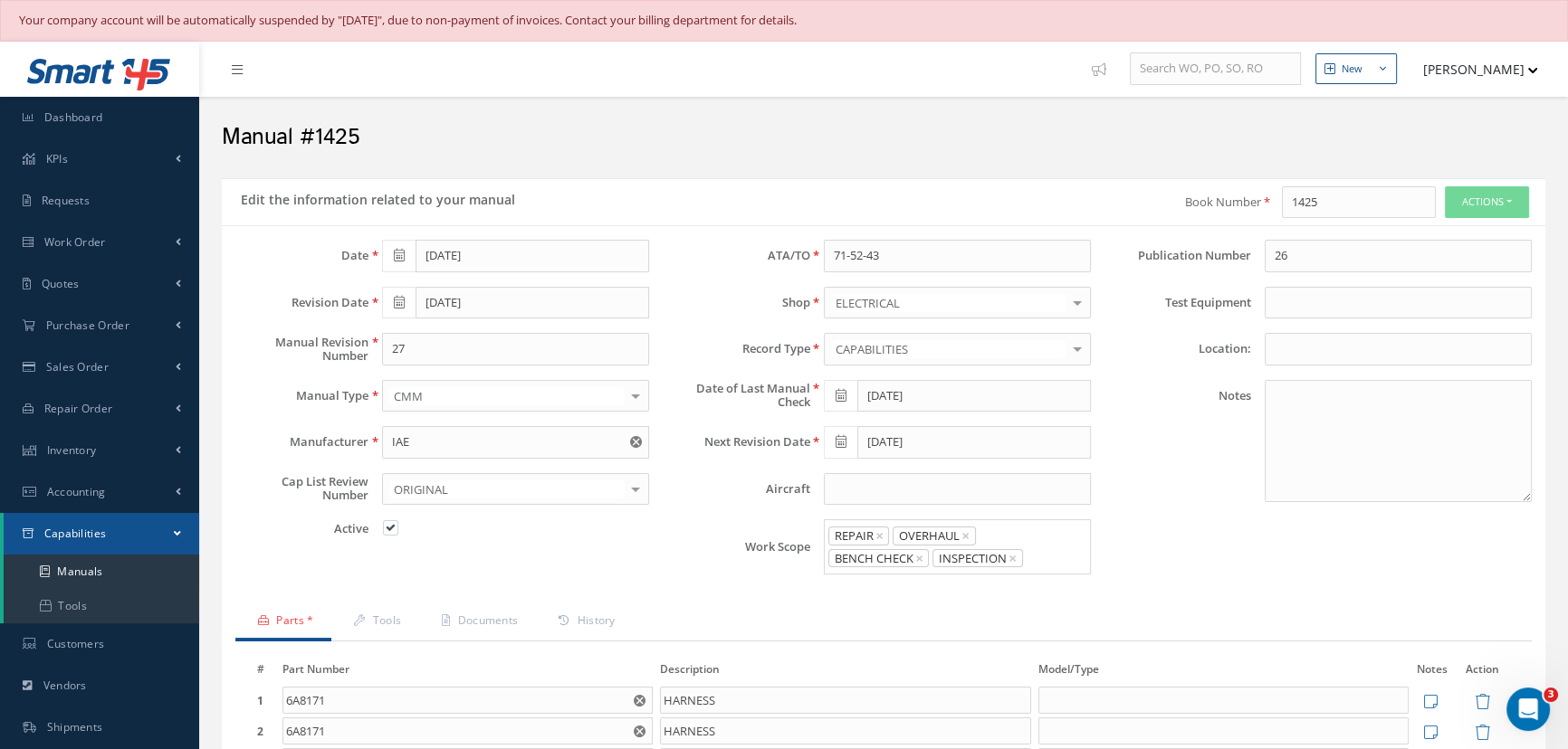
click at [839, 394] on icon at bounding box center [840, 395] width 11 height 13
click at [904, 371] on th "Today" at bounding box center [918, 367] width 190 height 27
type input "10/01/2025"
type input "[DATE]"
drag, startPoint x: 1309, startPoint y: 255, endPoint x: 1254, endPoint y: 260, distance: 55.2
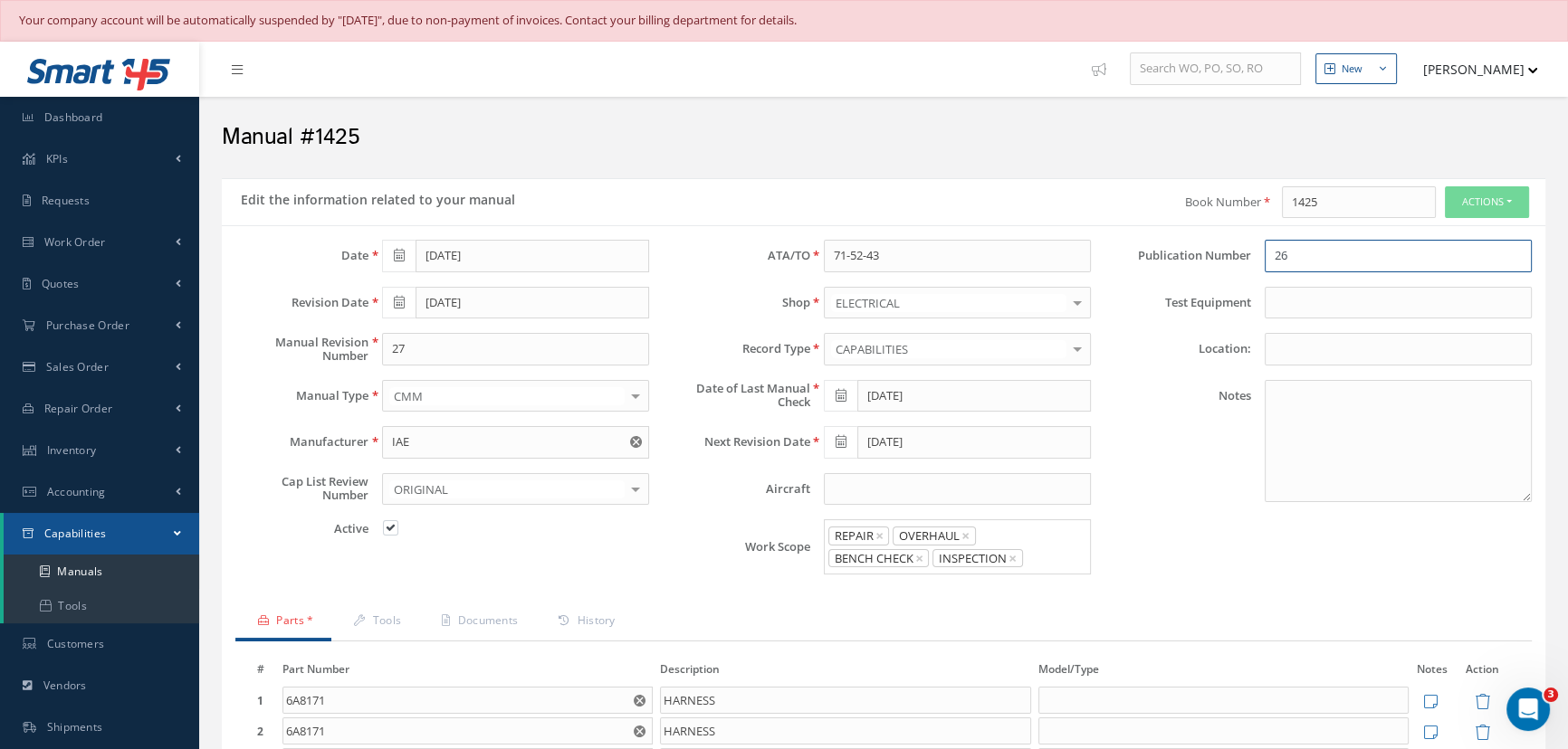
click at [1256, 258] on div "26" at bounding box center [1398, 256] width 294 height 33
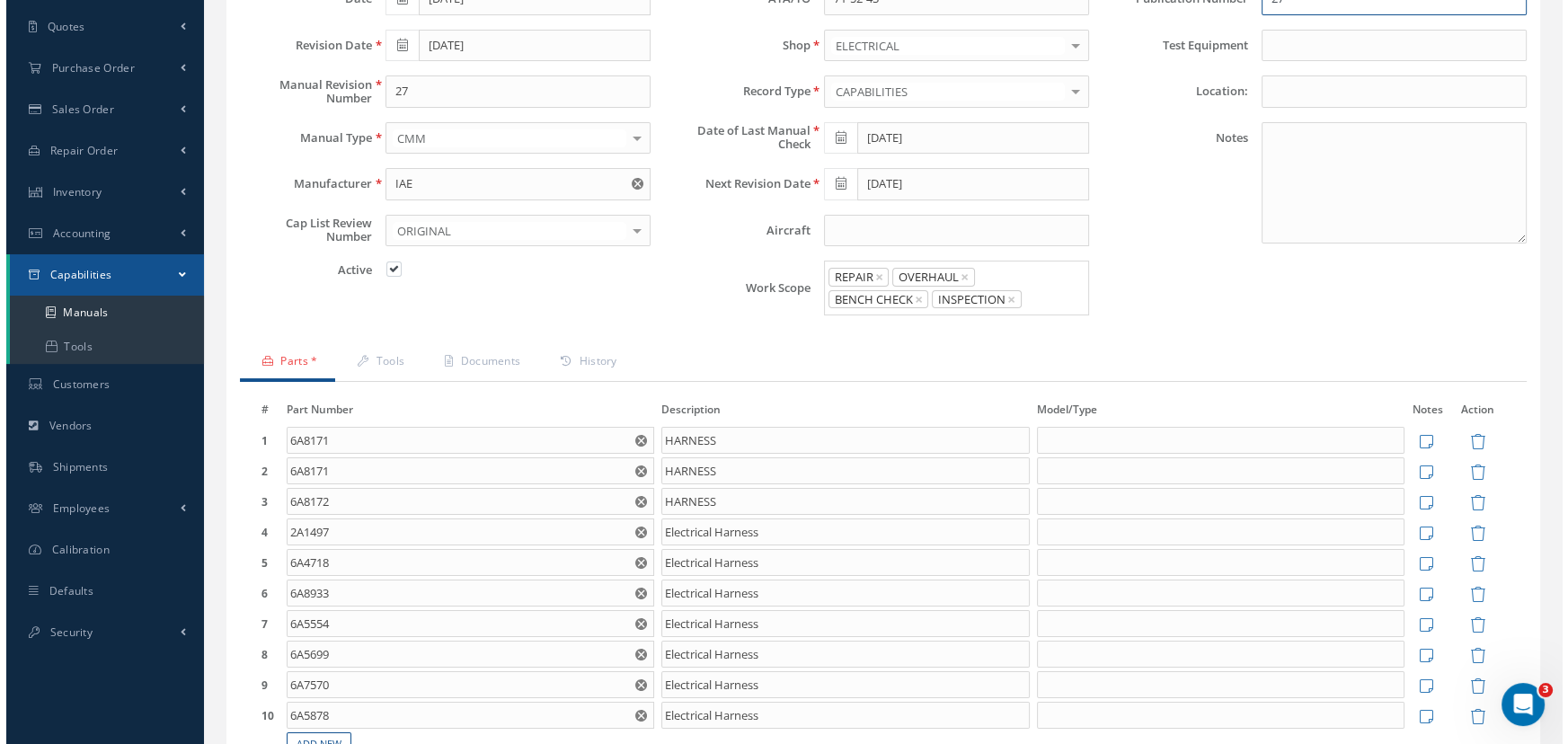
scroll to position [408, 0]
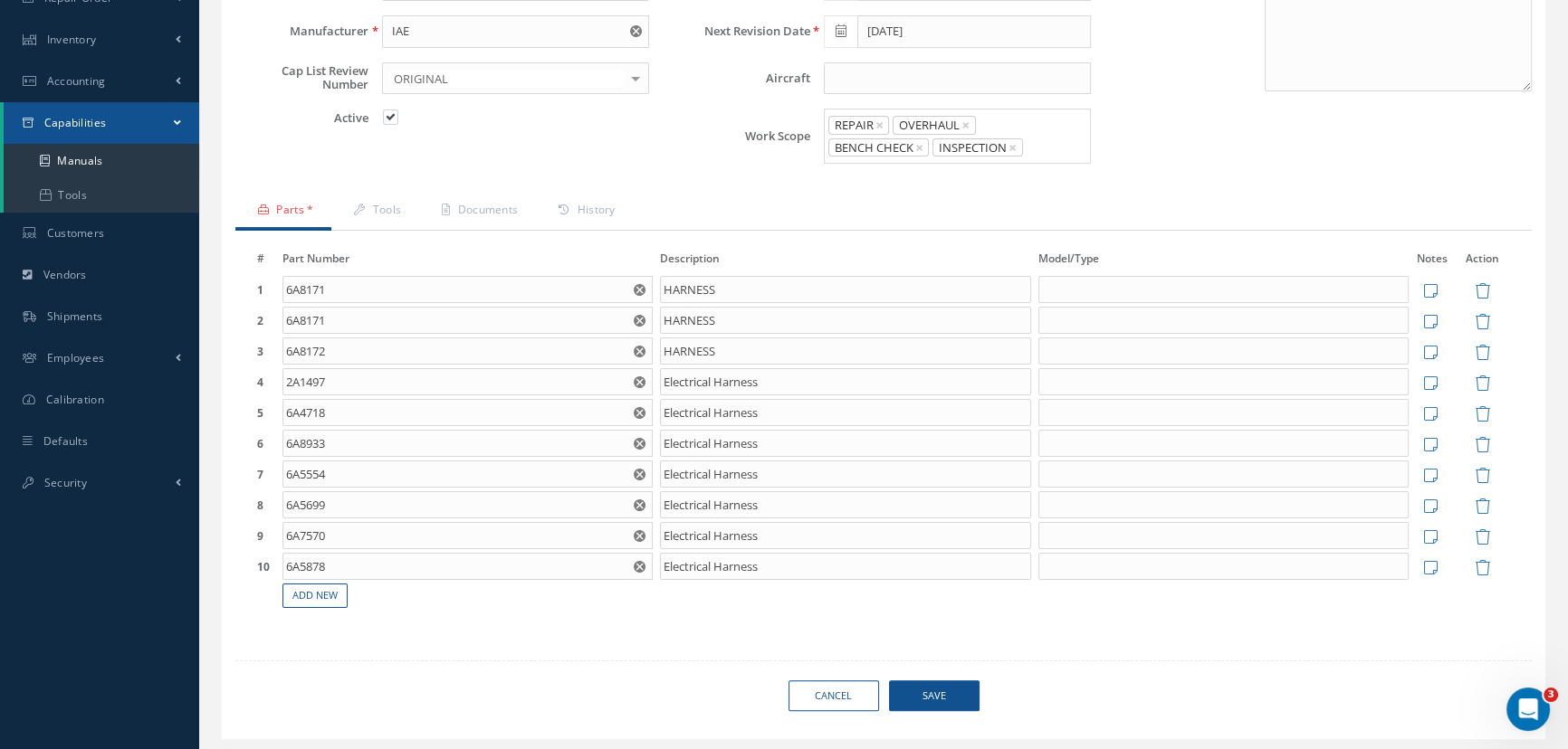
type input "27"
click at [953, 693] on span "Save" at bounding box center [935, 696] width 91 height 32
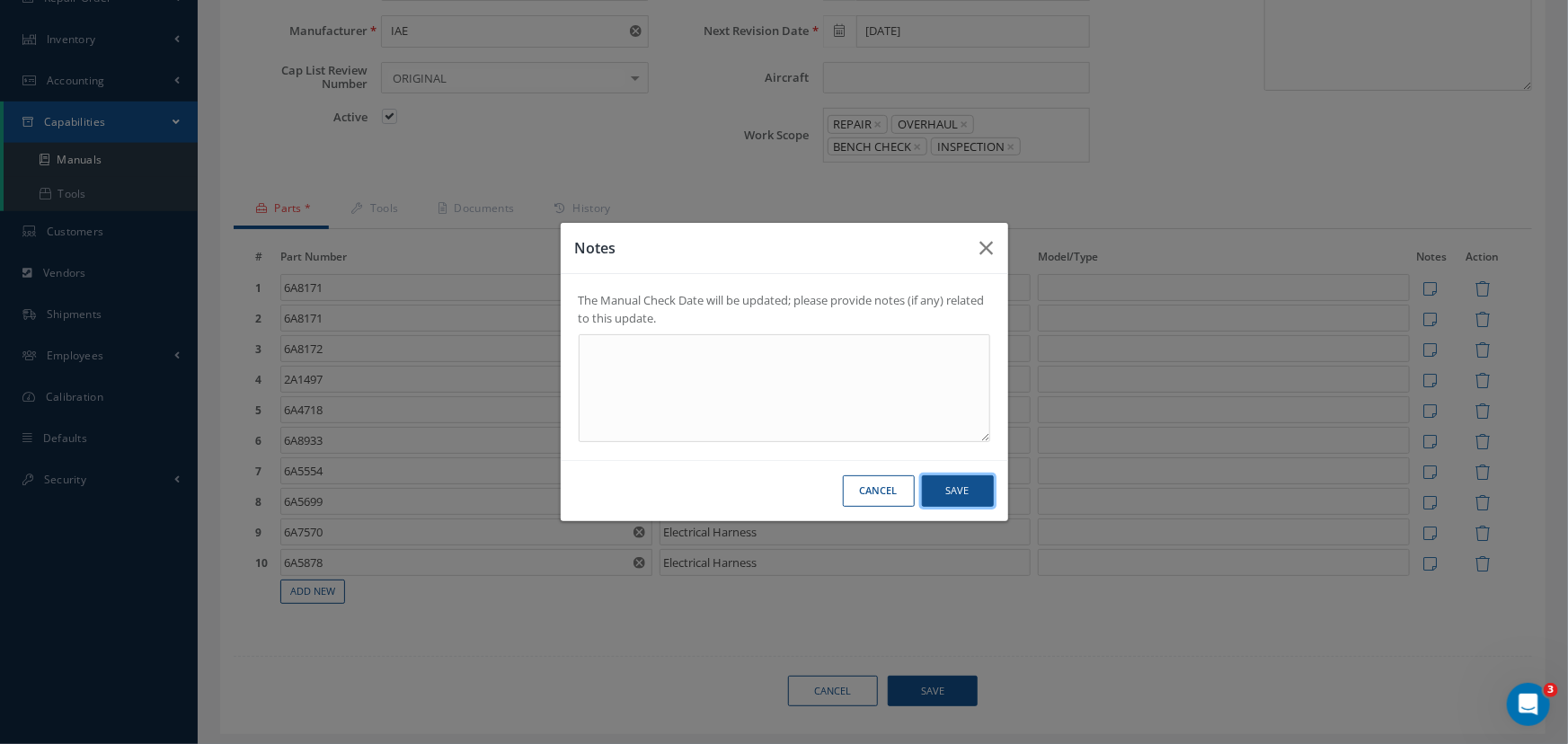
click at [946, 497] on button "Save" at bounding box center [957, 491] width 72 height 32
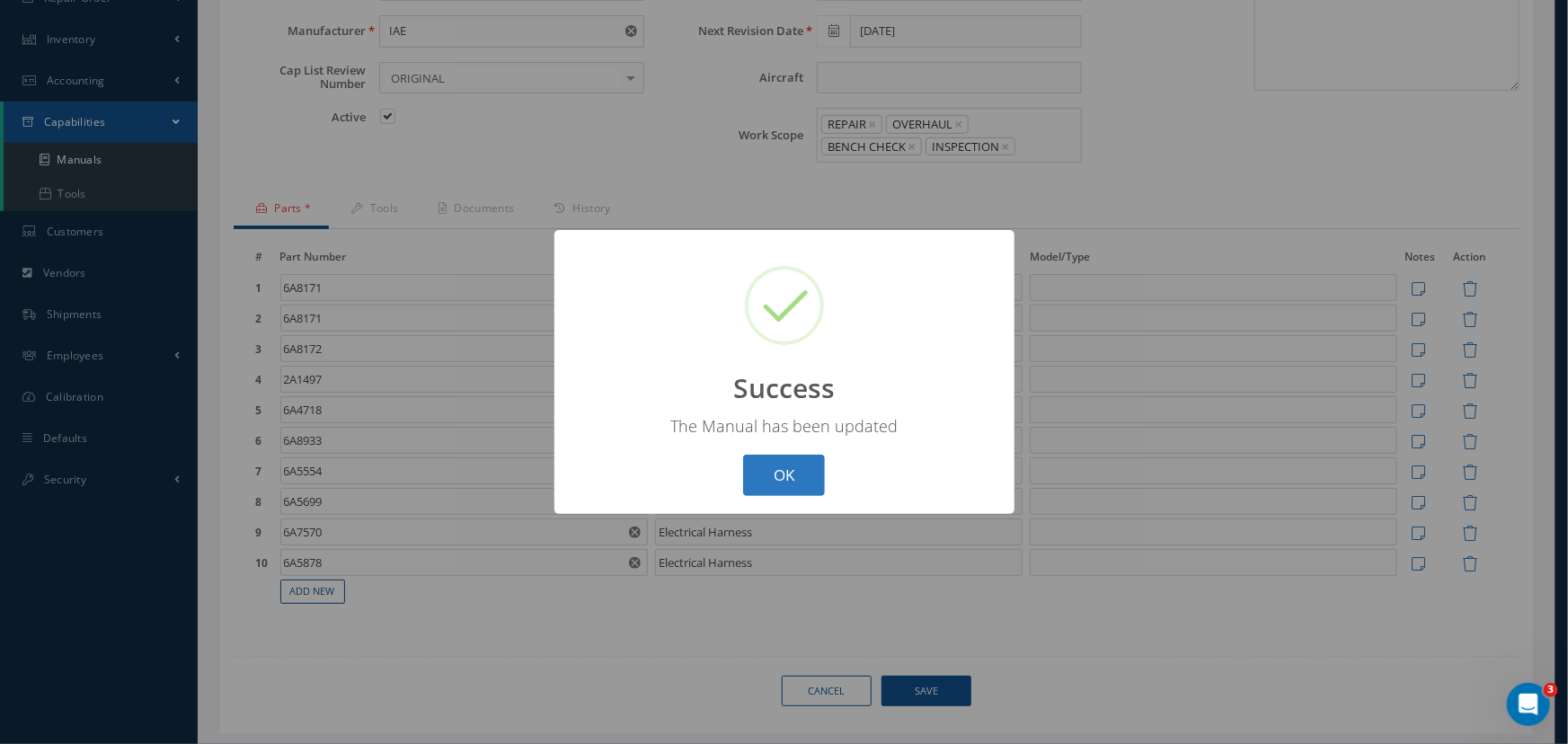
click at [785, 477] on button "OK" at bounding box center [783, 476] width 81 height 42
select select "25"
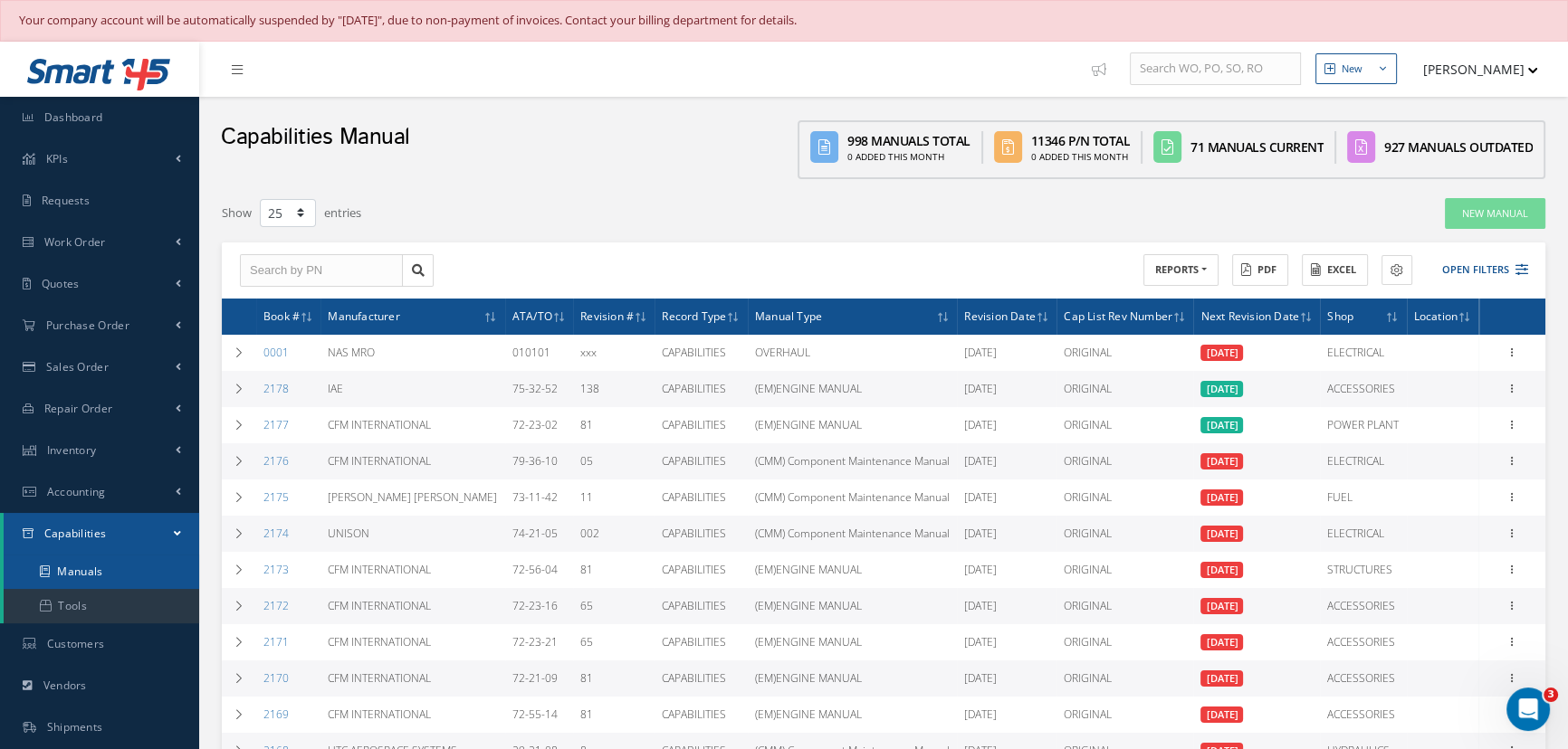
click at [130, 567] on link "Manuals" at bounding box center [101, 572] width 196 height 35
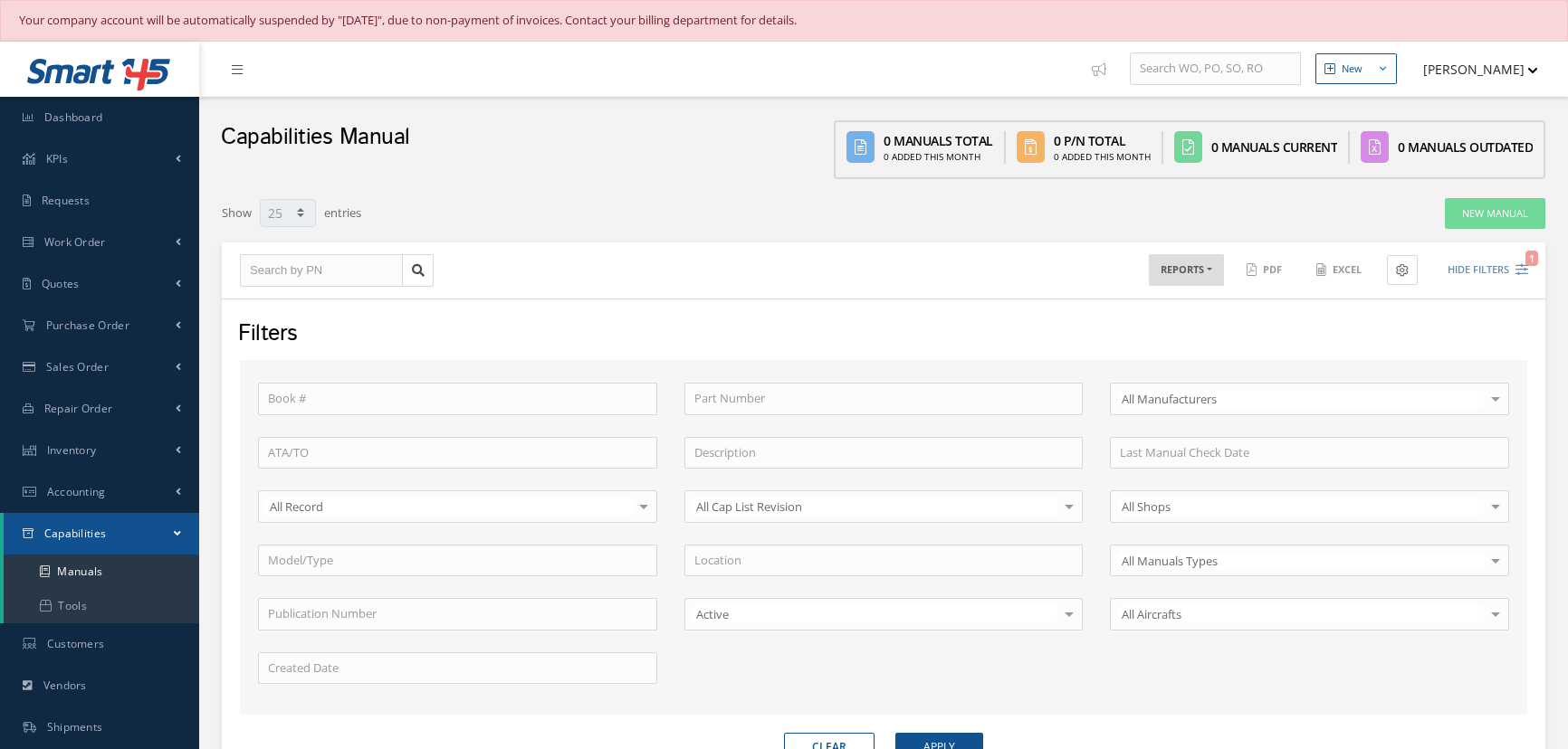
select select "25"
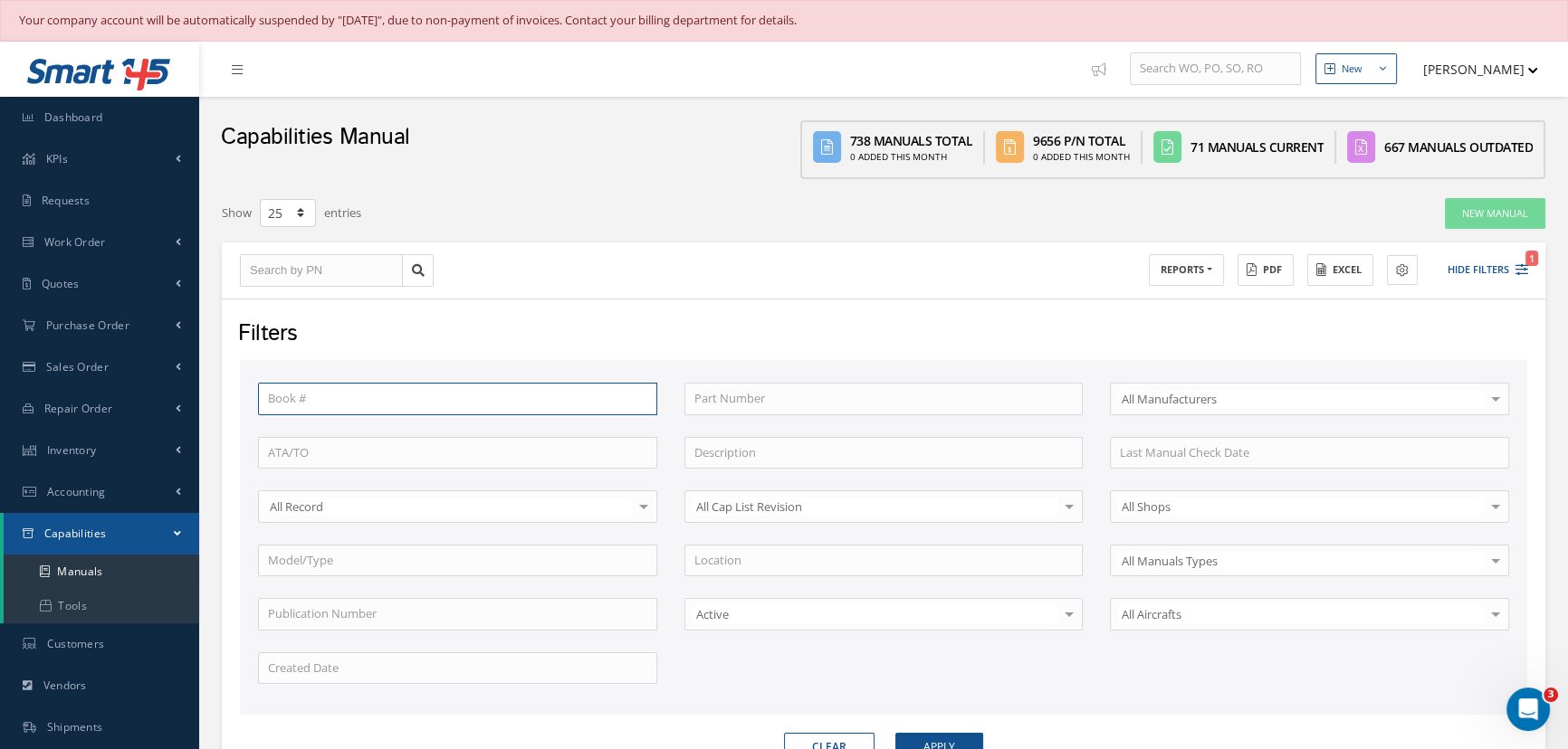
click at [345, 397] on input "text" at bounding box center [458, 400] width 400 height 33
type input "1425"
click at [895, 733] on button "Apply" at bounding box center [938, 747] width 88 height 29
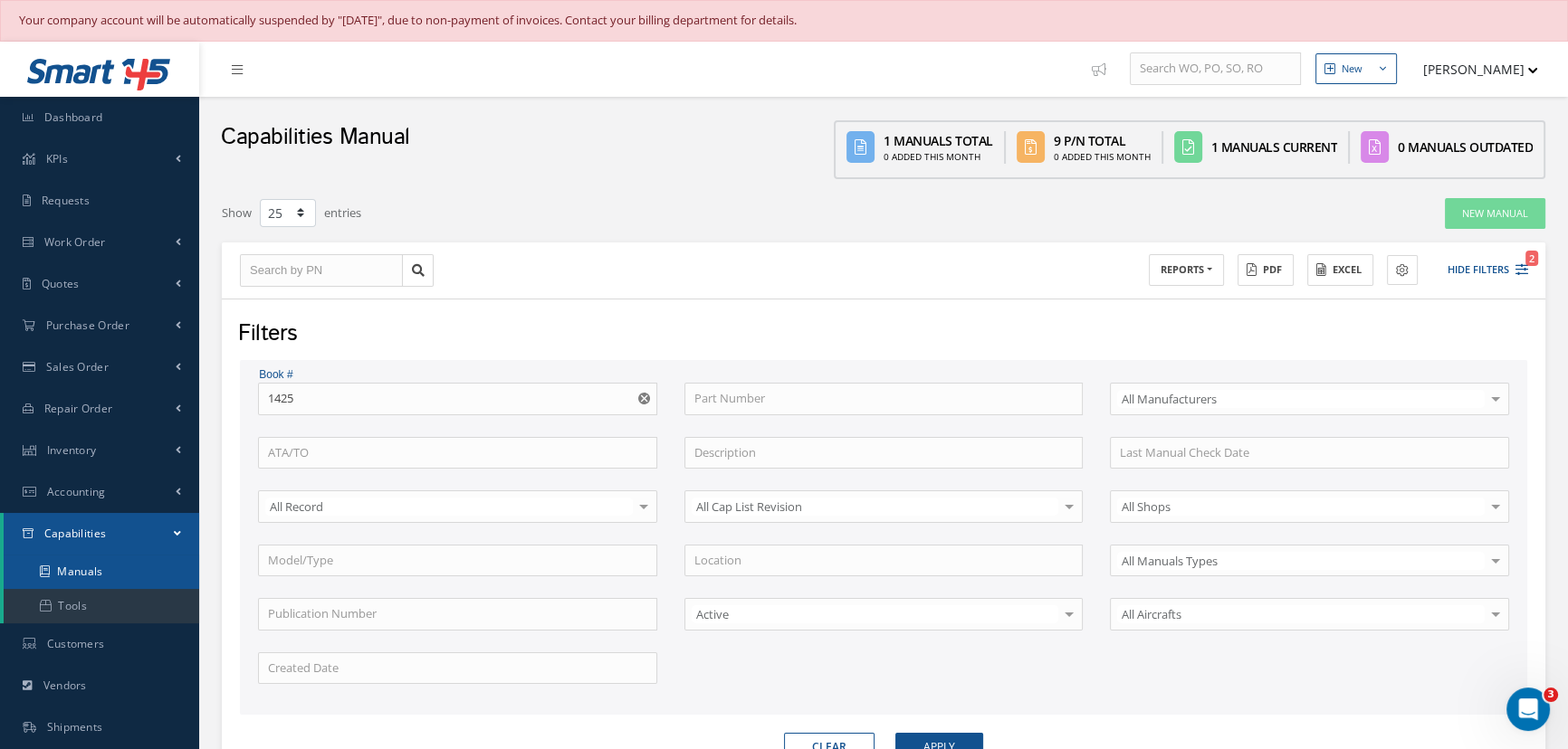
click at [98, 567] on link "Manuals" at bounding box center [101, 572] width 196 height 35
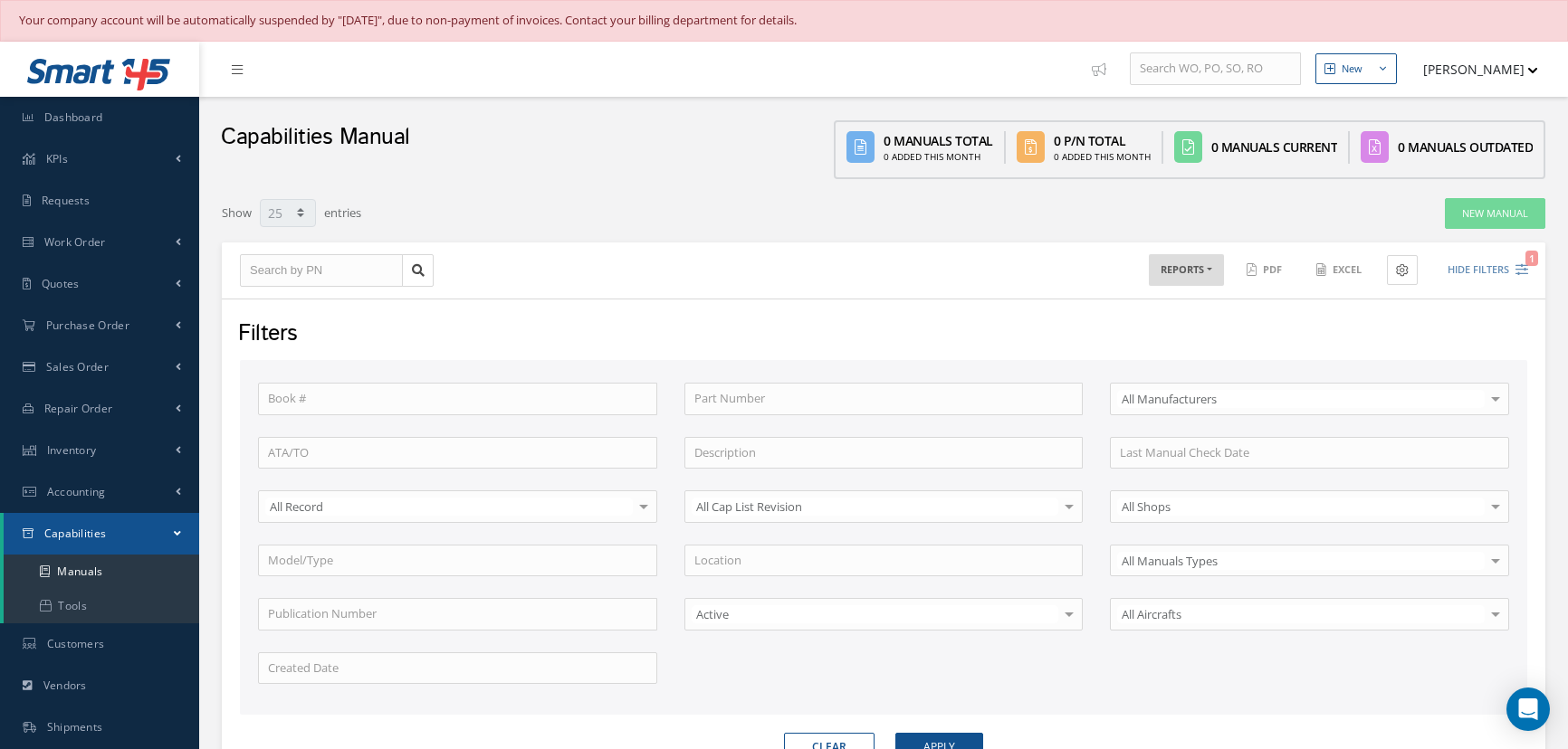
select select "25"
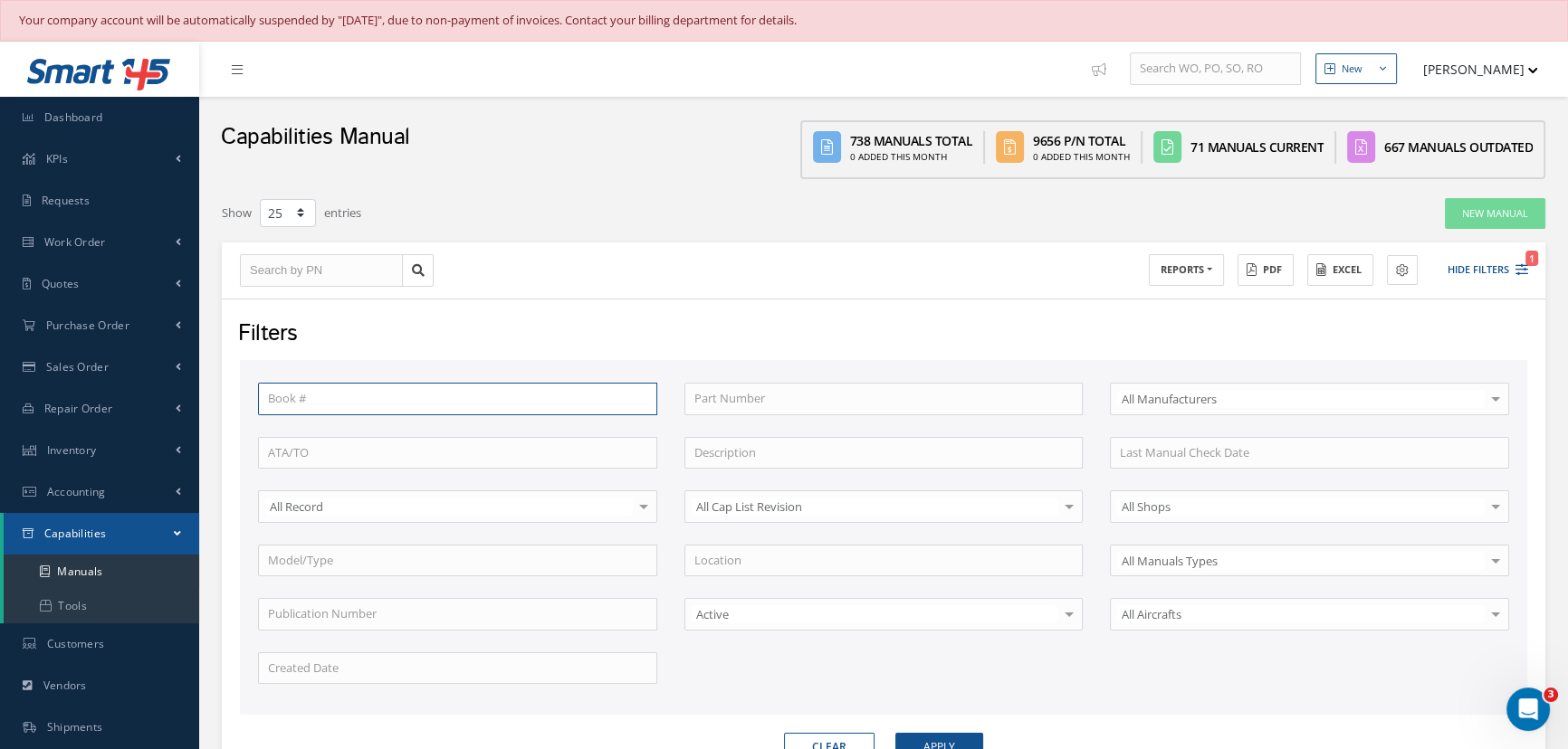
click at [335, 392] on input "text" at bounding box center [458, 400] width 400 height 33
type input "1959"
click at [895, 733] on button "Apply" at bounding box center [938, 747] width 88 height 29
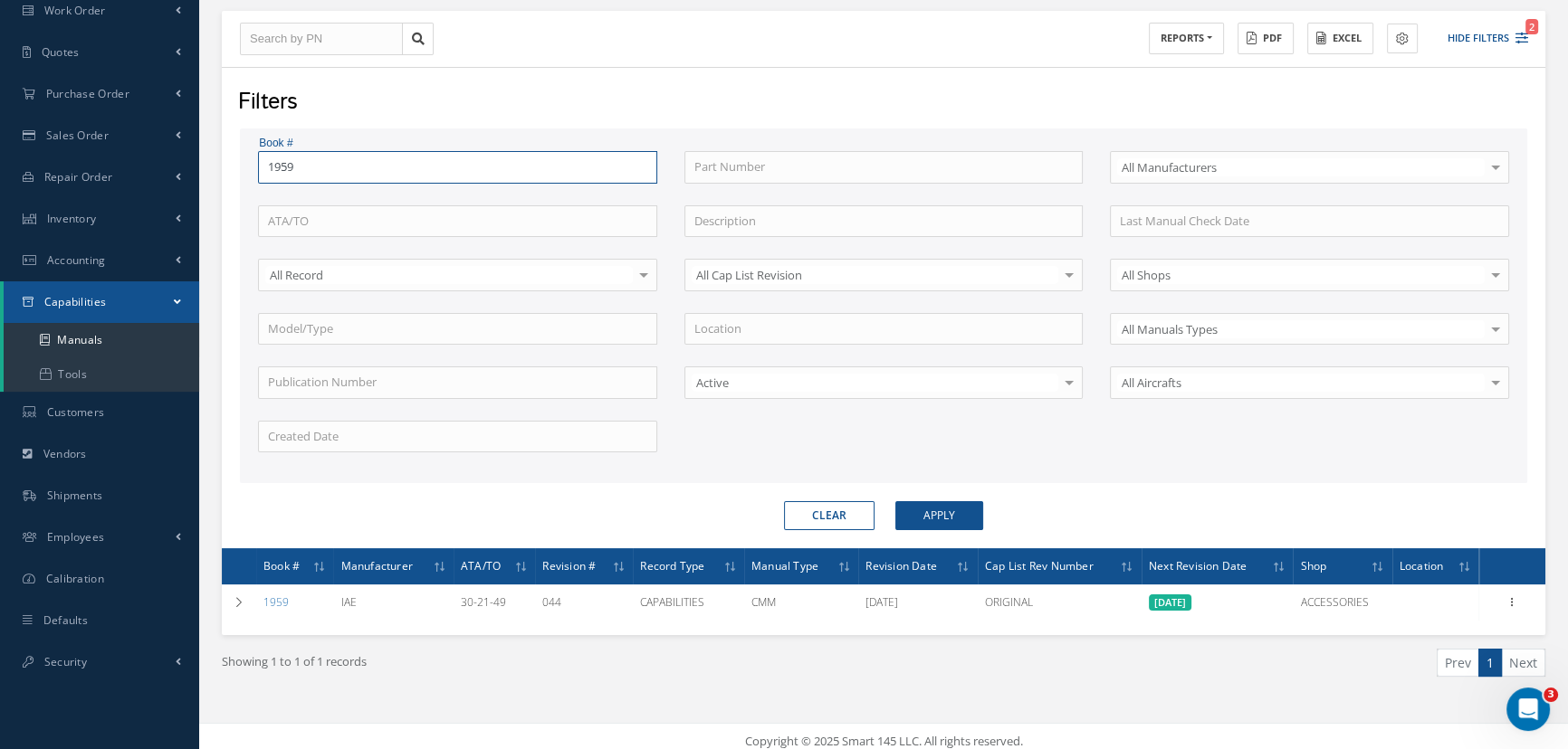
scroll to position [239, 0]
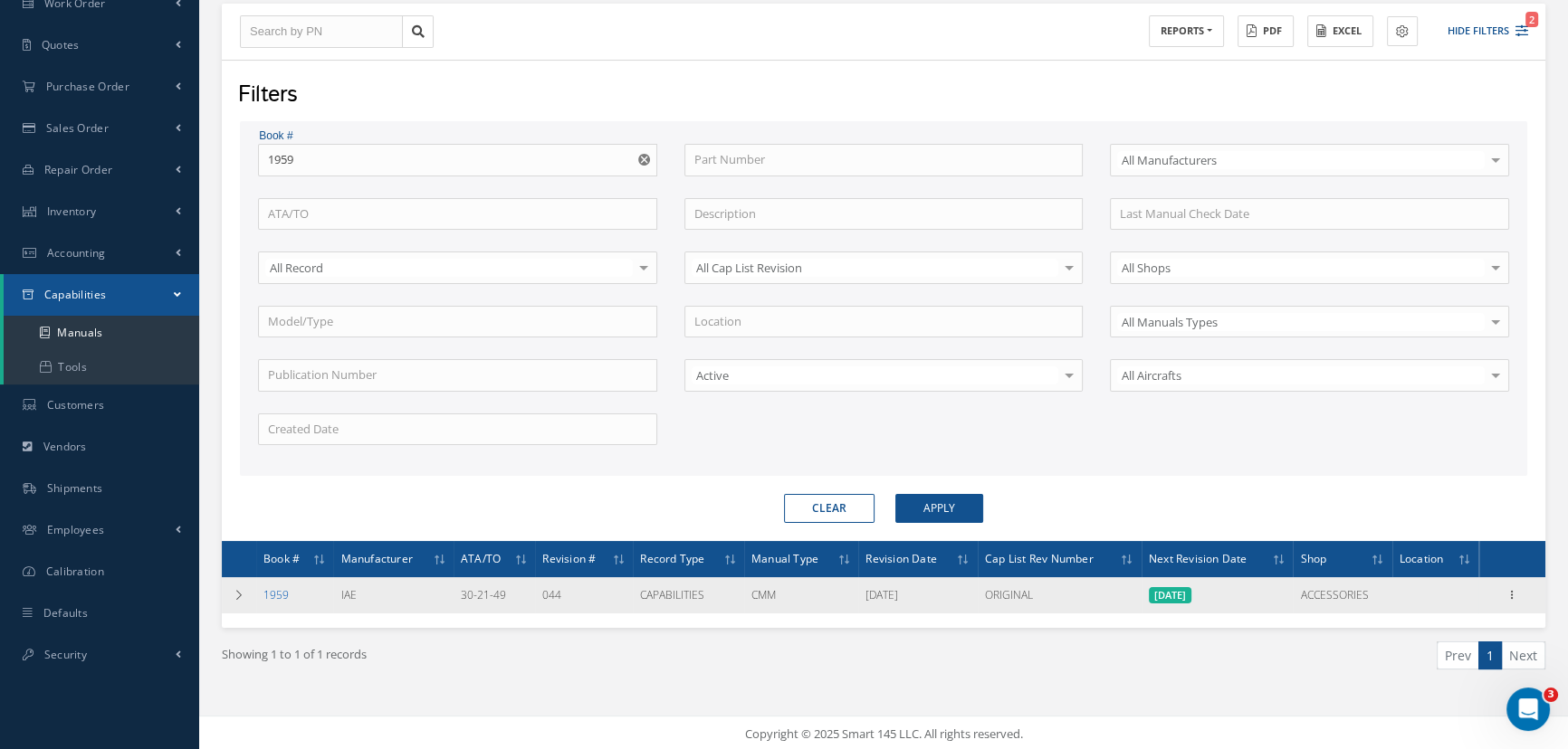
click at [283, 596] on link "1959" at bounding box center [276, 596] width 25 height 15
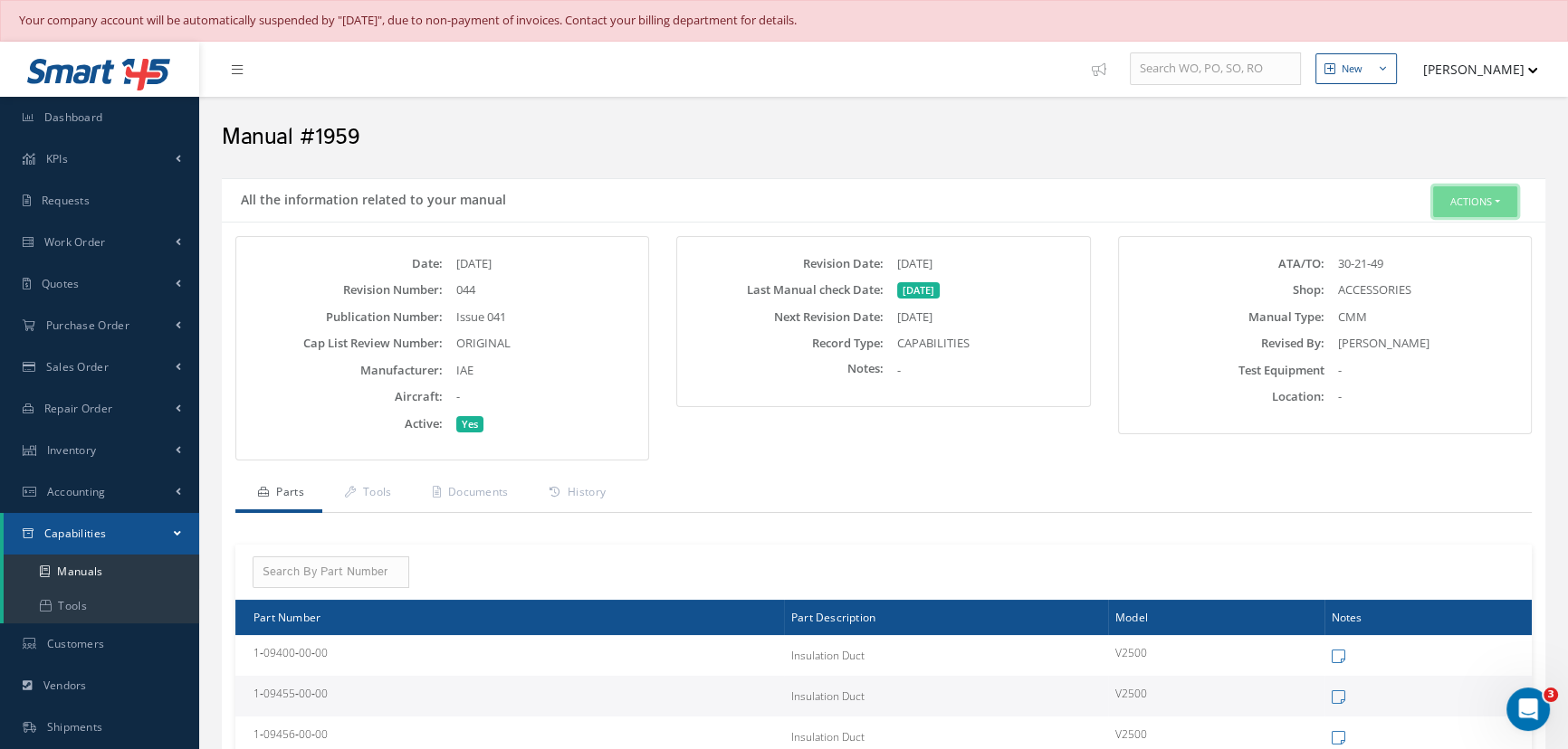
click at [1486, 203] on button "Actions" at bounding box center [1474, 202] width 84 height 32
click at [1432, 235] on link "Edit" at bounding box center [1446, 236] width 145 height 24
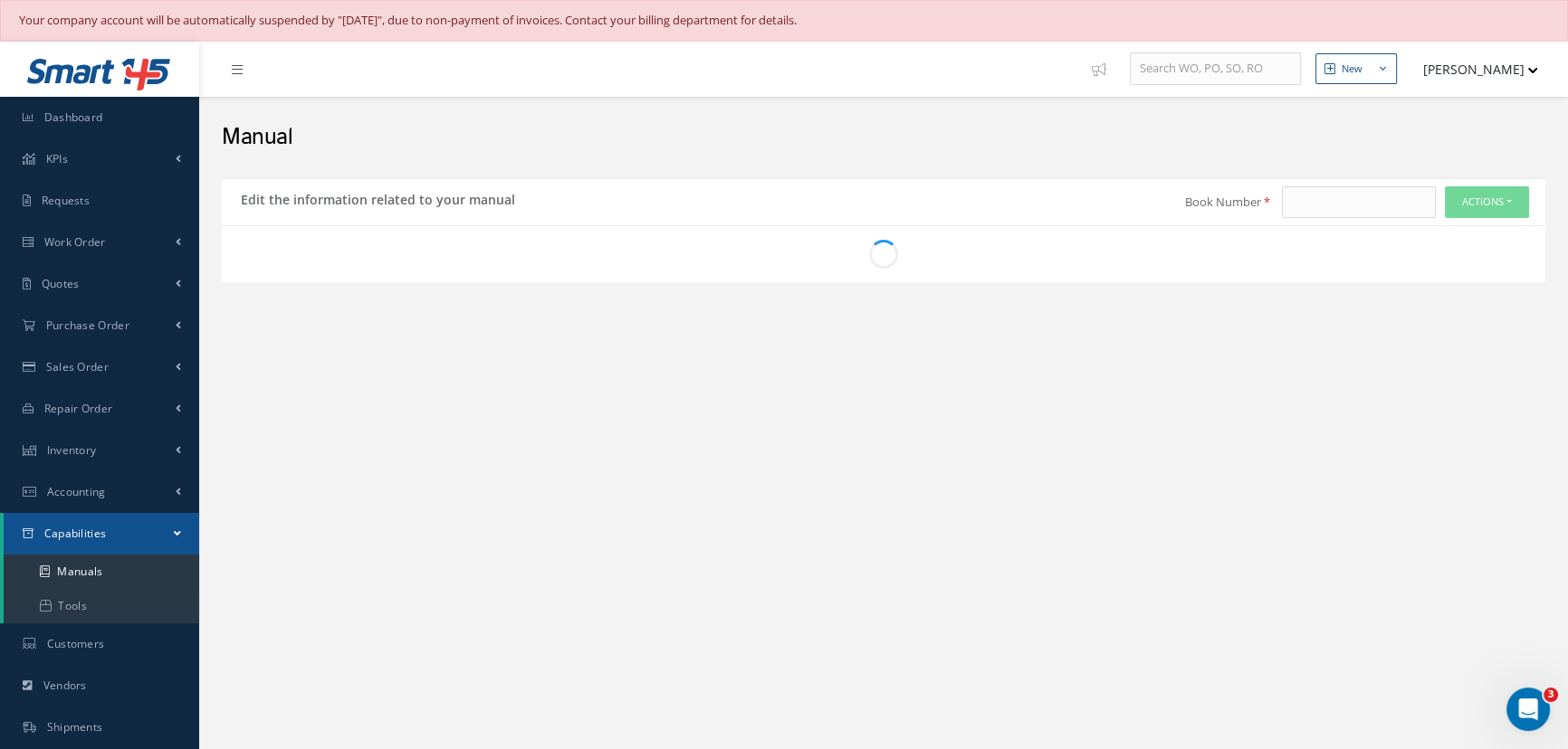
type input "1959"
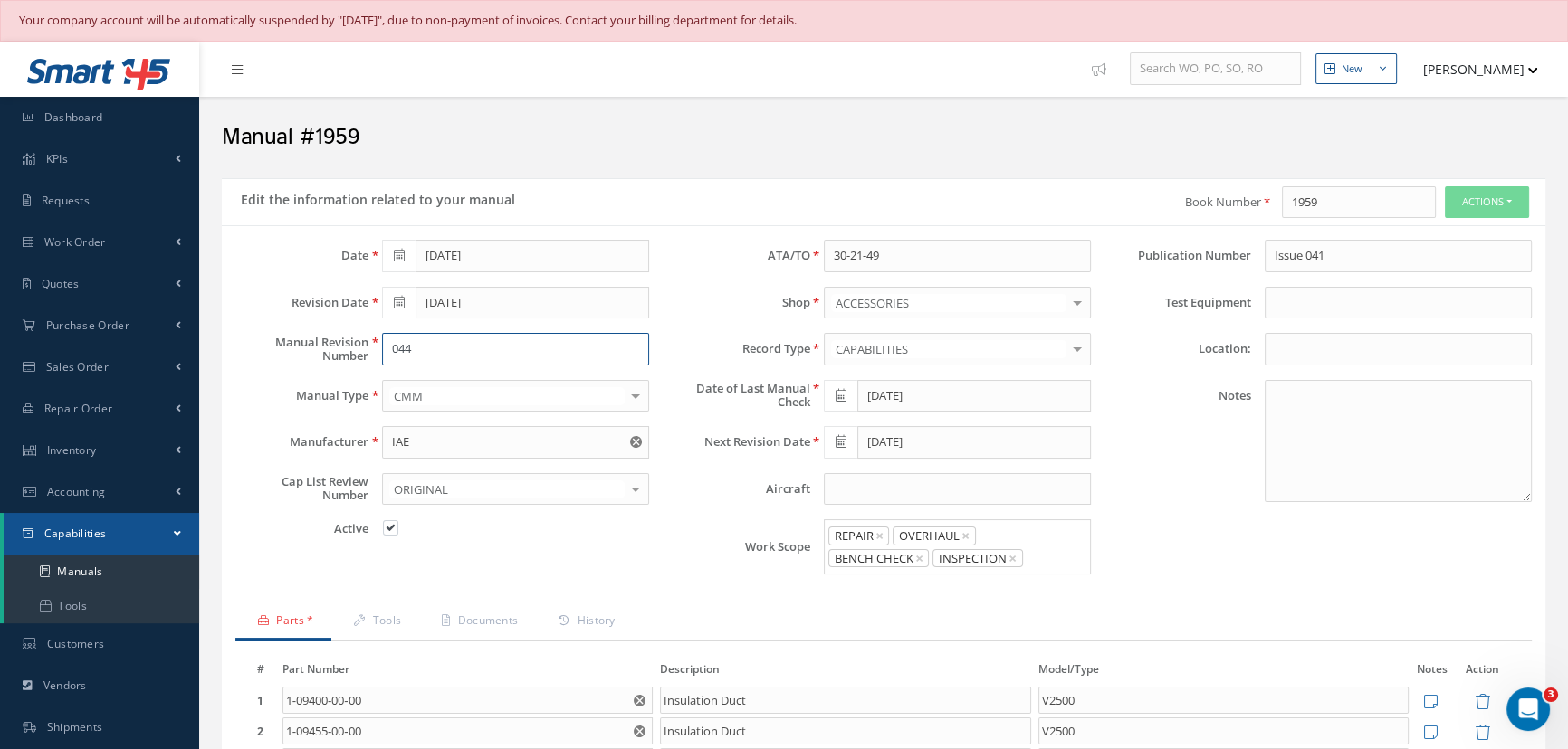
click at [434, 352] on input "044" at bounding box center [516, 349] width 267 height 33
type input "046"
click at [841, 393] on icon at bounding box center [840, 395] width 11 height 13
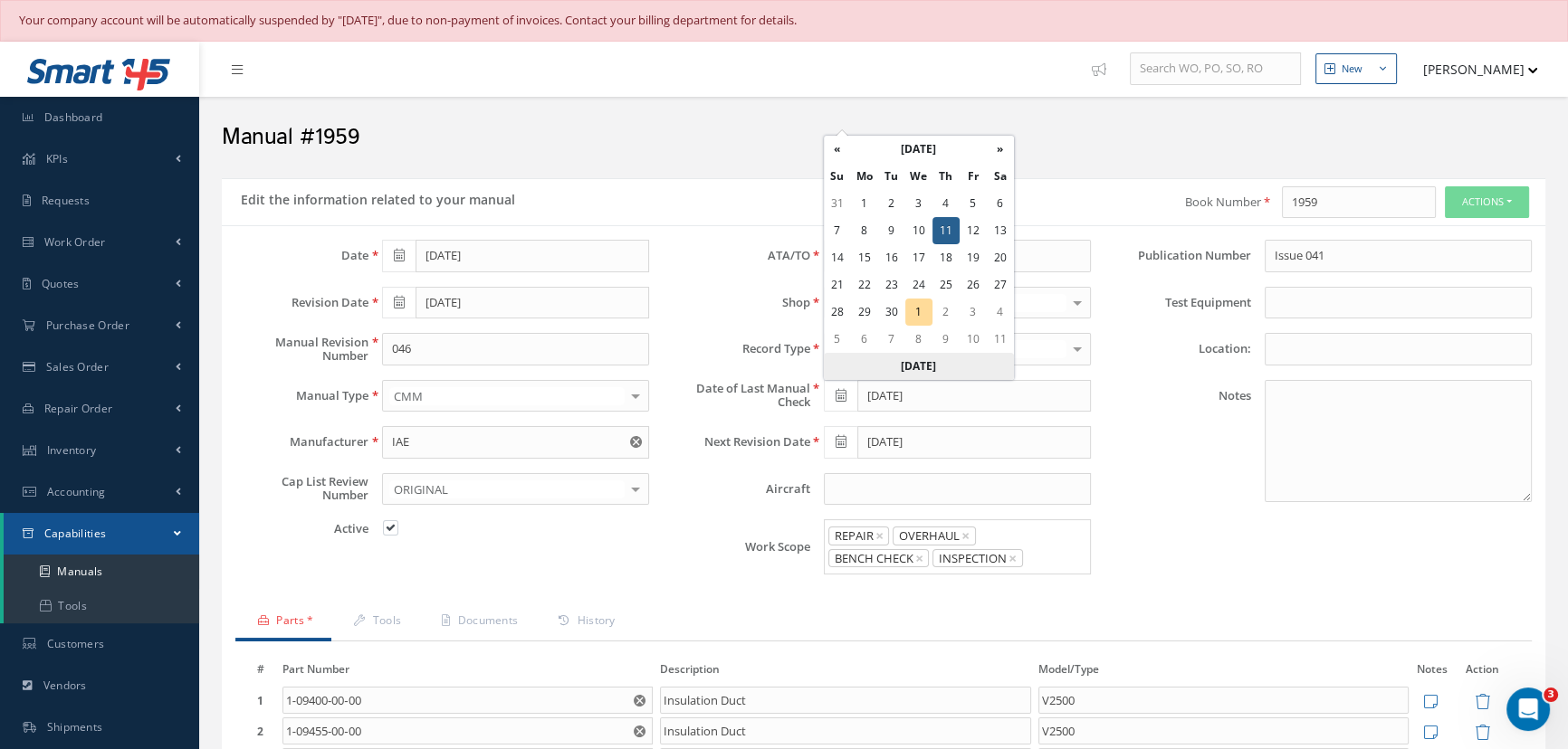
click at [913, 375] on th "[DATE]" at bounding box center [918, 367] width 190 height 27
type input "10/01/2025"
type input "[DATE]"
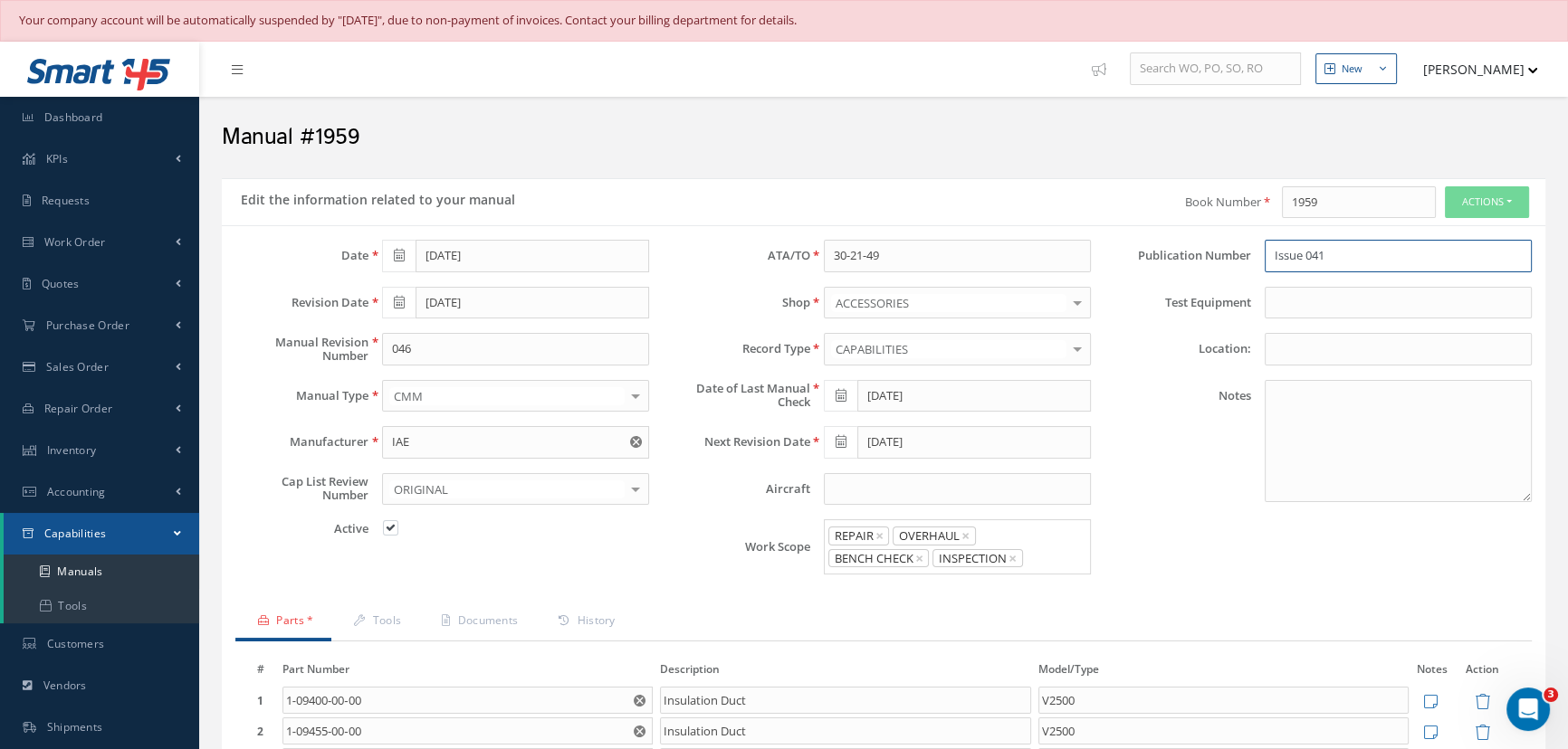
drag, startPoint x: 1337, startPoint y: 256, endPoint x: 1181, endPoint y: 255, distance: 156.0
click at [1181, 255] on div "Publication Number Issue 041" at bounding box center [1325, 256] width 441 height 33
type input "1959"
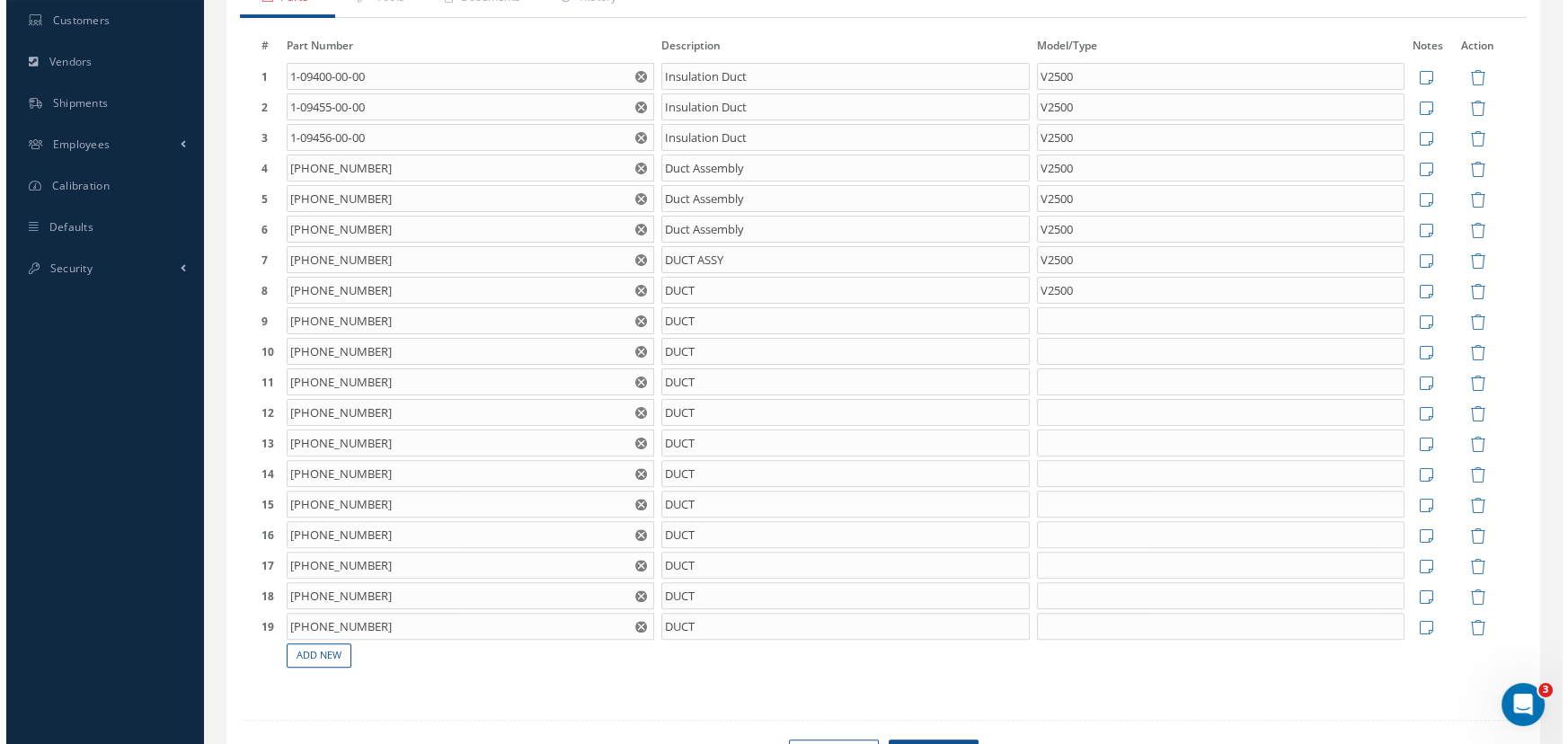
scroll to position [728, 0]
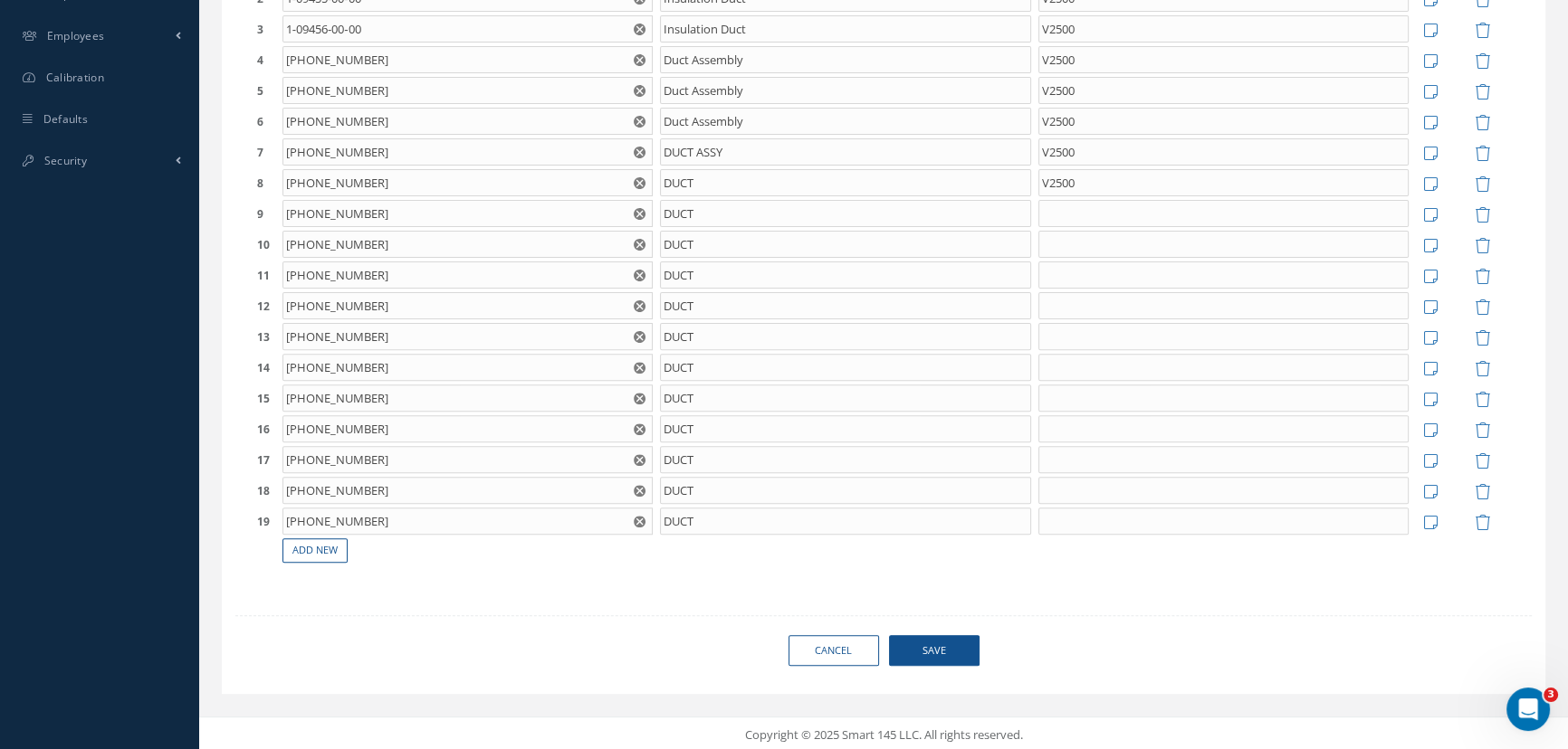
click at [949, 644] on span "Save" at bounding box center [935, 651] width 91 height 32
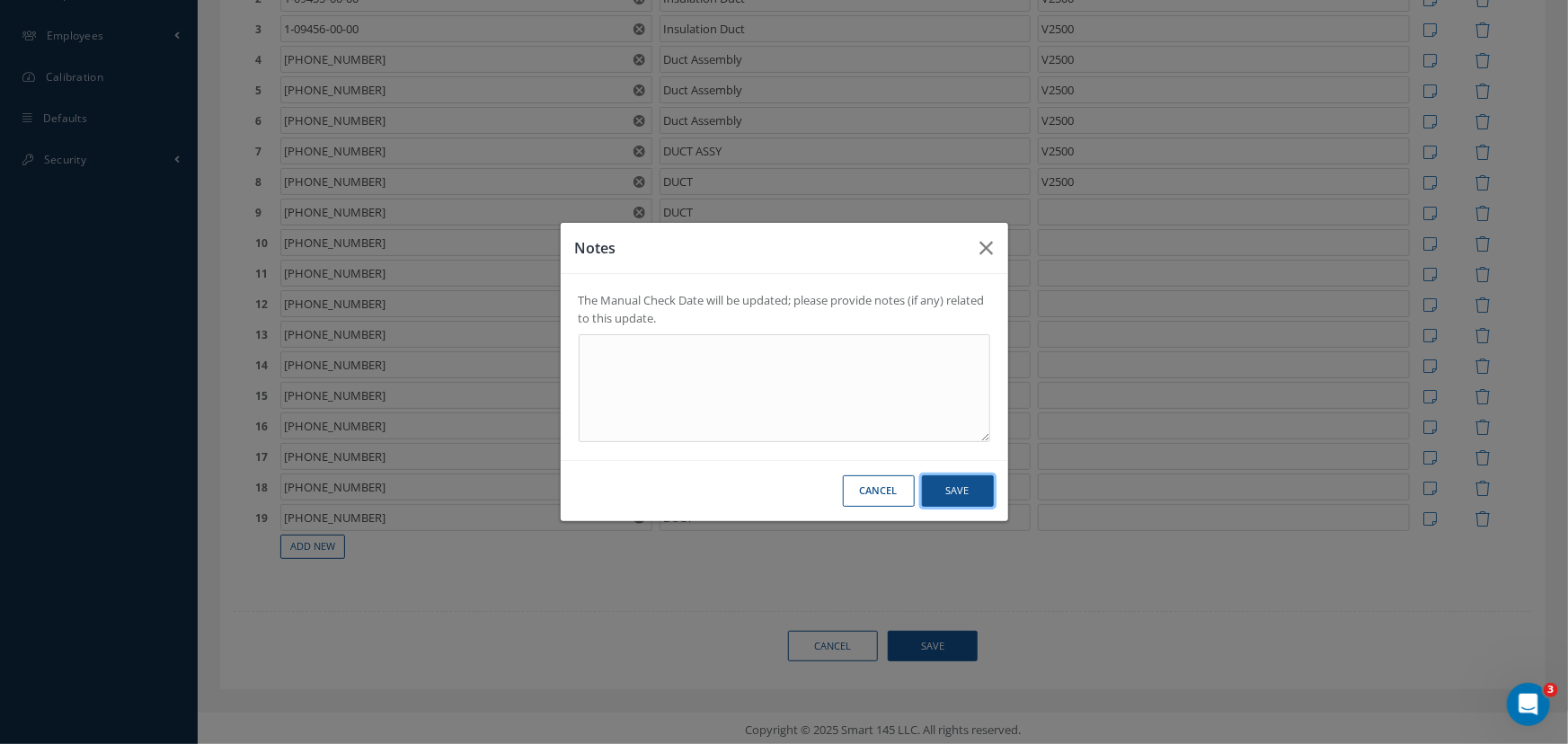
click at [960, 483] on button "Save" at bounding box center [957, 491] width 72 height 32
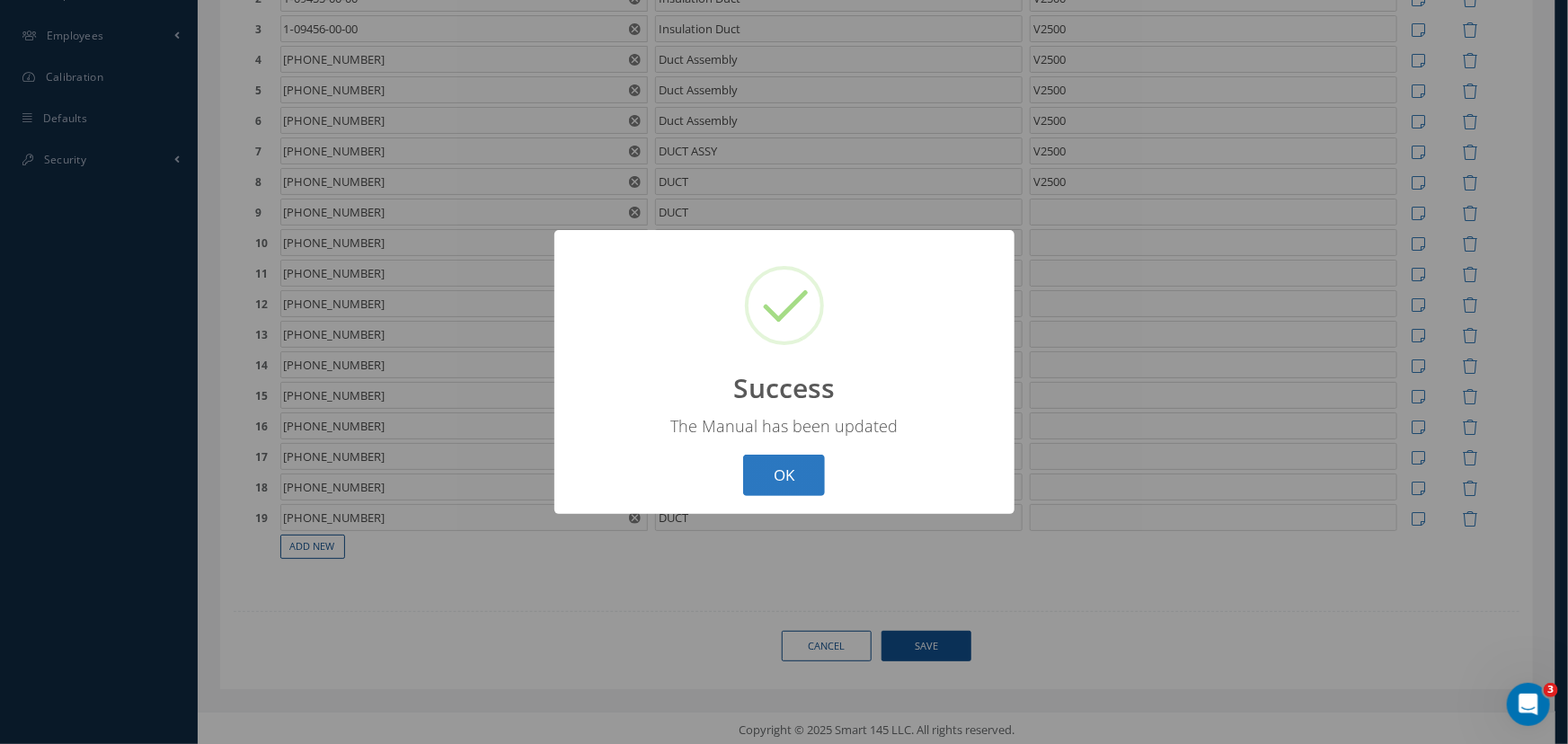
click at [789, 465] on button "OK" at bounding box center [783, 476] width 81 height 42
select select "25"
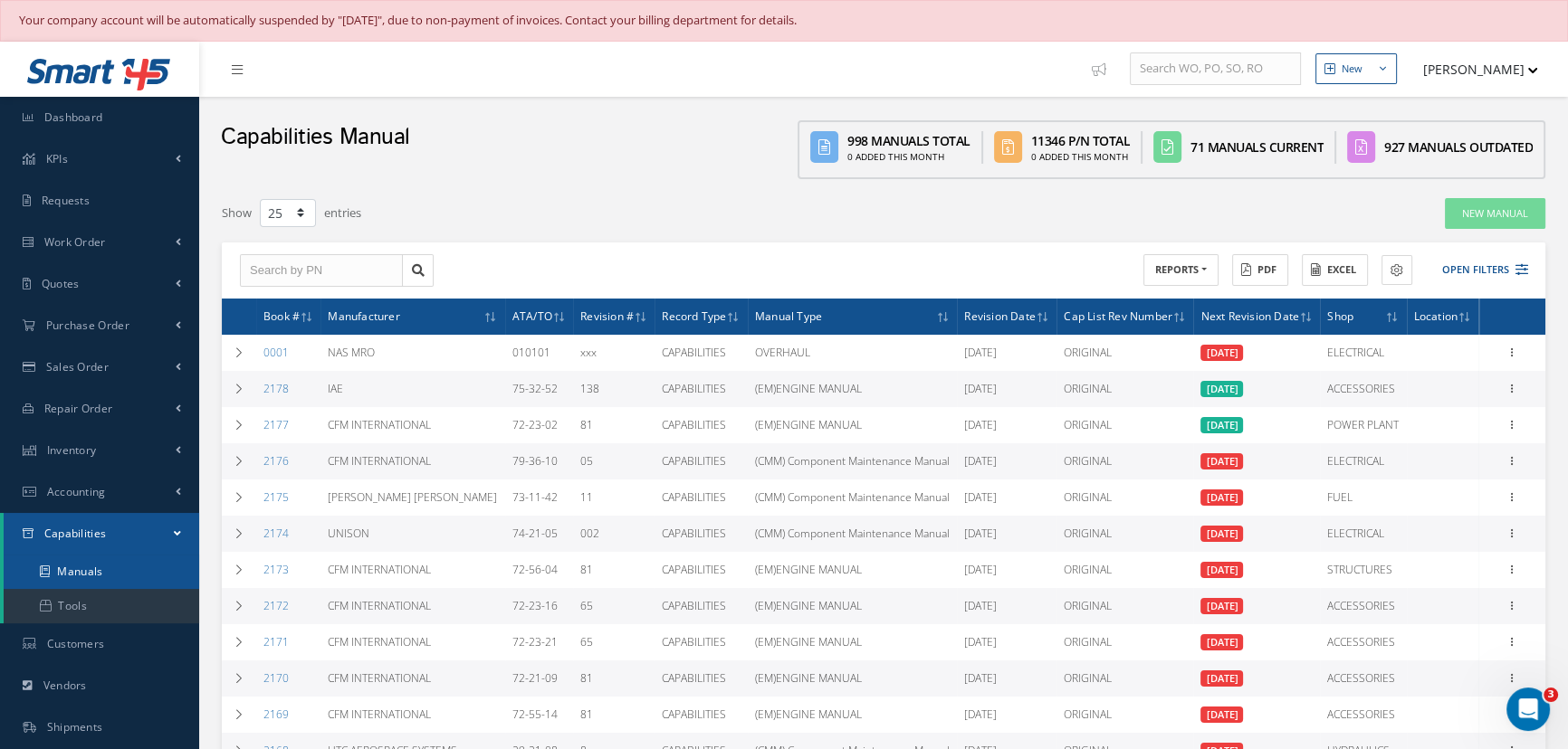
click at [91, 571] on link "Manuals" at bounding box center [101, 572] width 196 height 35
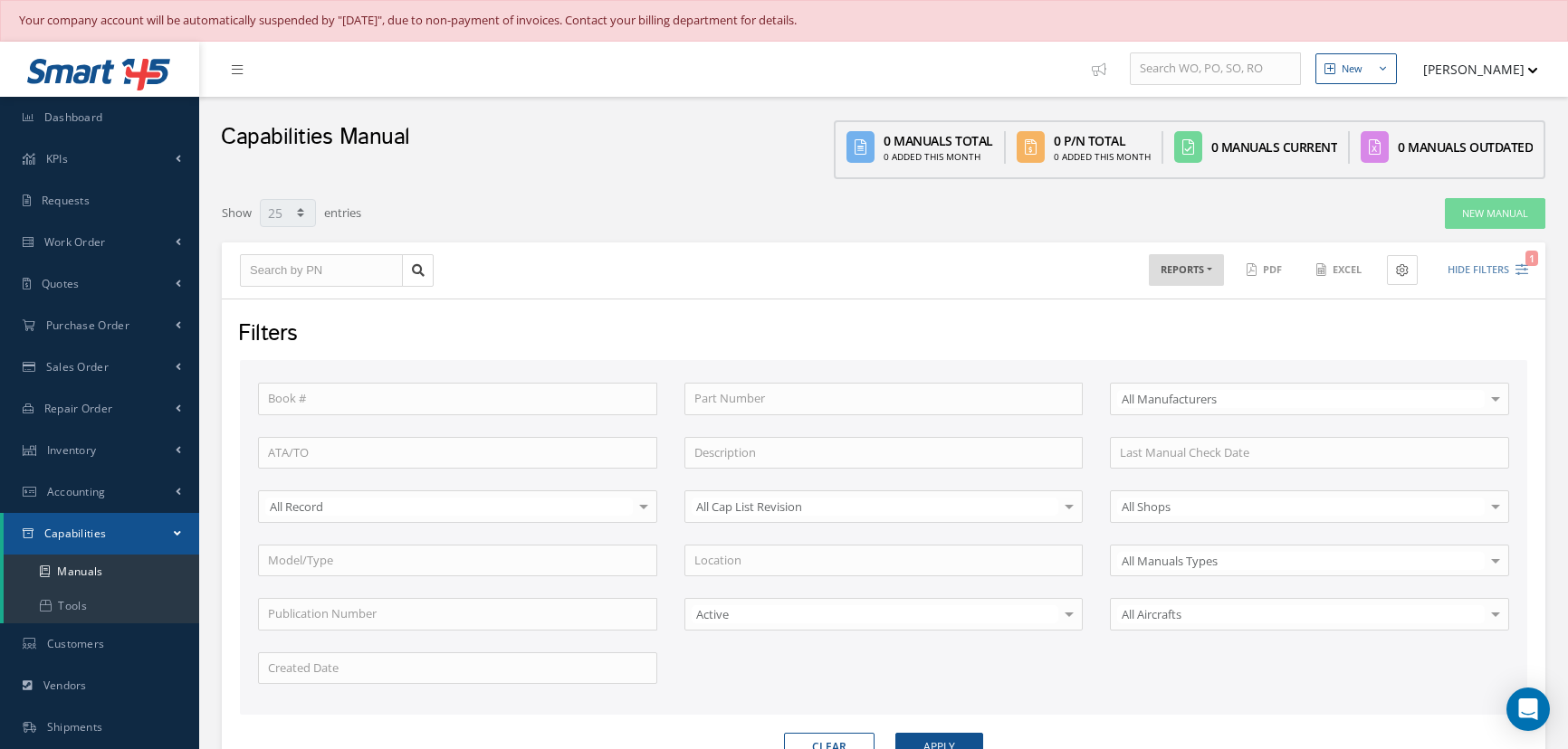
select select "25"
click at [313, 271] on input "text" at bounding box center [321, 270] width 163 height 33
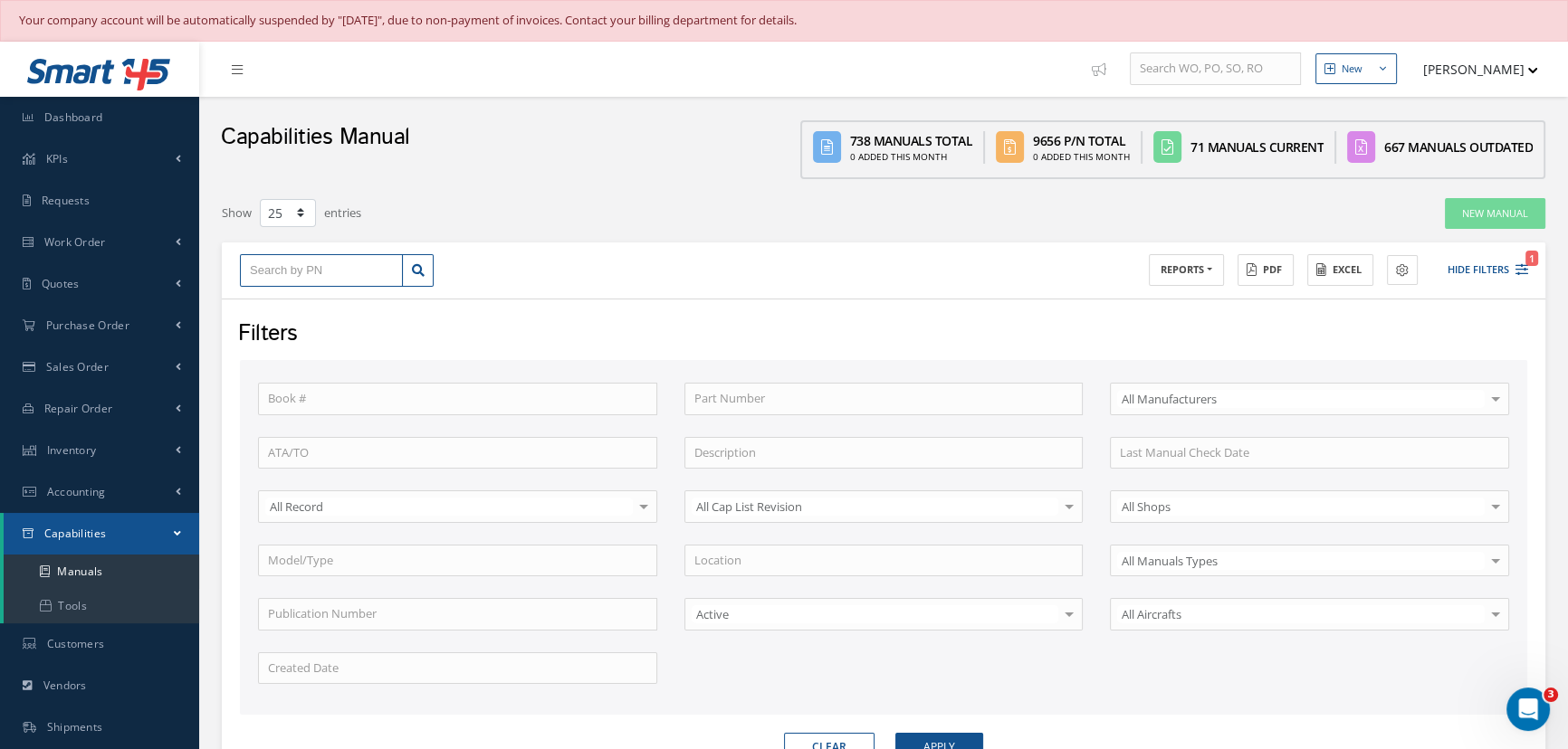
type input "1"
type input "14"
type input "141"
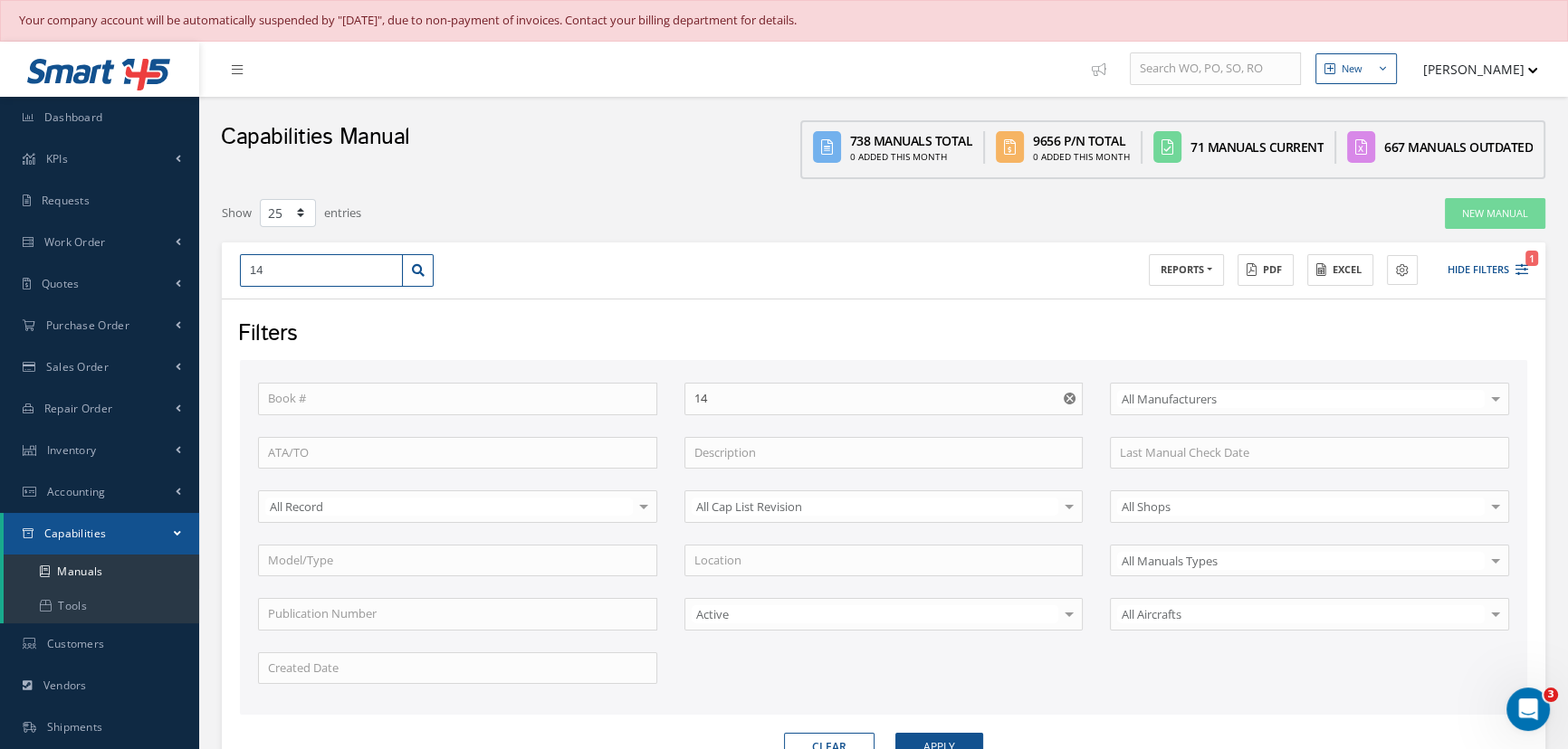
type input "141"
type input "1418"
drag, startPoint x: 298, startPoint y: 281, endPoint x: 239, endPoint y: 277, distance: 59.1
click at [239, 277] on input "1418" at bounding box center [321, 270] width 163 height 33
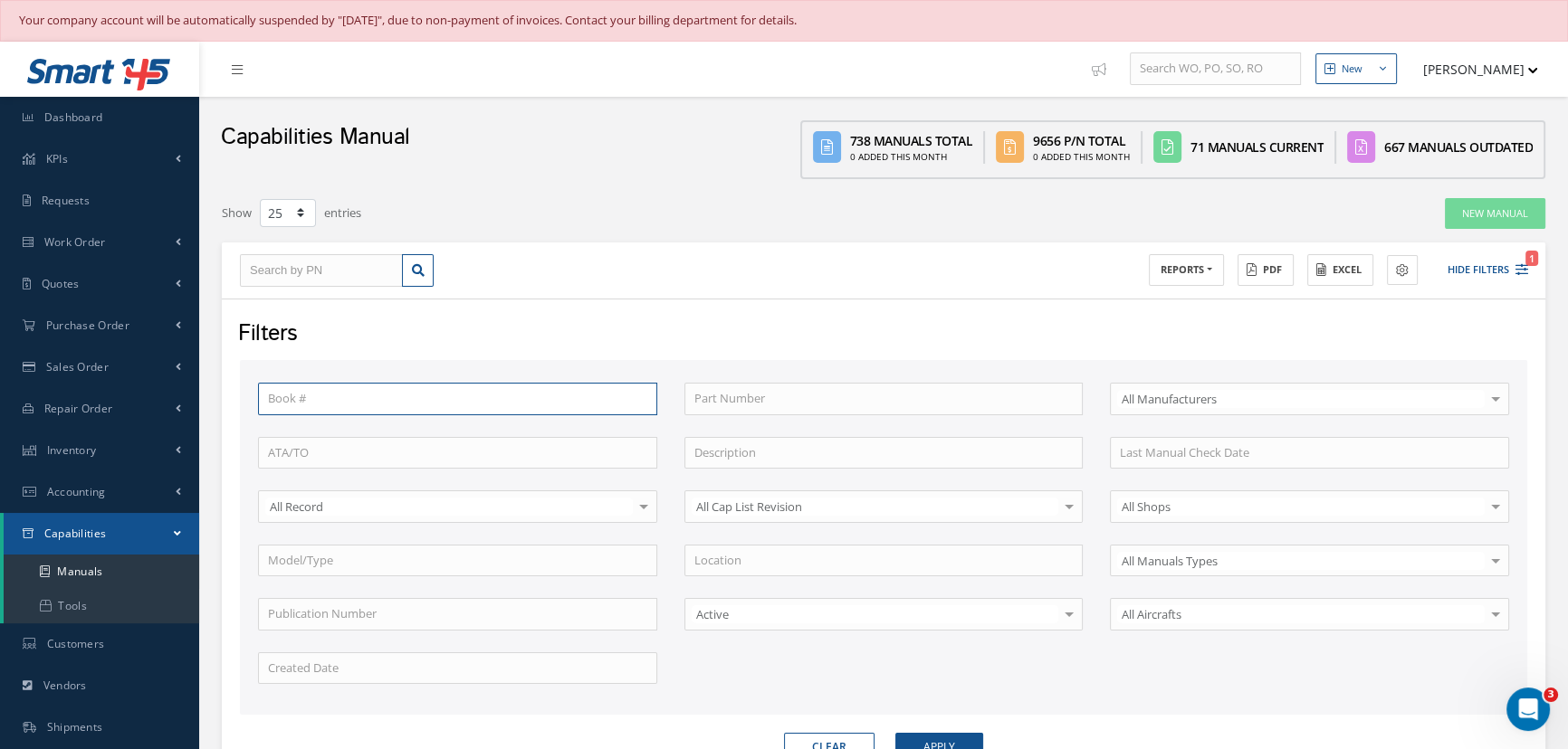
click at [354, 398] on input "text" at bounding box center [458, 400] width 400 height 33
type input "1418"
click at [895, 733] on button "Apply" at bounding box center [938, 747] width 88 height 29
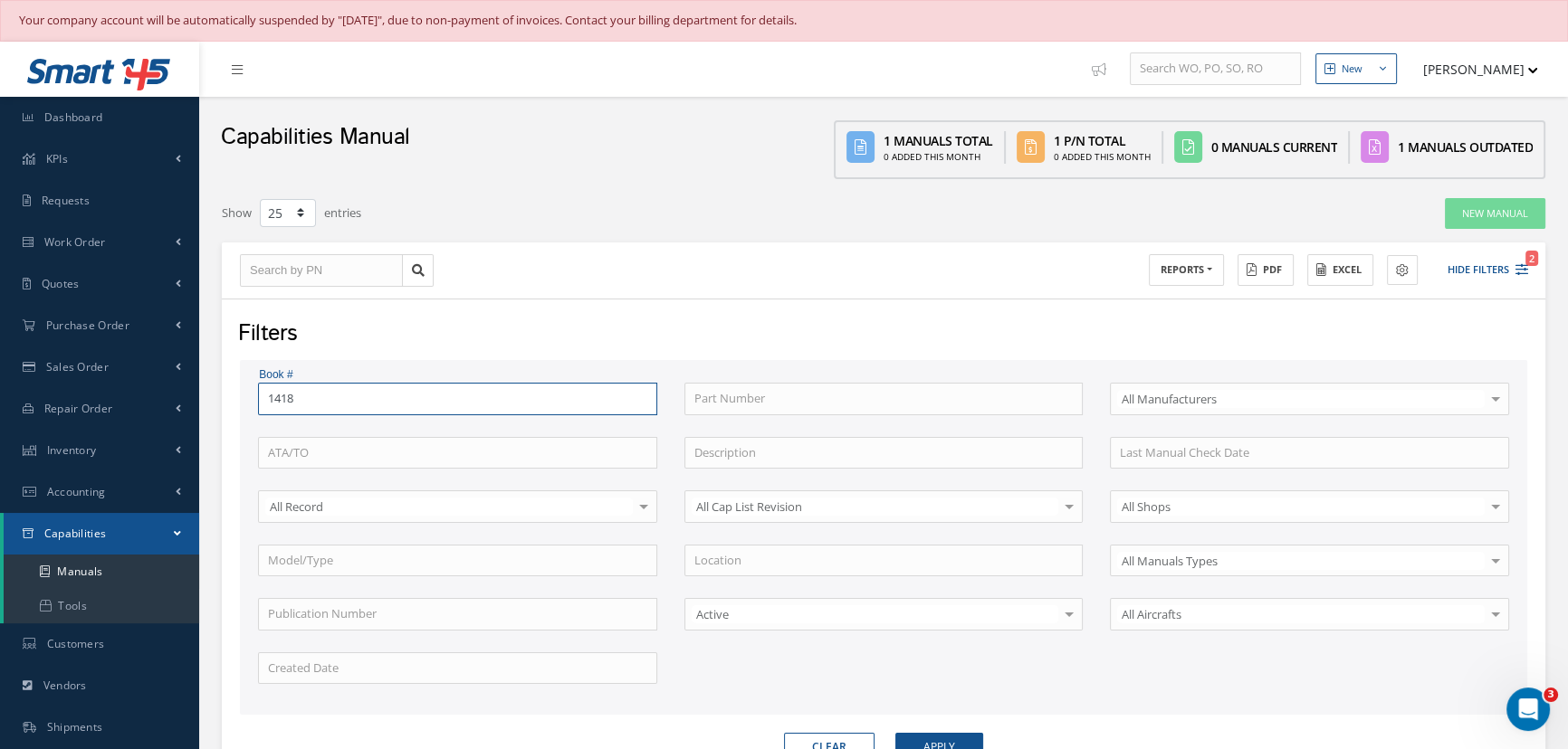
scroll to position [239, 0]
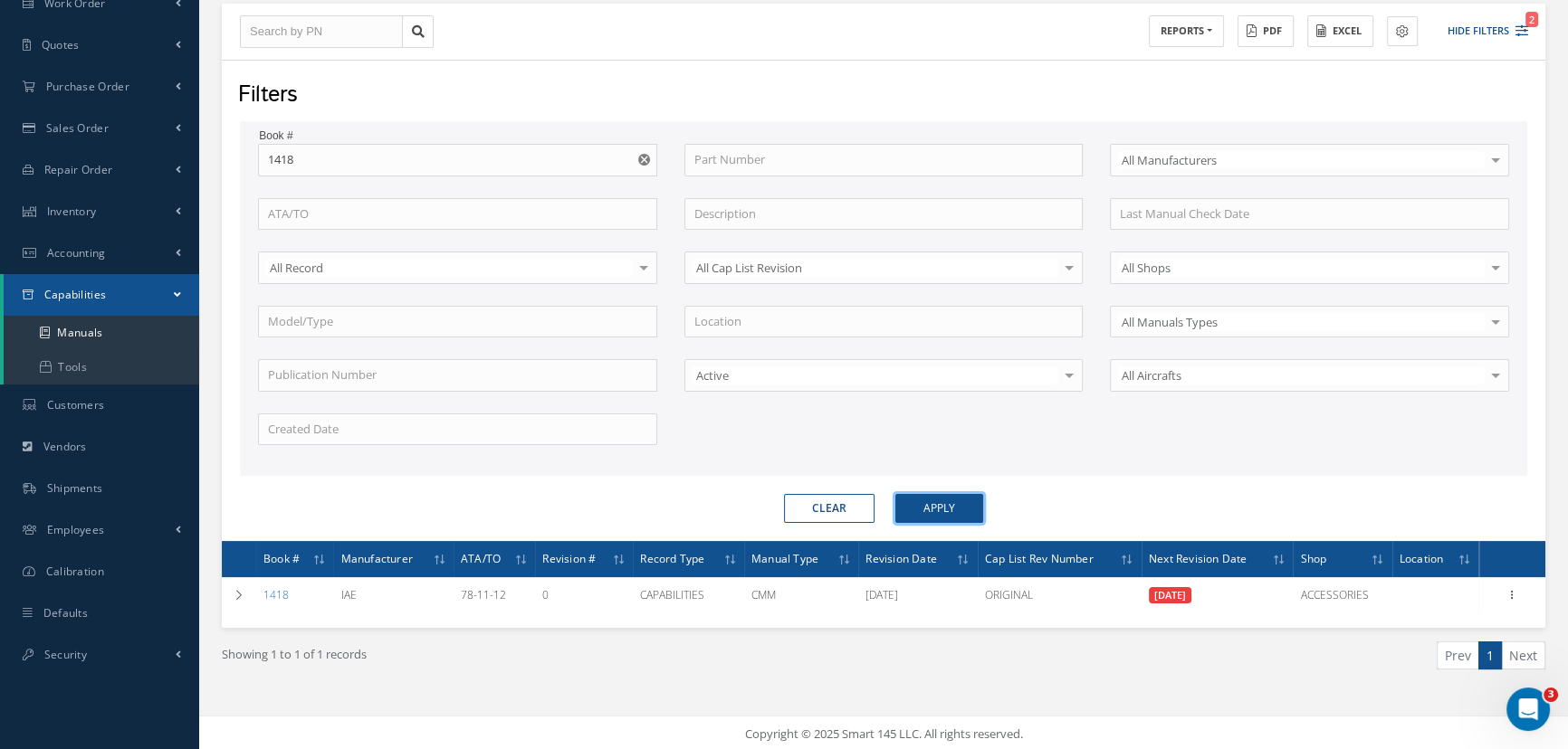
click at [970, 495] on button "Apply" at bounding box center [938, 509] width 88 height 29
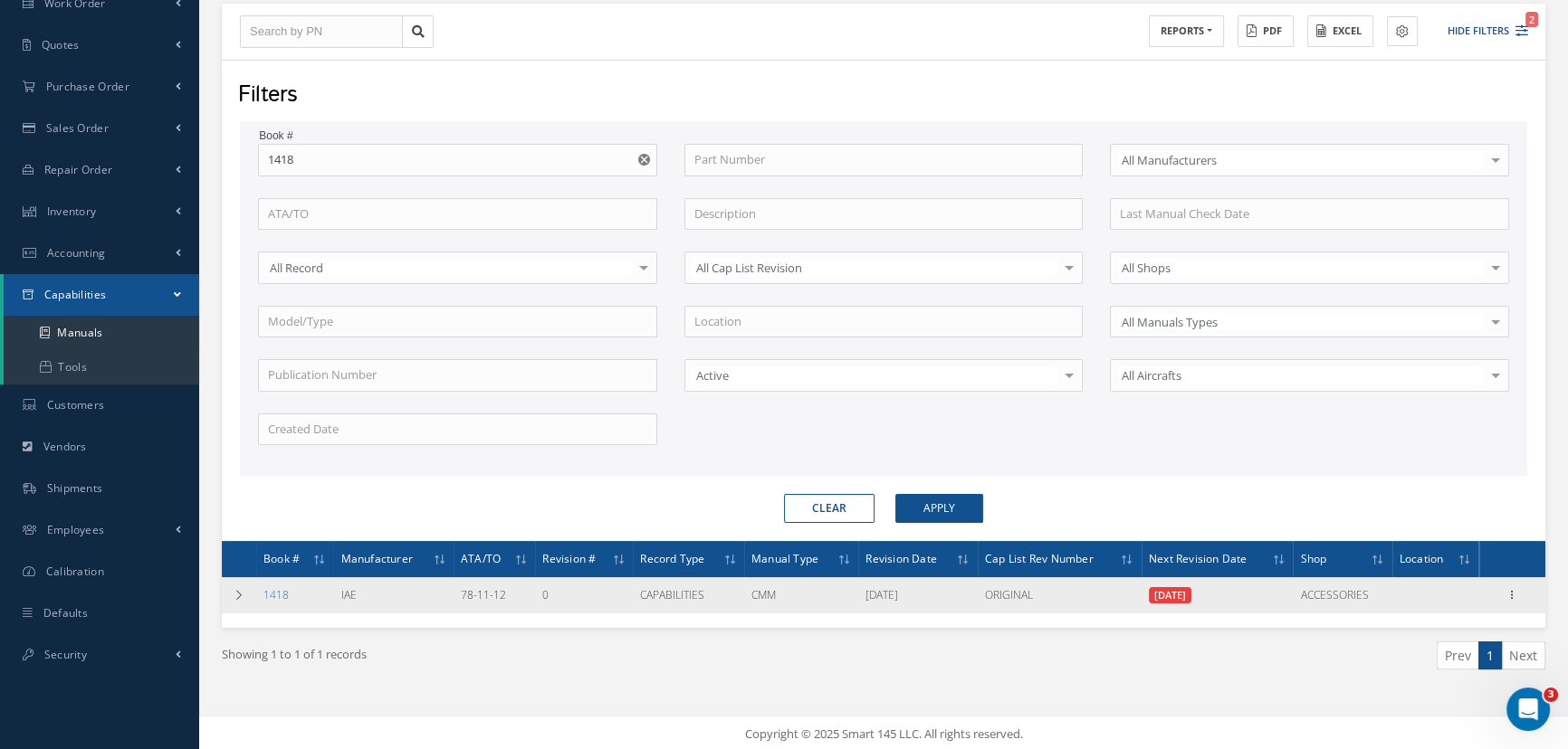
click at [278, 599] on td "1418" at bounding box center [294, 596] width 77 height 37
click at [277, 596] on link "1418" at bounding box center [276, 596] width 25 height 15
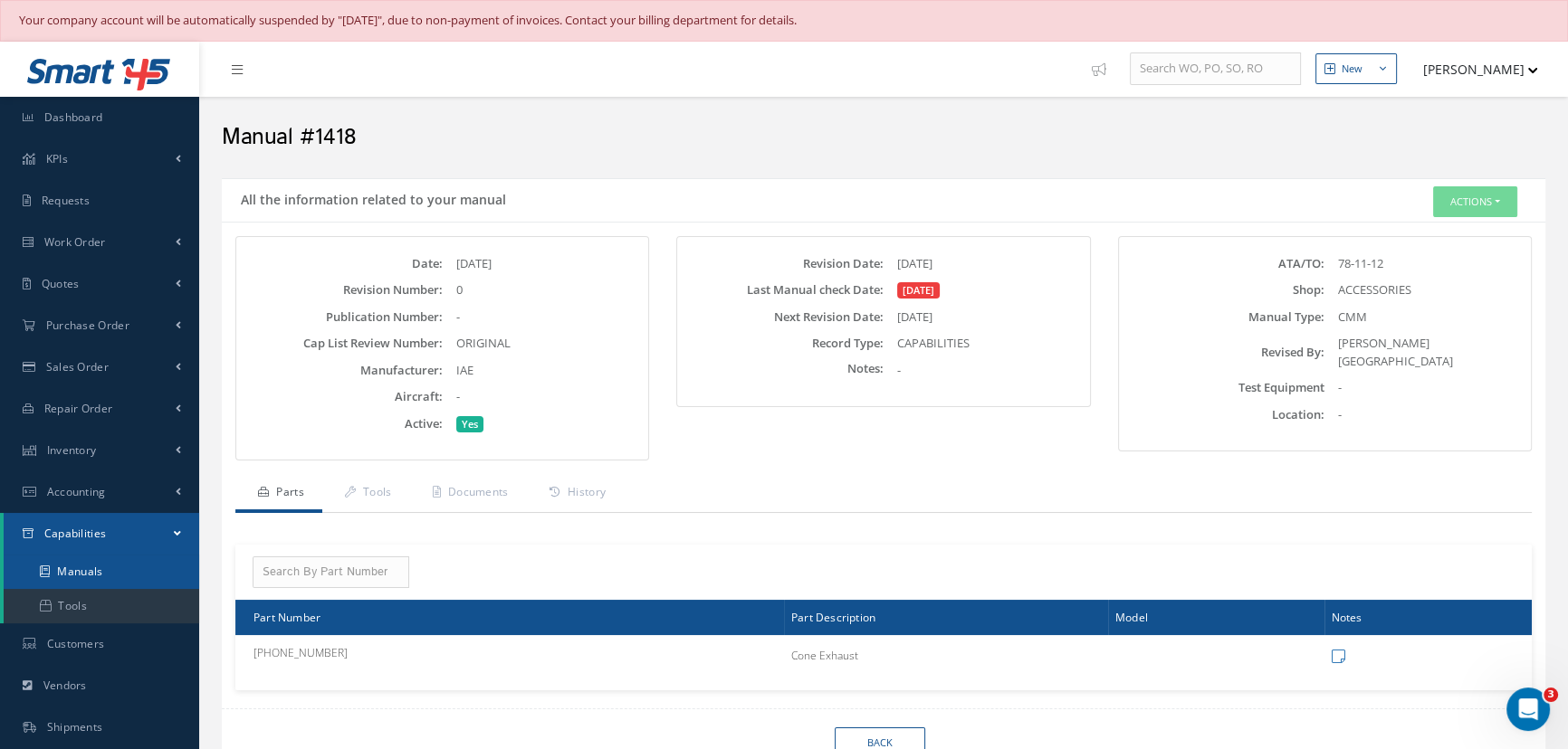
click at [75, 566] on link "Manuals" at bounding box center [101, 572] width 196 height 35
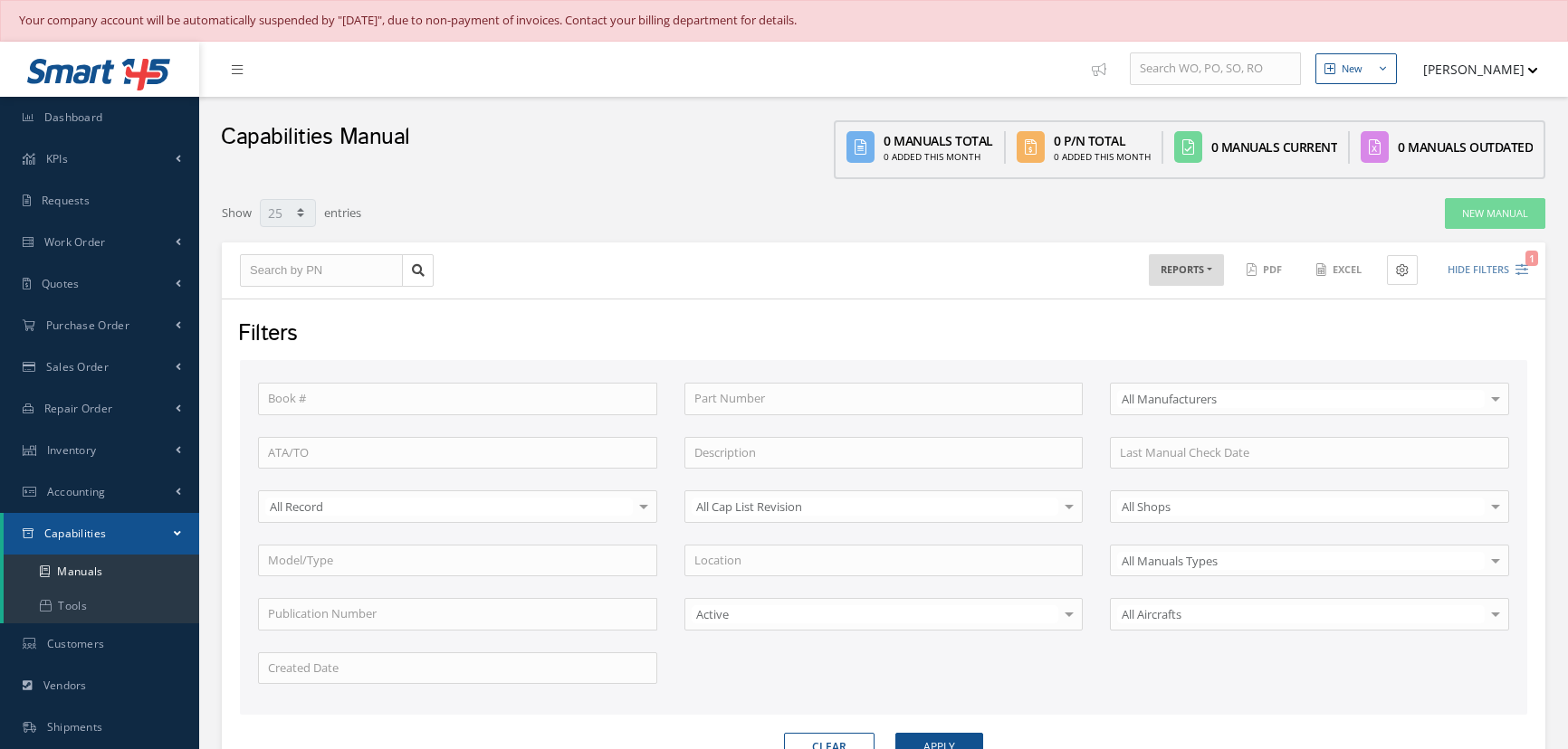
select select "25"
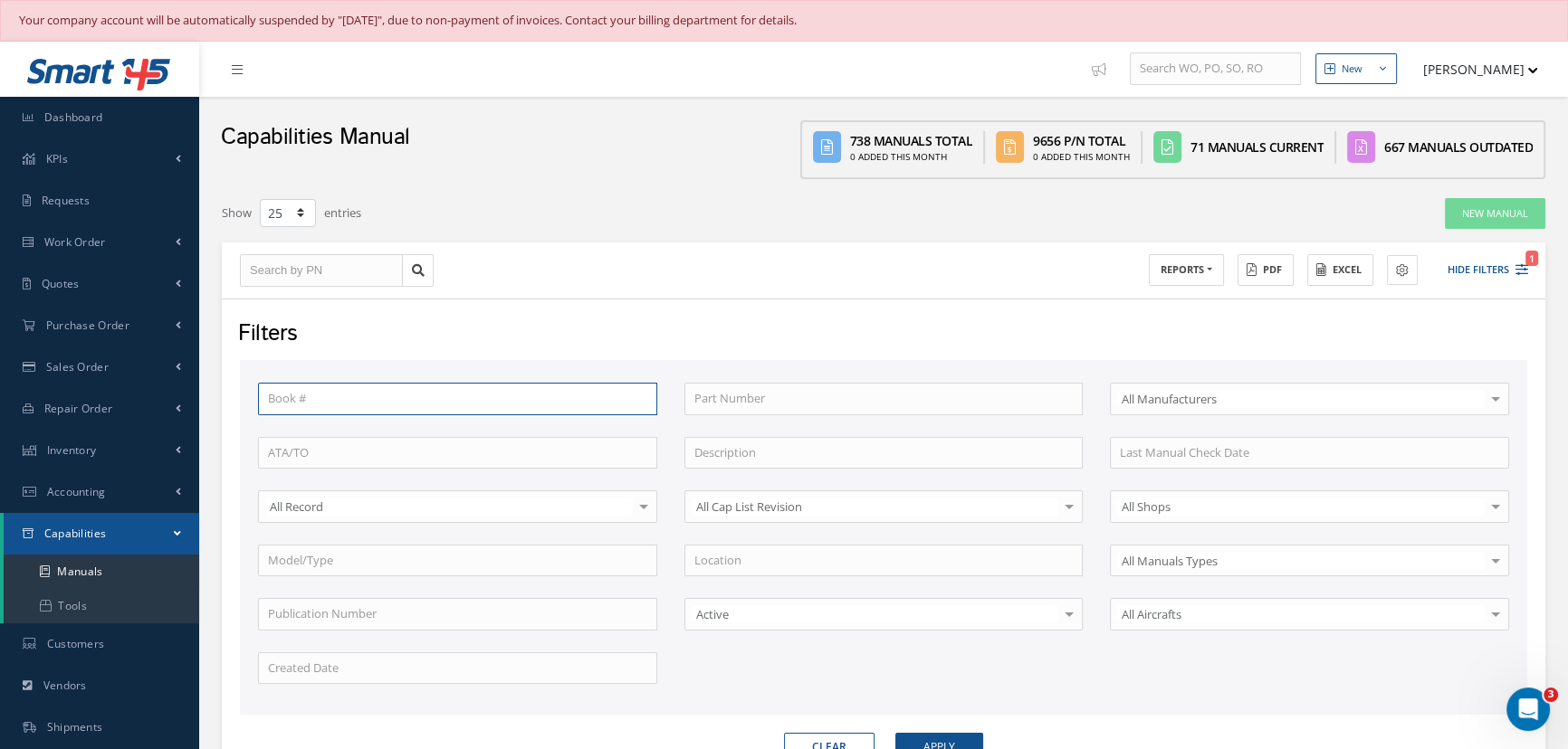
click at [355, 394] on input "text" at bounding box center [458, 400] width 400 height 33
type input "1425"
click at [895, 733] on button "Apply" at bounding box center [938, 747] width 88 height 29
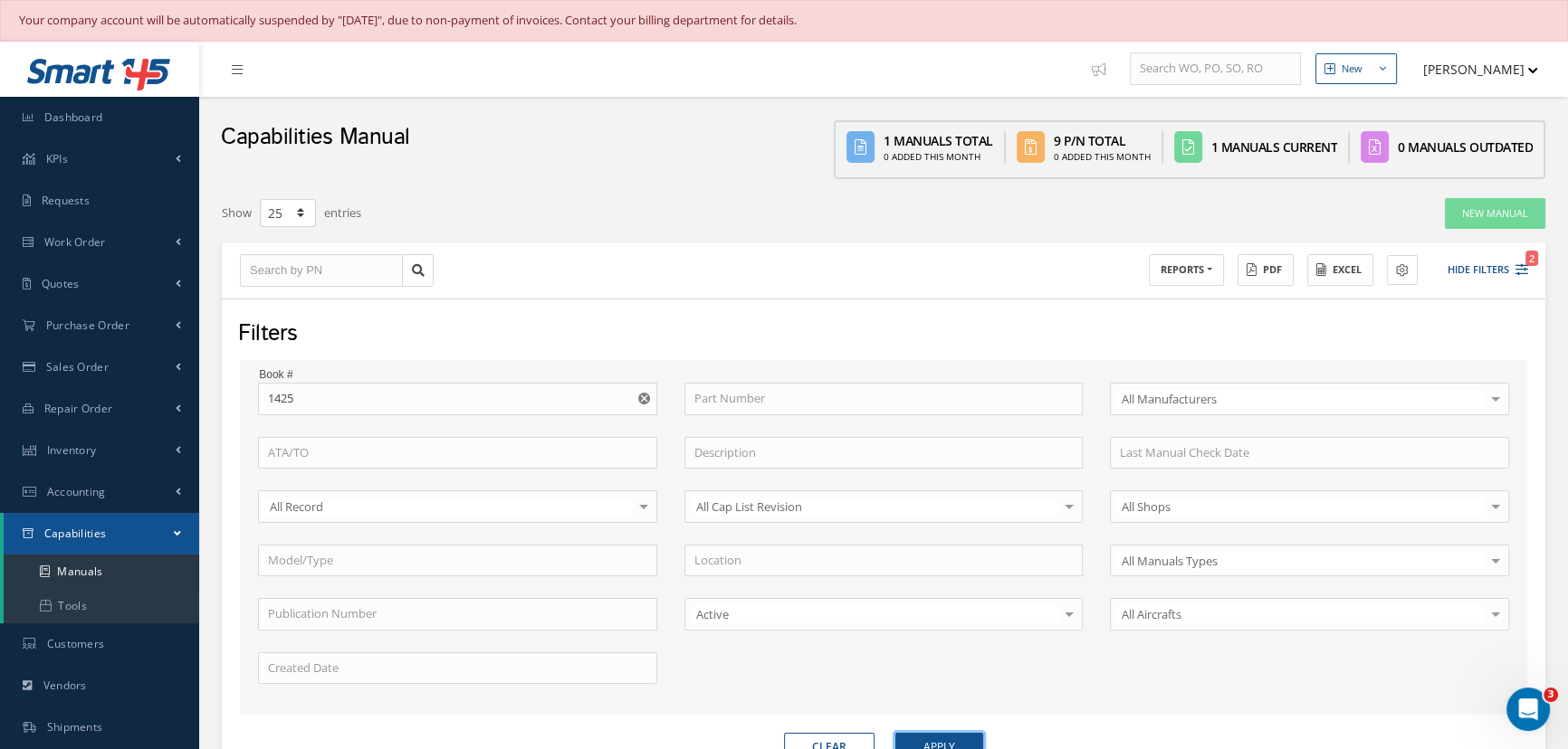
click at [938, 736] on button "Apply" at bounding box center [938, 747] width 88 height 29
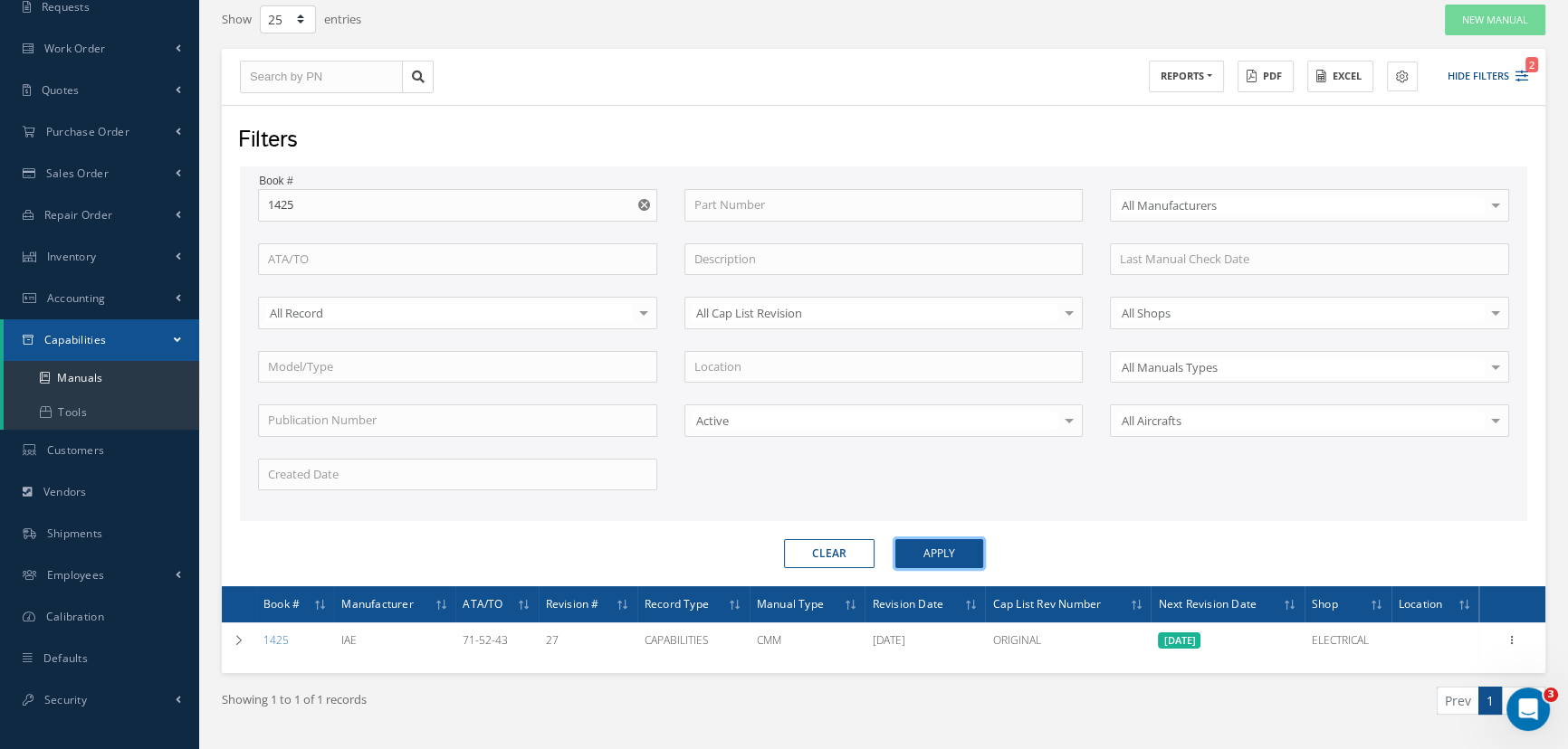
scroll to position [239, 0]
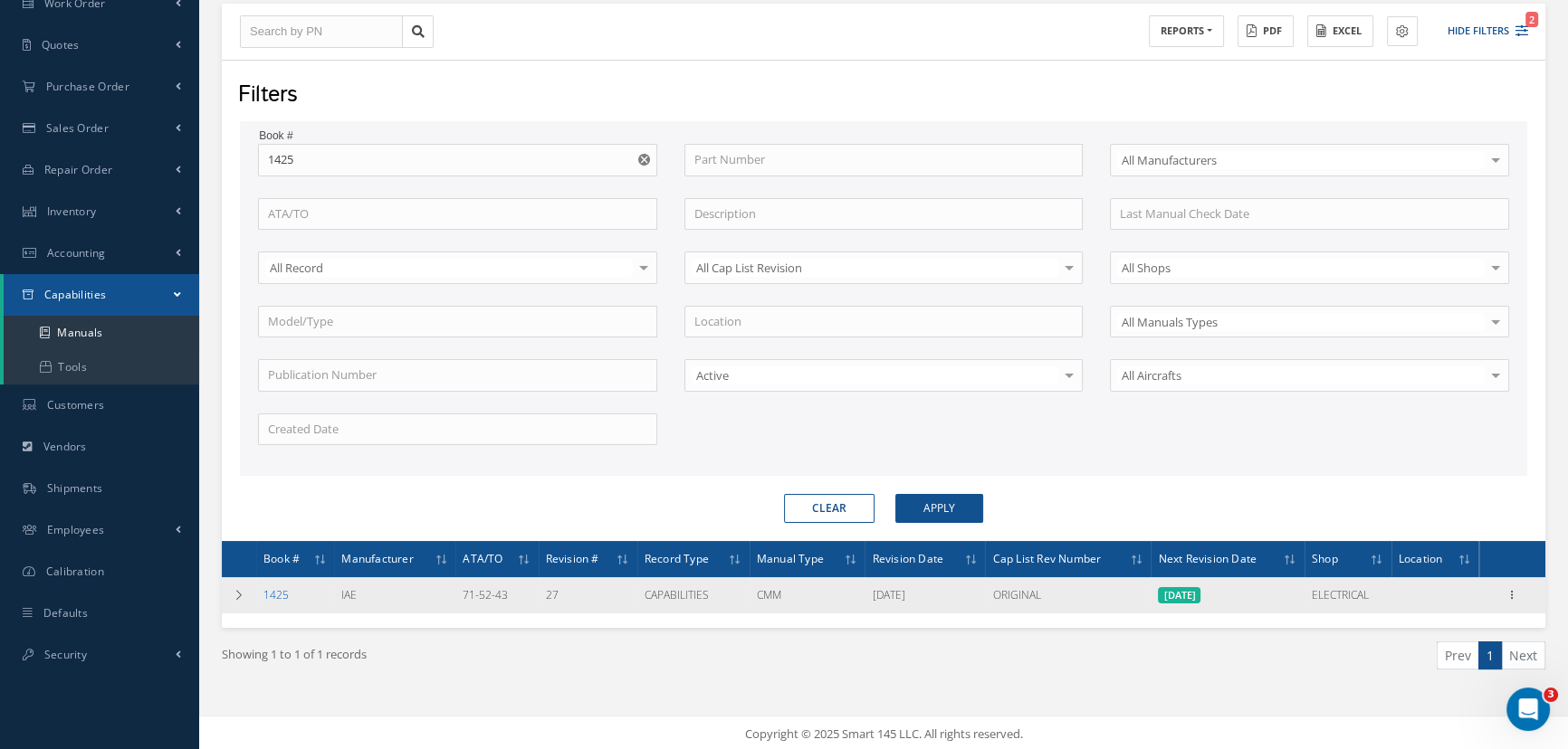
click at [269, 592] on link "1425" at bounding box center [276, 596] width 25 height 15
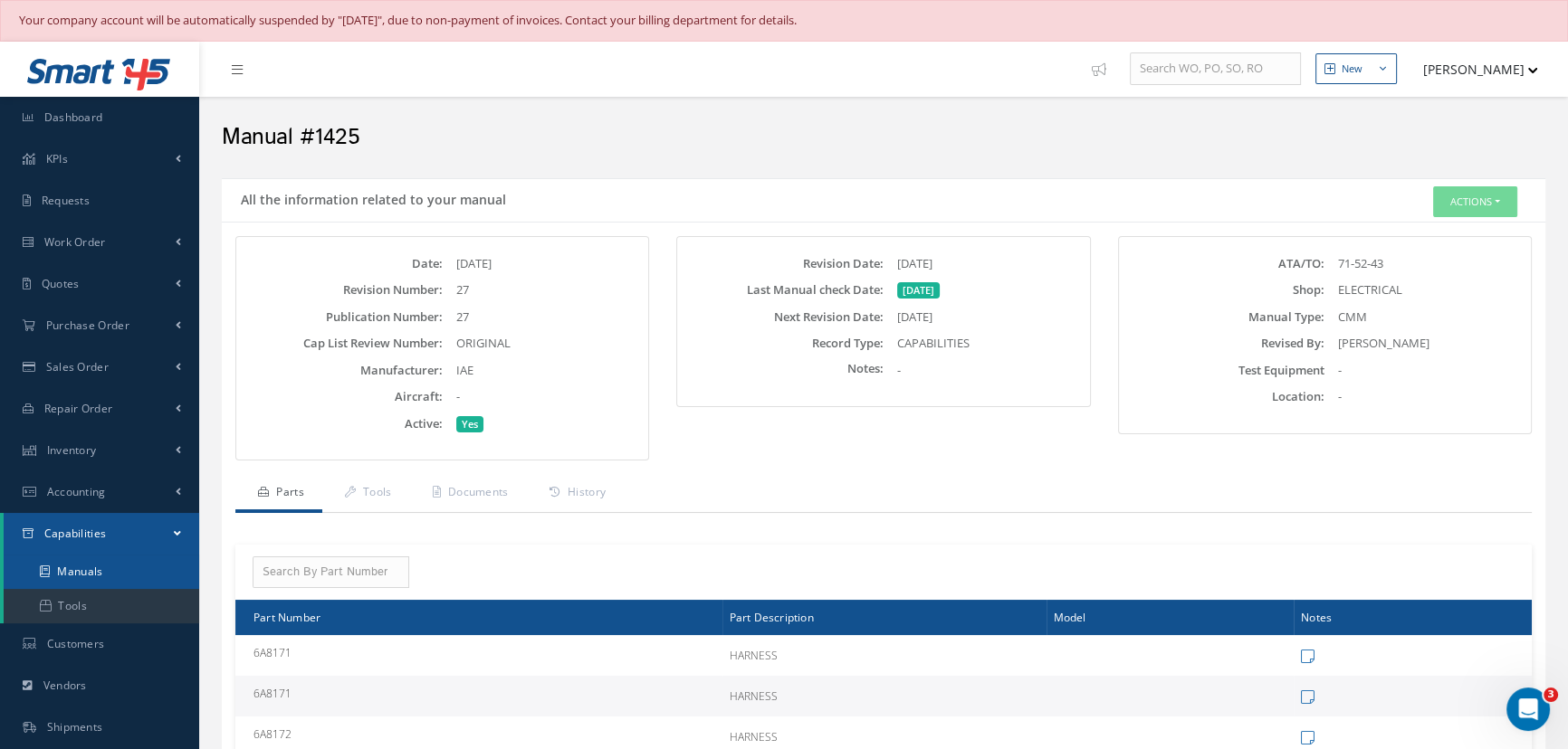
click at [102, 573] on link "Manuals" at bounding box center [101, 572] width 196 height 35
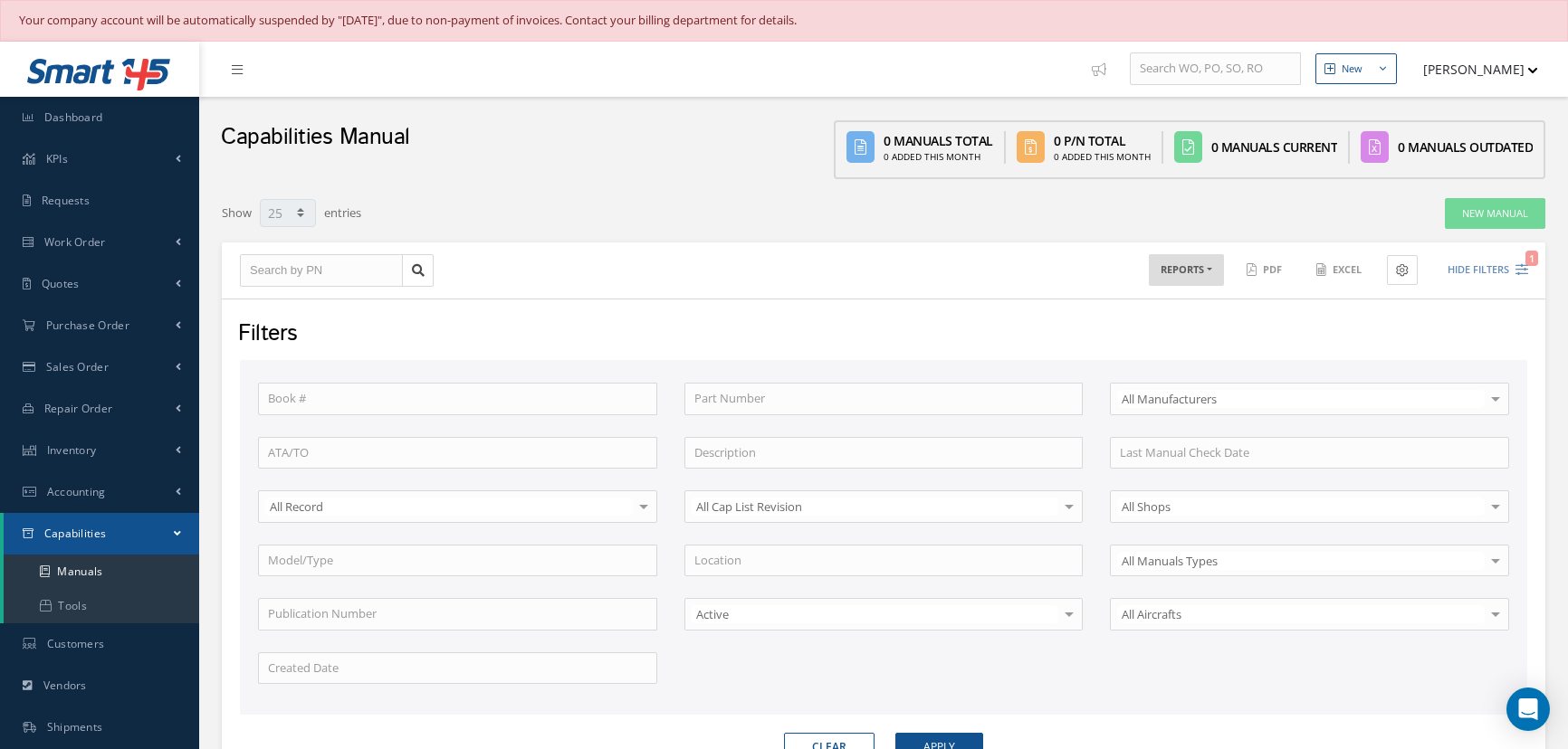
select select "25"
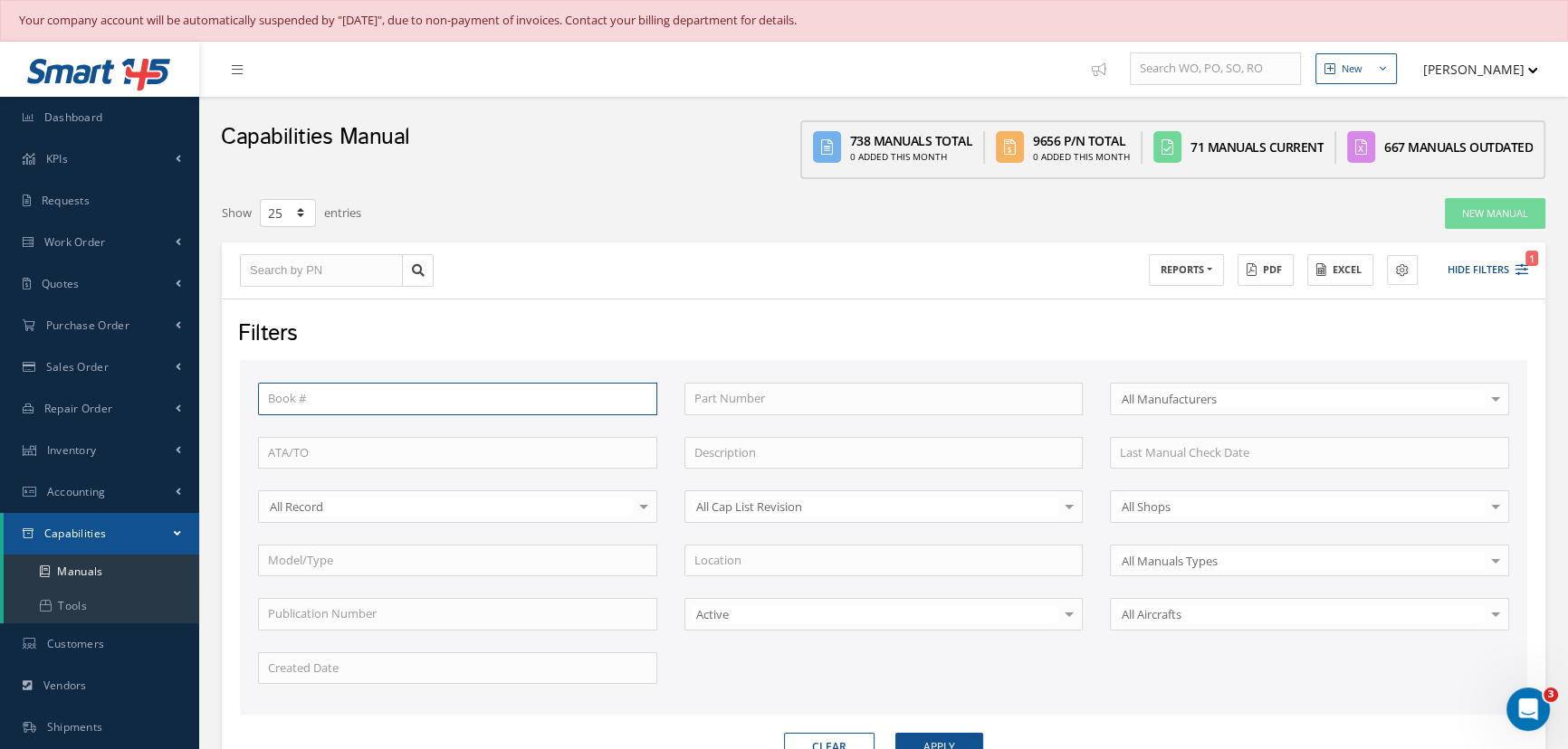
click at [346, 401] on input "text" at bounding box center [458, 400] width 400 height 33
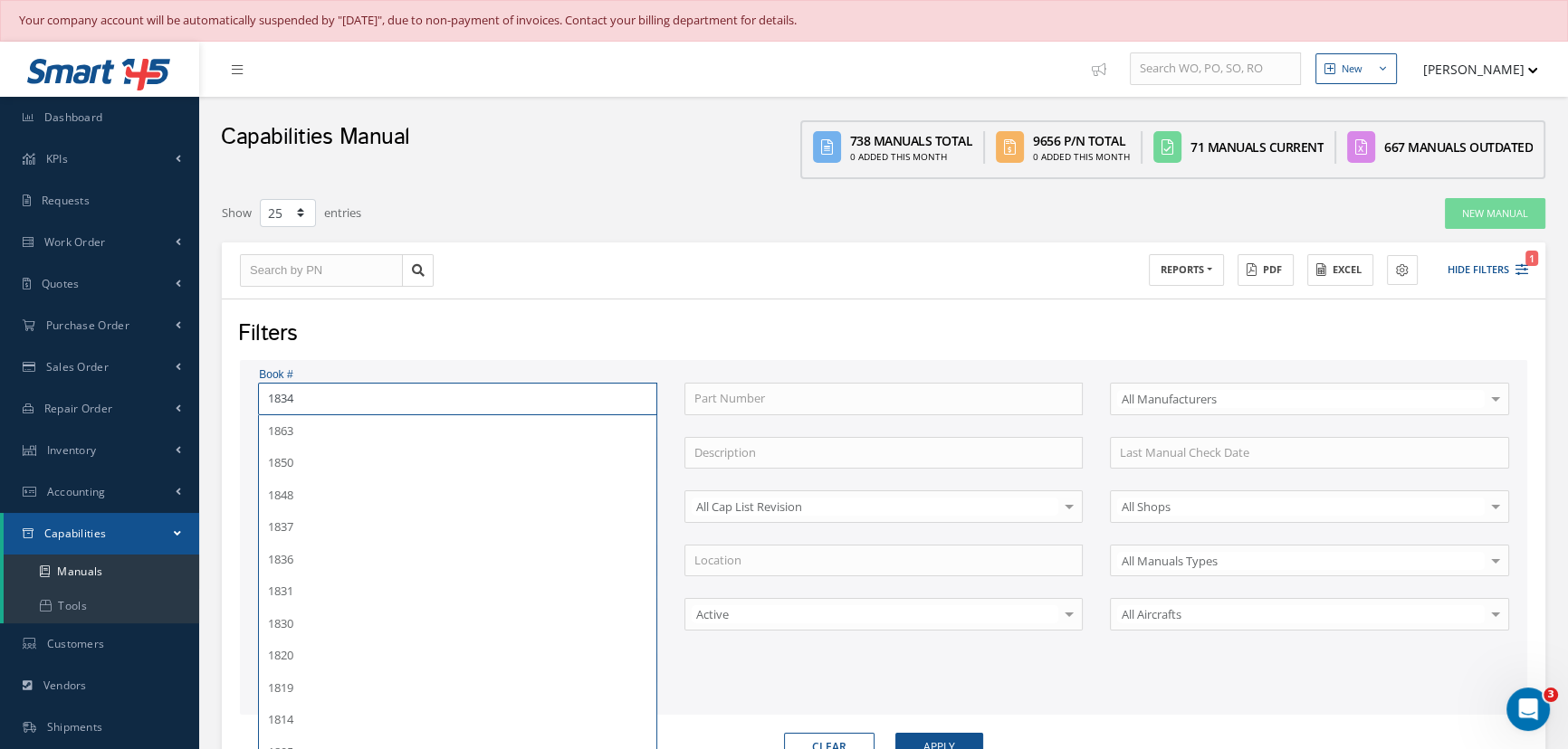
click at [895, 733] on button "Apply" at bounding box center [938, 747] width 88 height 29
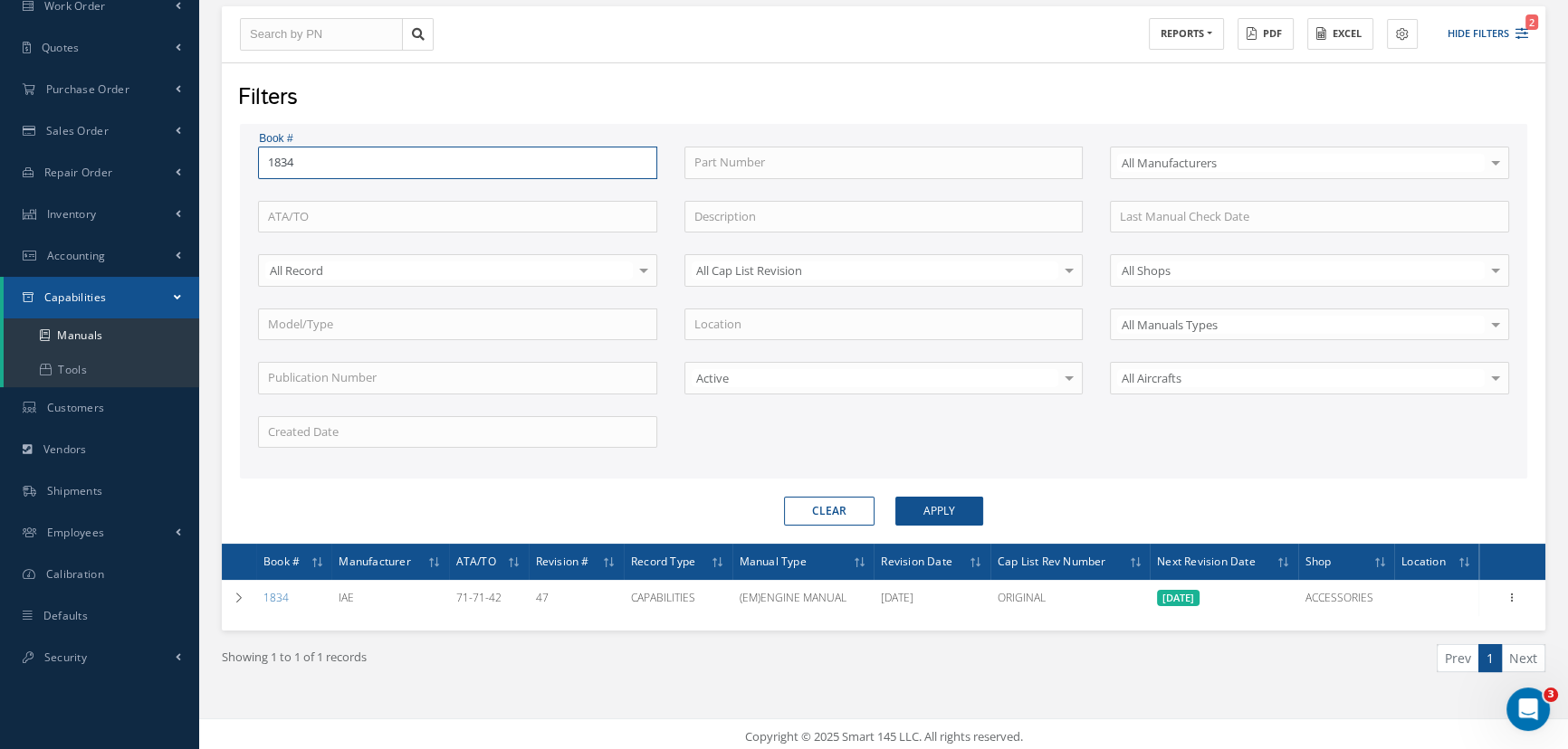
scroll to position [239, 0]
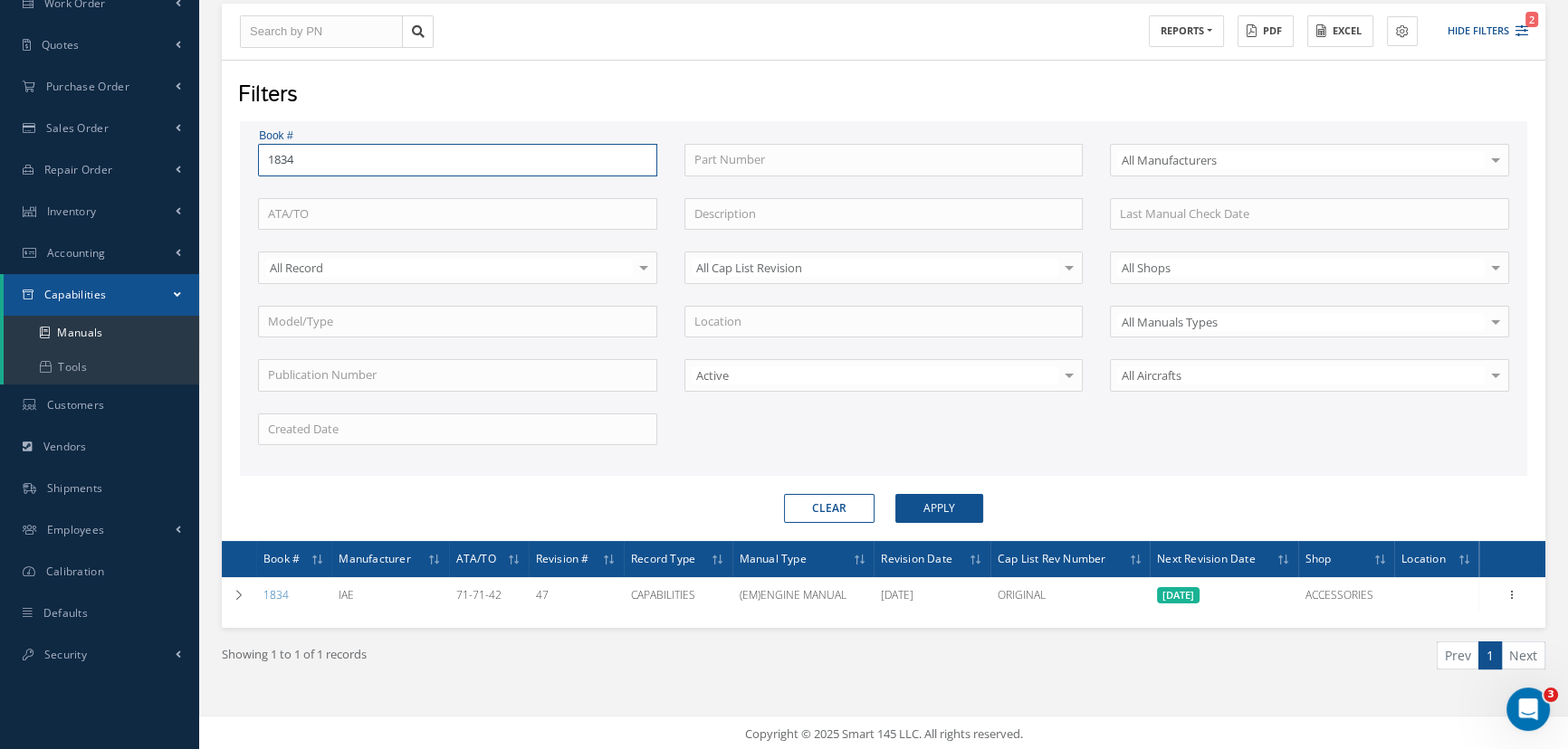
drag, startPoint x: 314, startPoint y: 153, endPoint x: 201, endPoint y: 153, distance: 113.0
click at [206, 152] on div "New New Work Order New Purchase Order New Customer Quote New Sales Order New Re…" at bounding box center [883, 278] width 1369 height 951
type input "1920"
click at [895, 494] on button "Apply" at bounding box center [938, 509] width 88 height 29
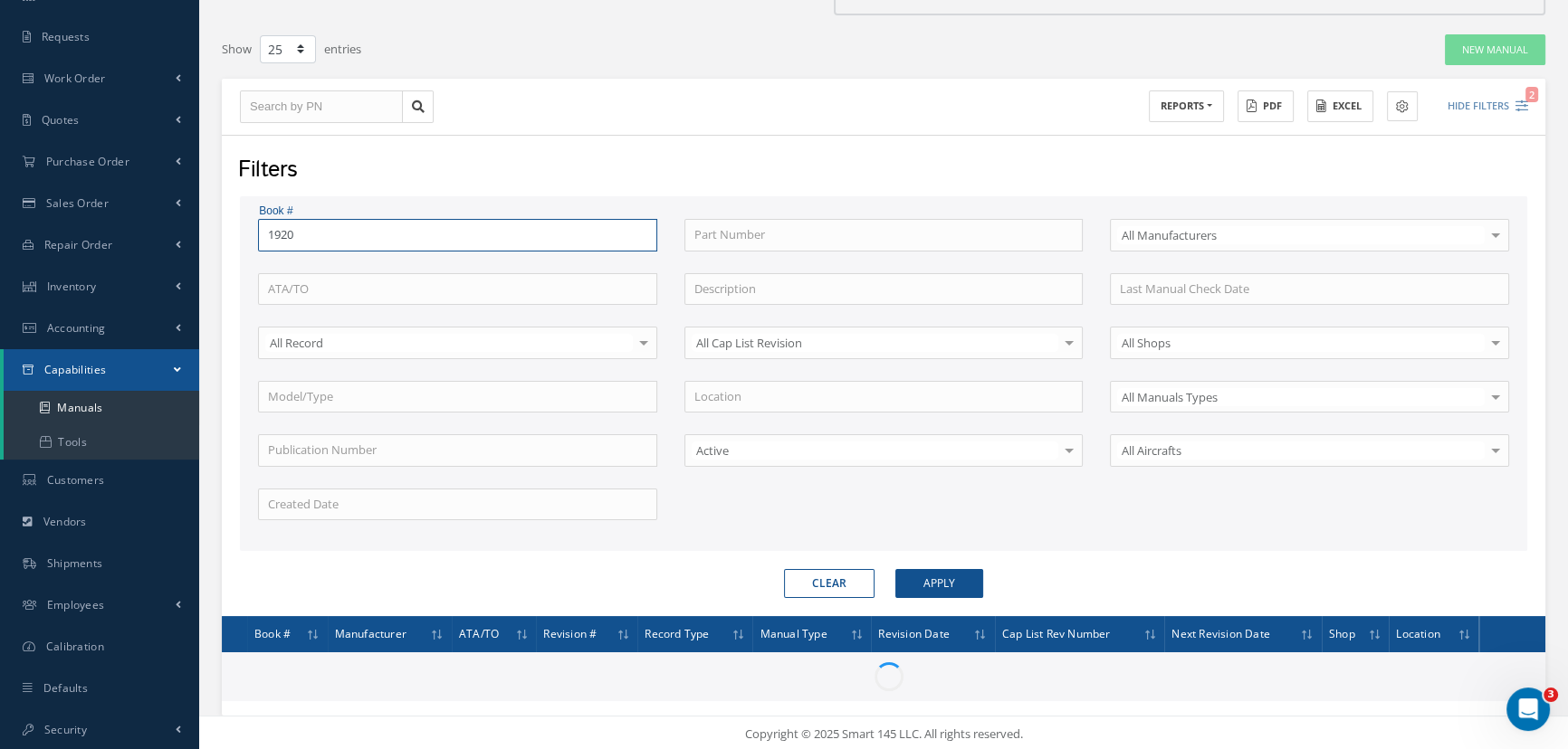
scroll to position [239, 0]
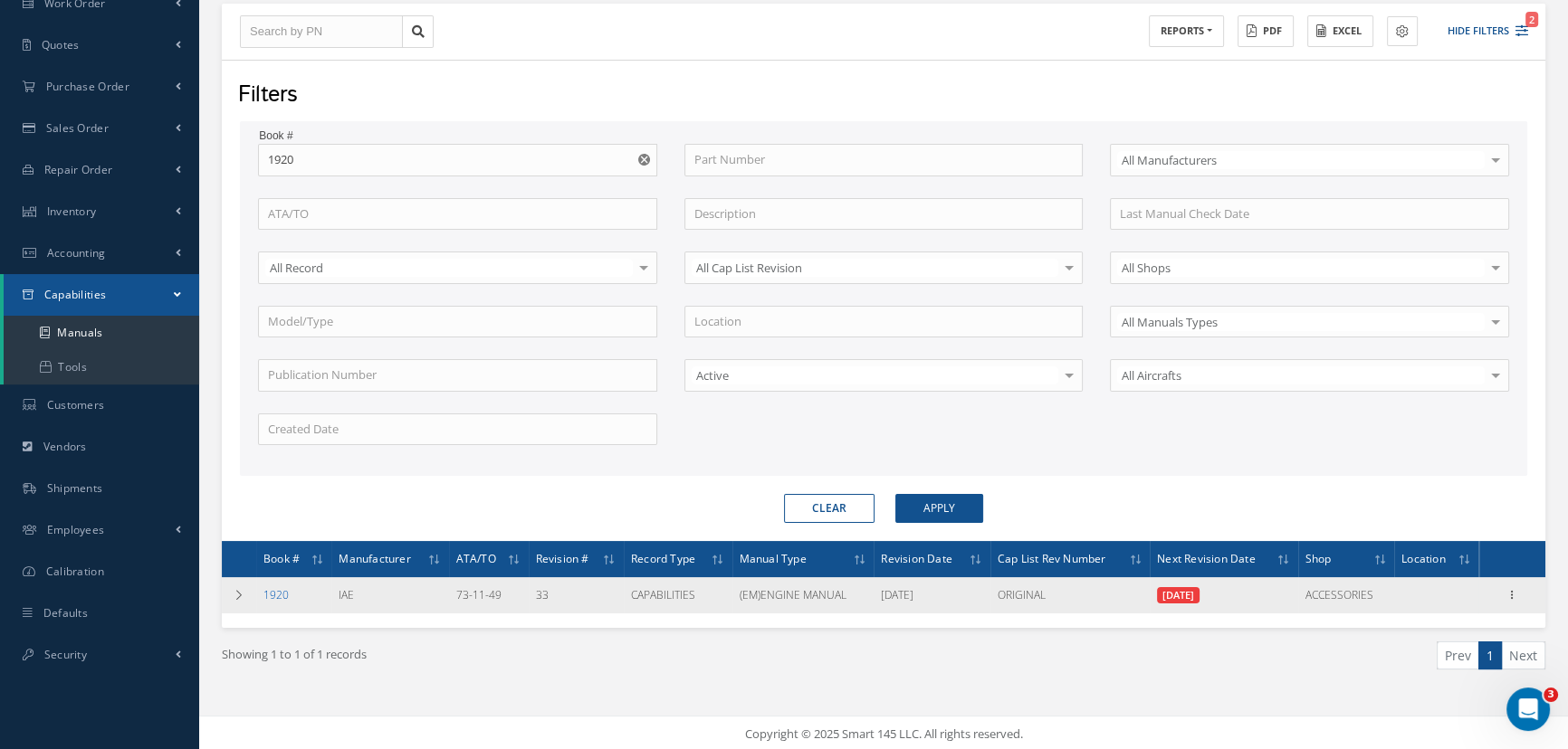
click at [280, 591] on link "1920" at bounding box center [276, 596] width 25 height 15
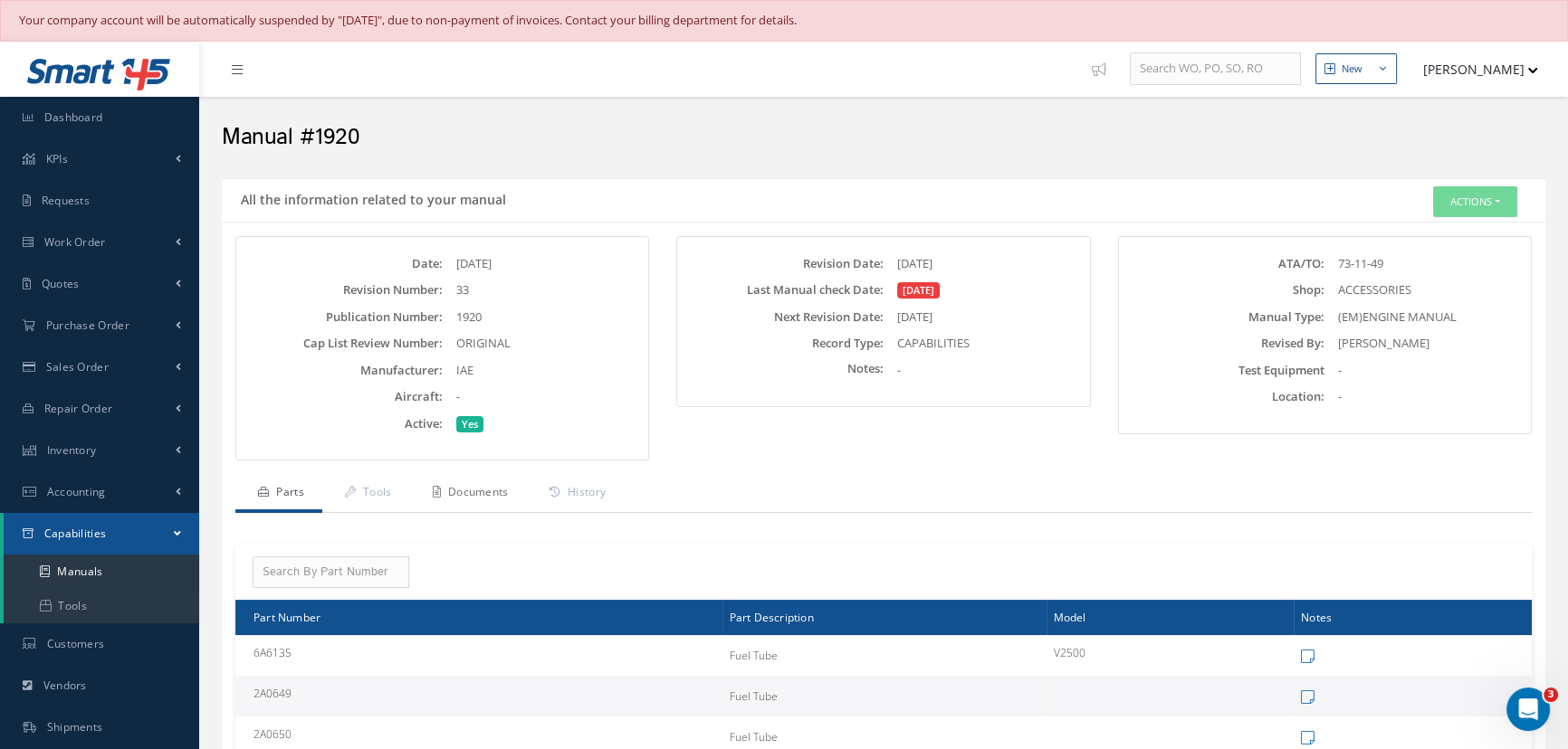
click at [456, 492] on link "Documents" at bounding box center [468, 493] width 117 height 38
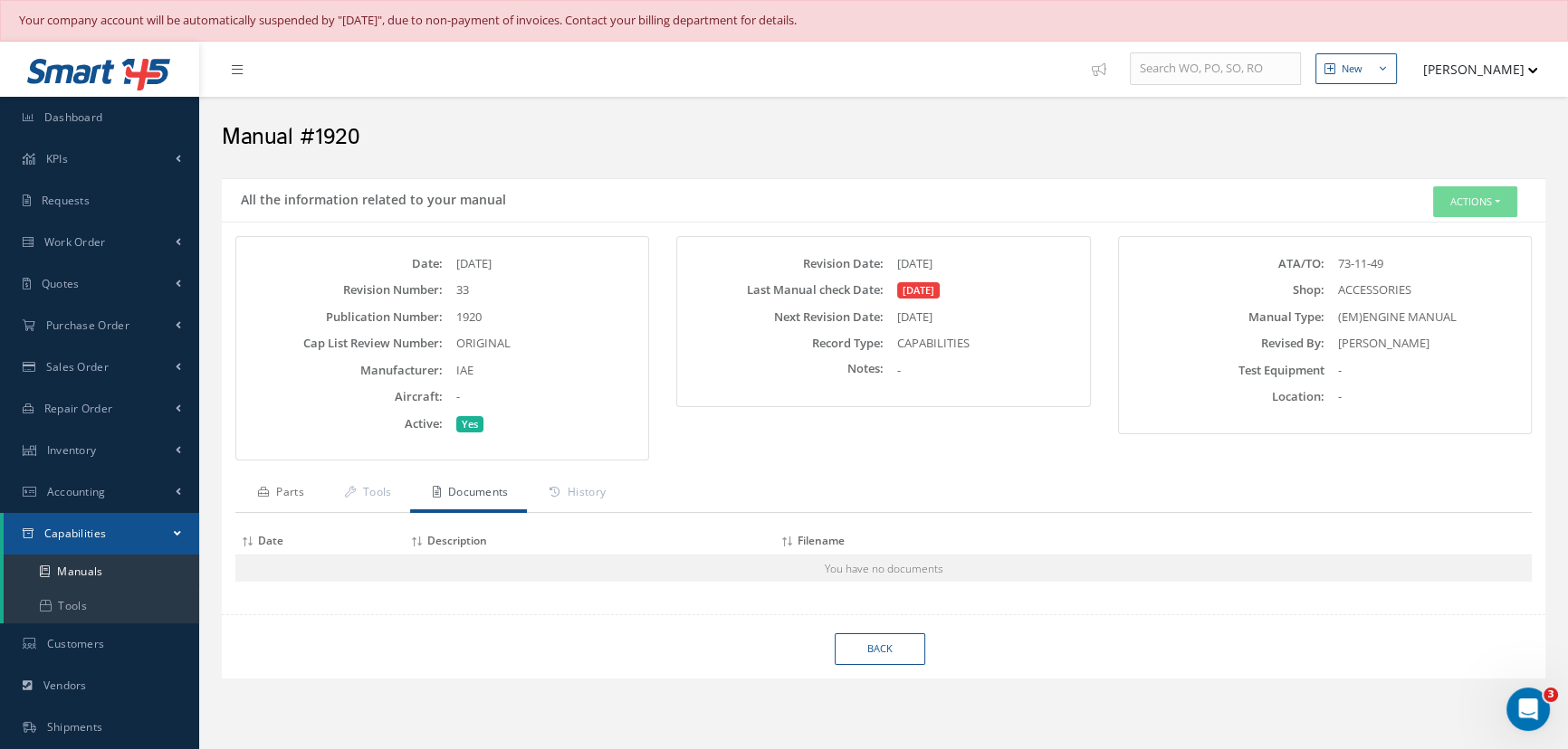
click at [286, 493] on link "Parts" at bounding box center [279, 493] width 87 height 38
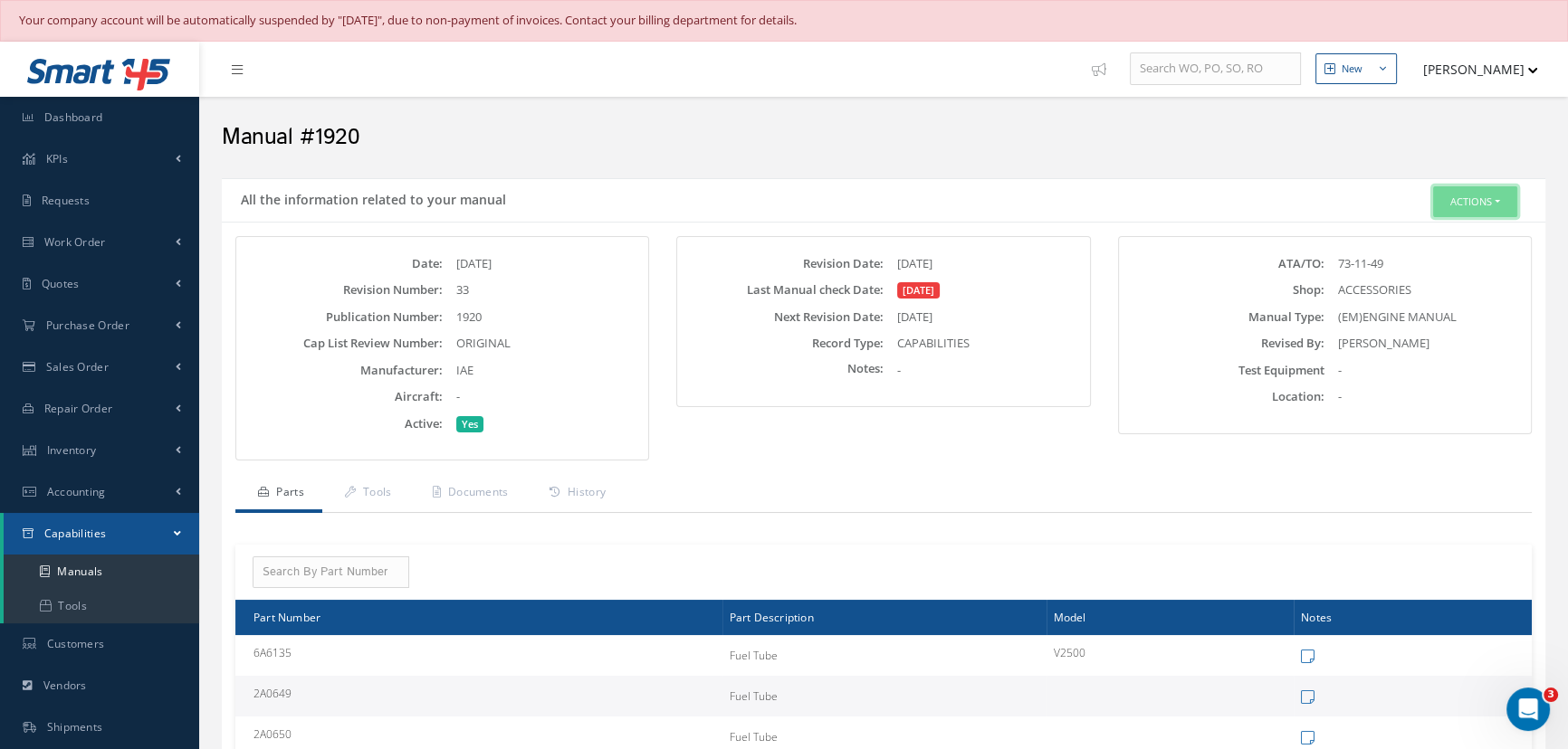
click at [1456, 208] on button "Actions" at bounding box center [1474, 202] width 84 height 32
click at [1430, 238] on link "Edit" at bounding box center [1446, 236] width 145 height 24
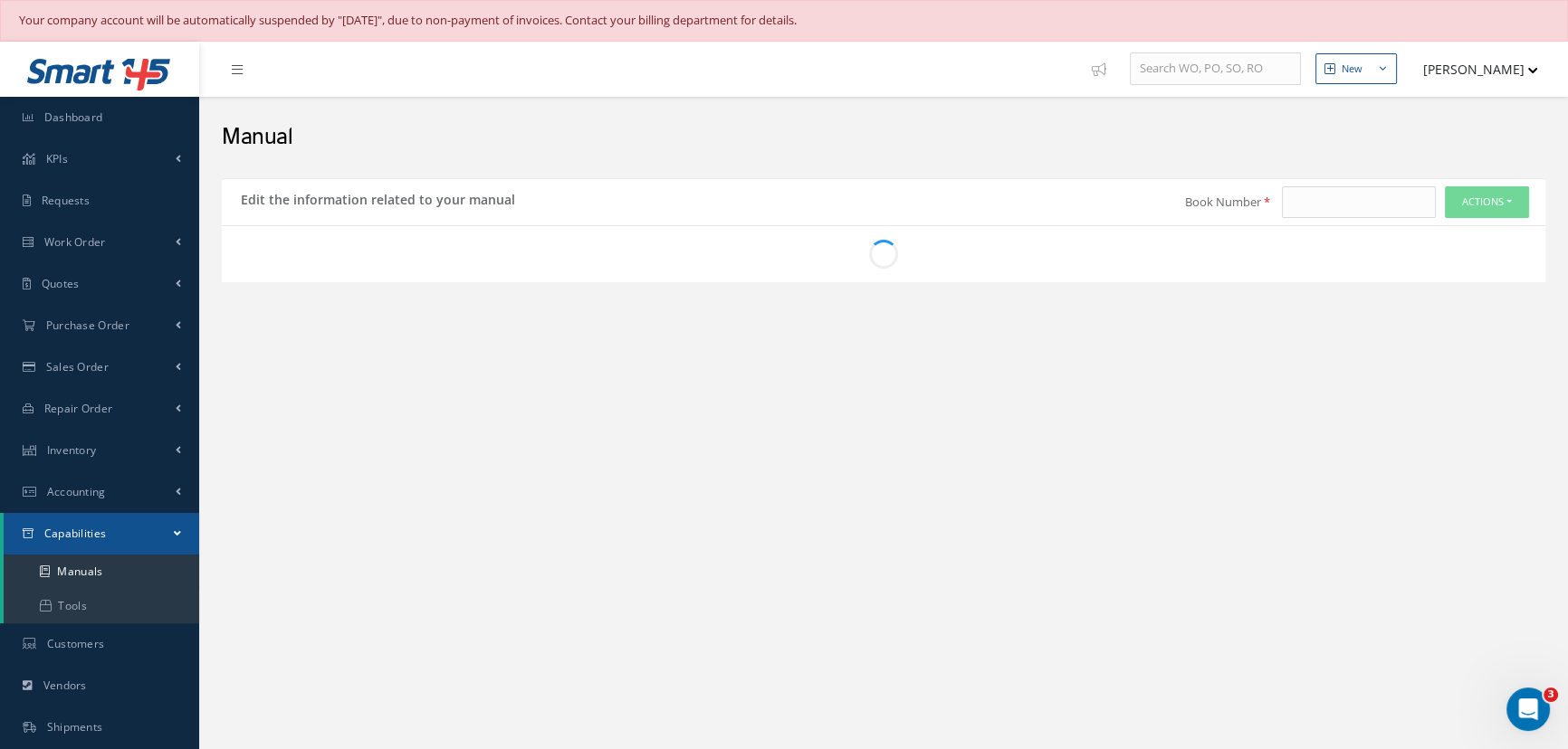
type input "1920"
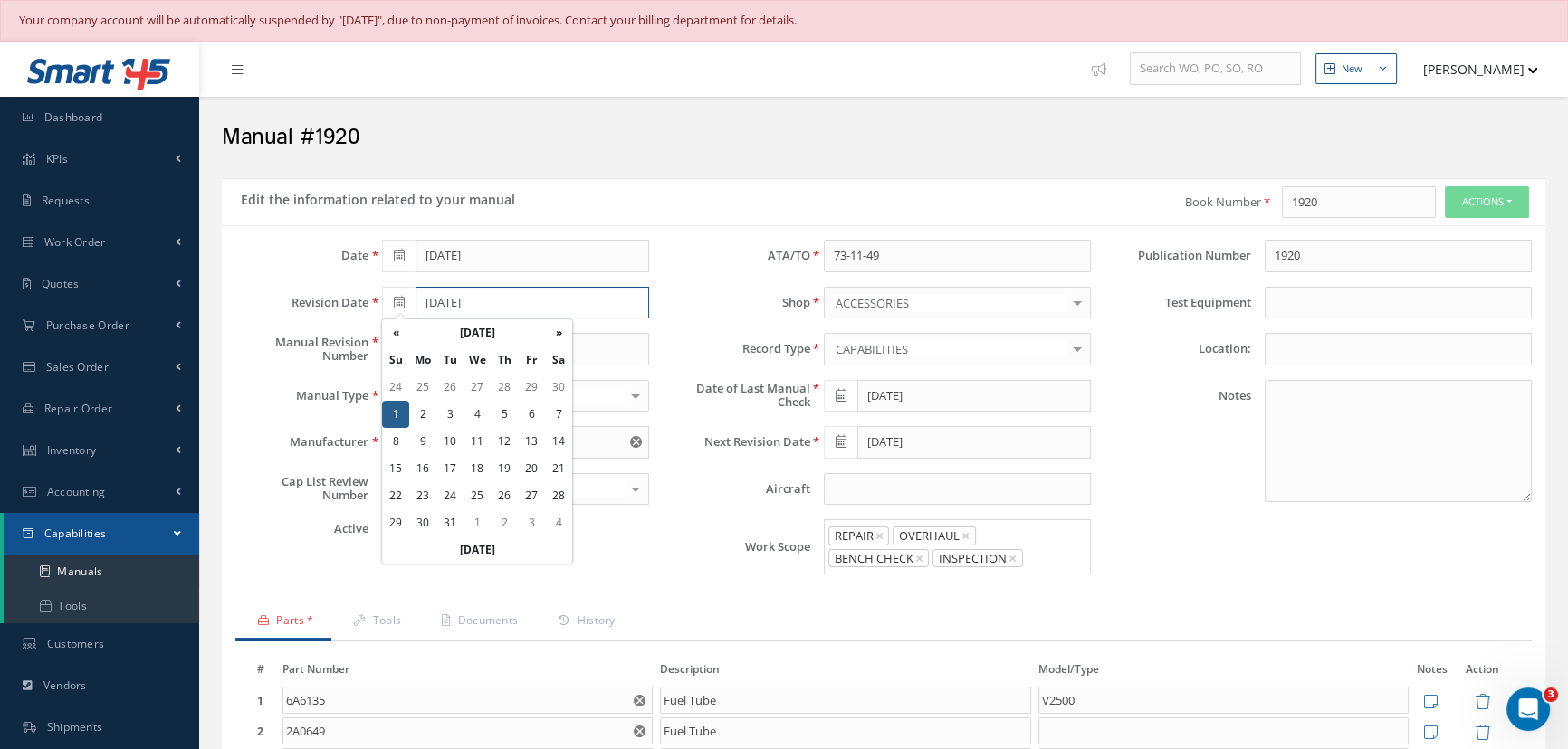
click at [493, 298] on input "[DATE]" at bounding box center [532, 303] width 234 height 33
click at [489, 298] on input "05/01/2022" at bounding box center [532, 303] width 234 height 33
click at [472, 339] on th "May 2022" at bounding box center [477, 333] width 136 height 27
click at [472, 336] on th "2022" at bounding box center [475, 333] width 131 height 27
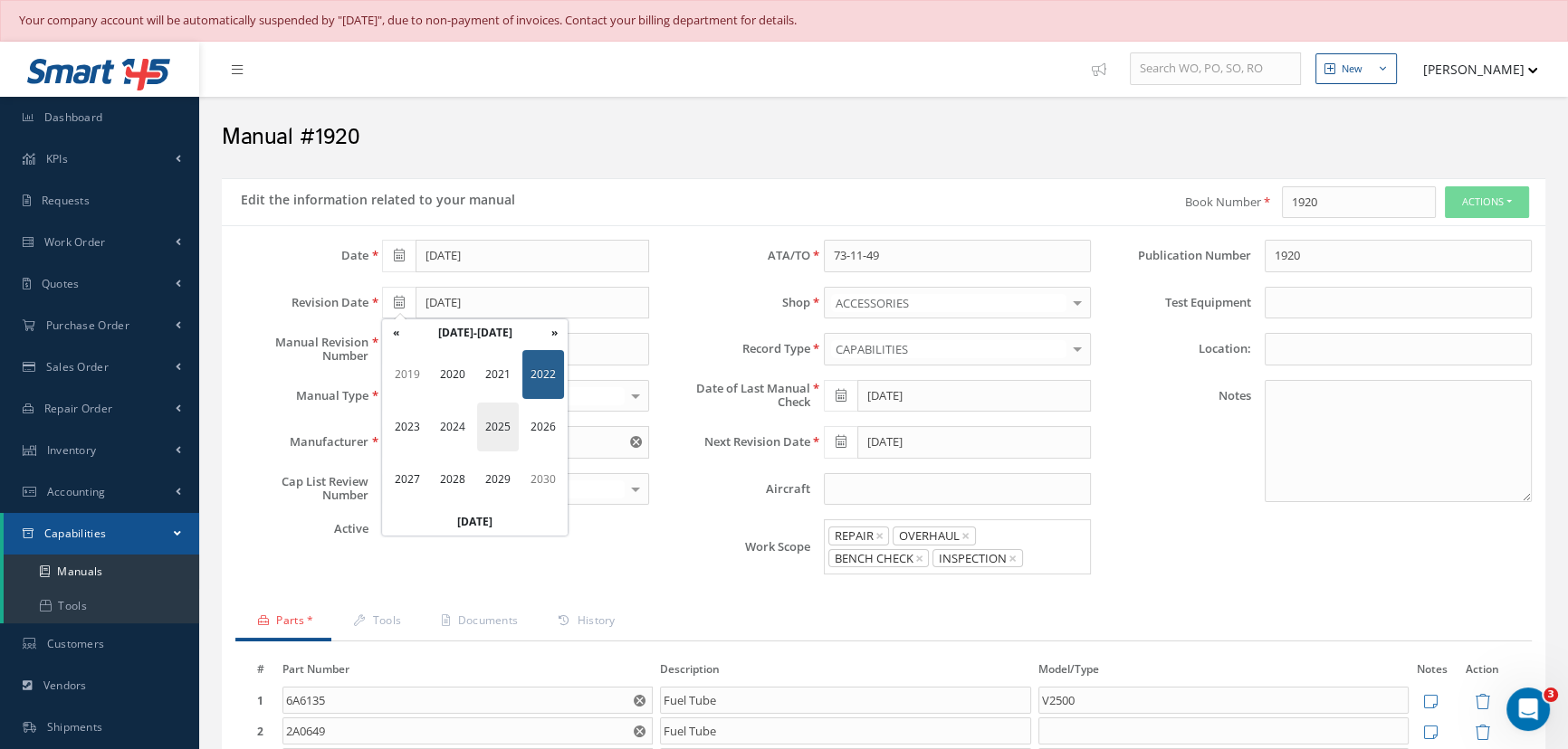
click at [486, 426] on span "2025" at bounding box center [497, 427] width 42 height 49
click at [548, 426] on span "Aug" at bounding box center [543, 427] width 42 height 49
click at [528, 388] on td "1" at bounding box center [531, 387] width 27 height 27
type input "[DATE]"
drag, startPoint x: 421, startPoint y: 347, endPoint x: 327, endPoint y: 347, distance: 94.0
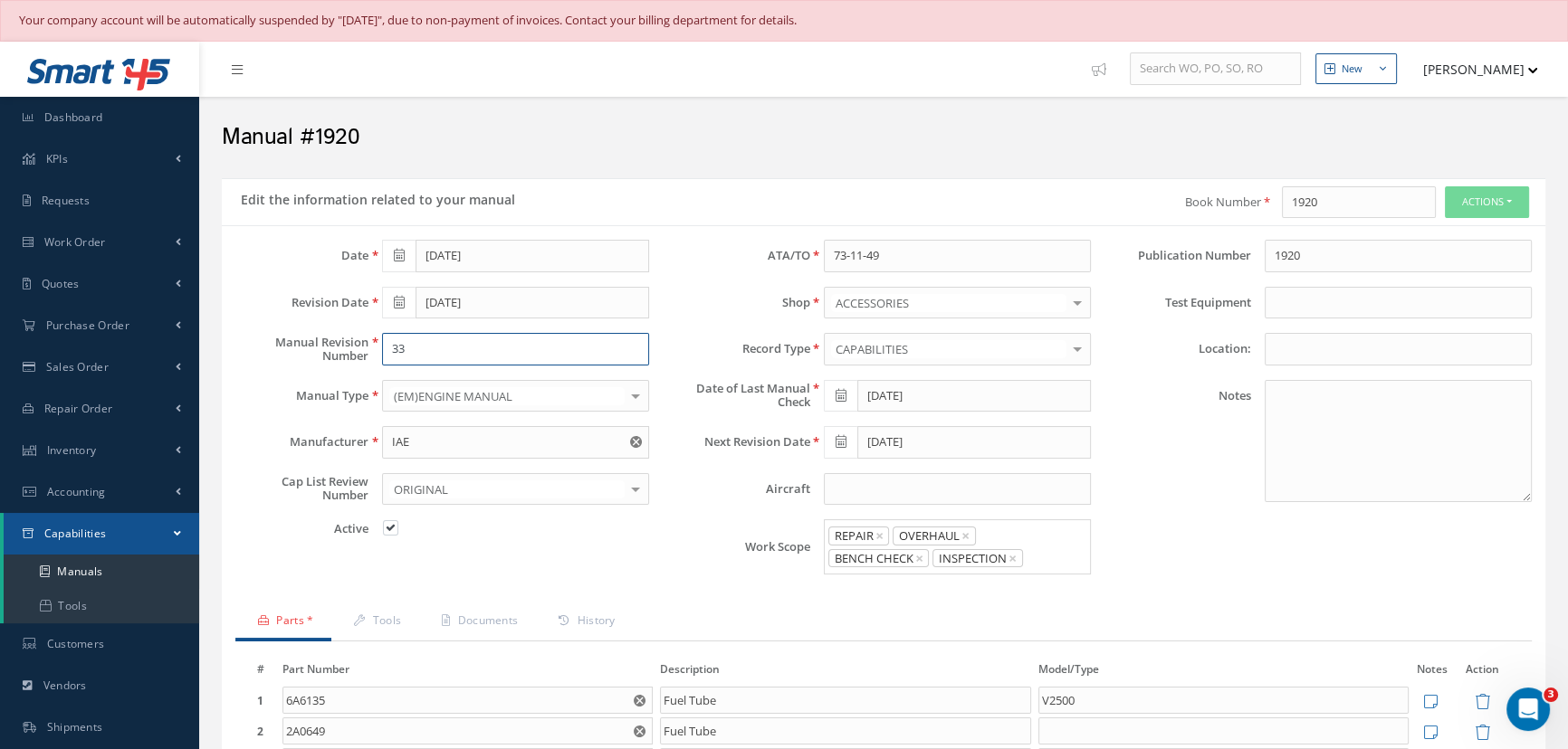
click at [327, 347] on div "Manual Revision Number 33" at bounding box center [442, 349] width 441 height 33
type input "46"
click at [836, 391] on icon at bounding box center [840, 395] width 11 height 13
click at [929, 369] on th "Today" at bounding box center [918, 367] width 190 height 27
type input "10/01/2025"
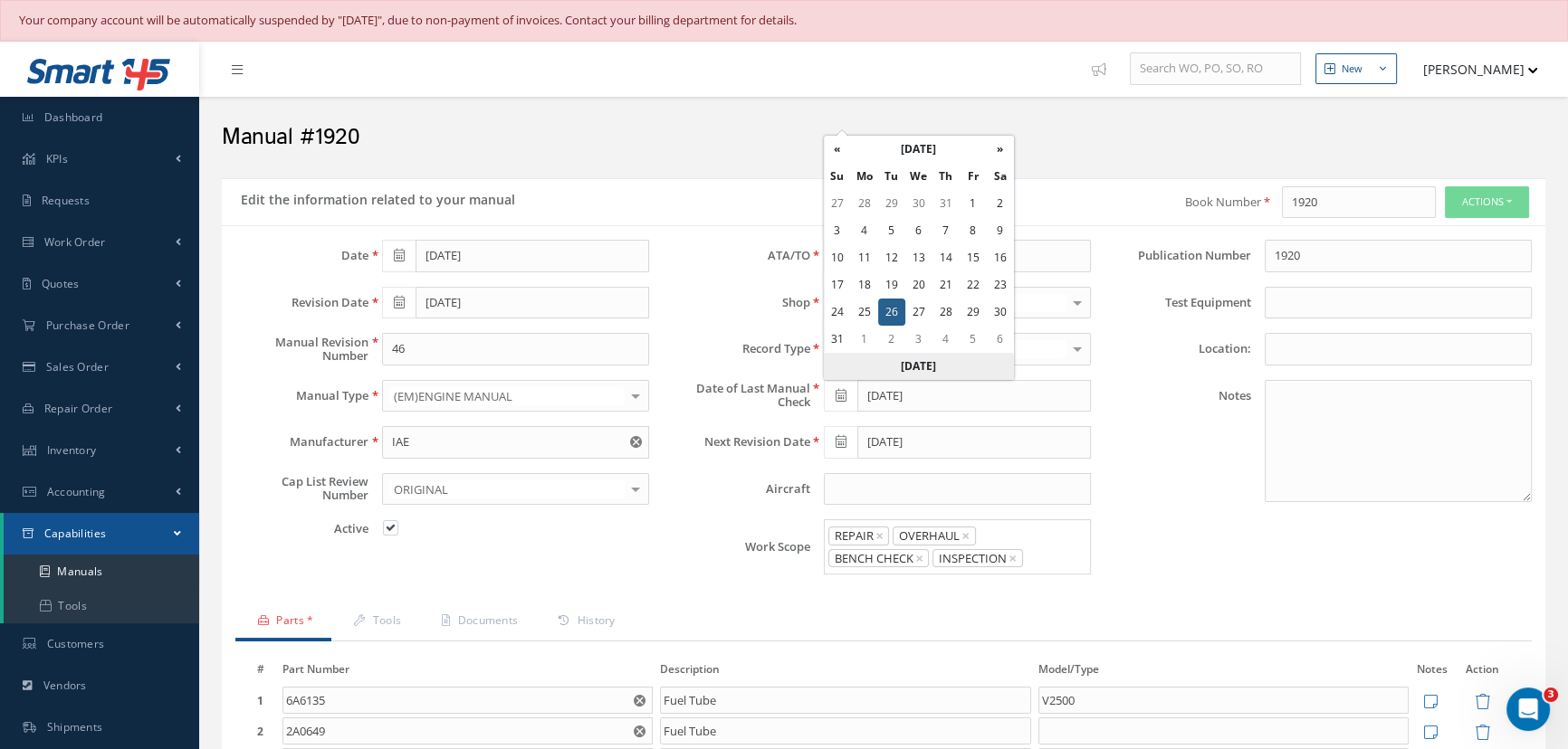
type input "[DATE]"
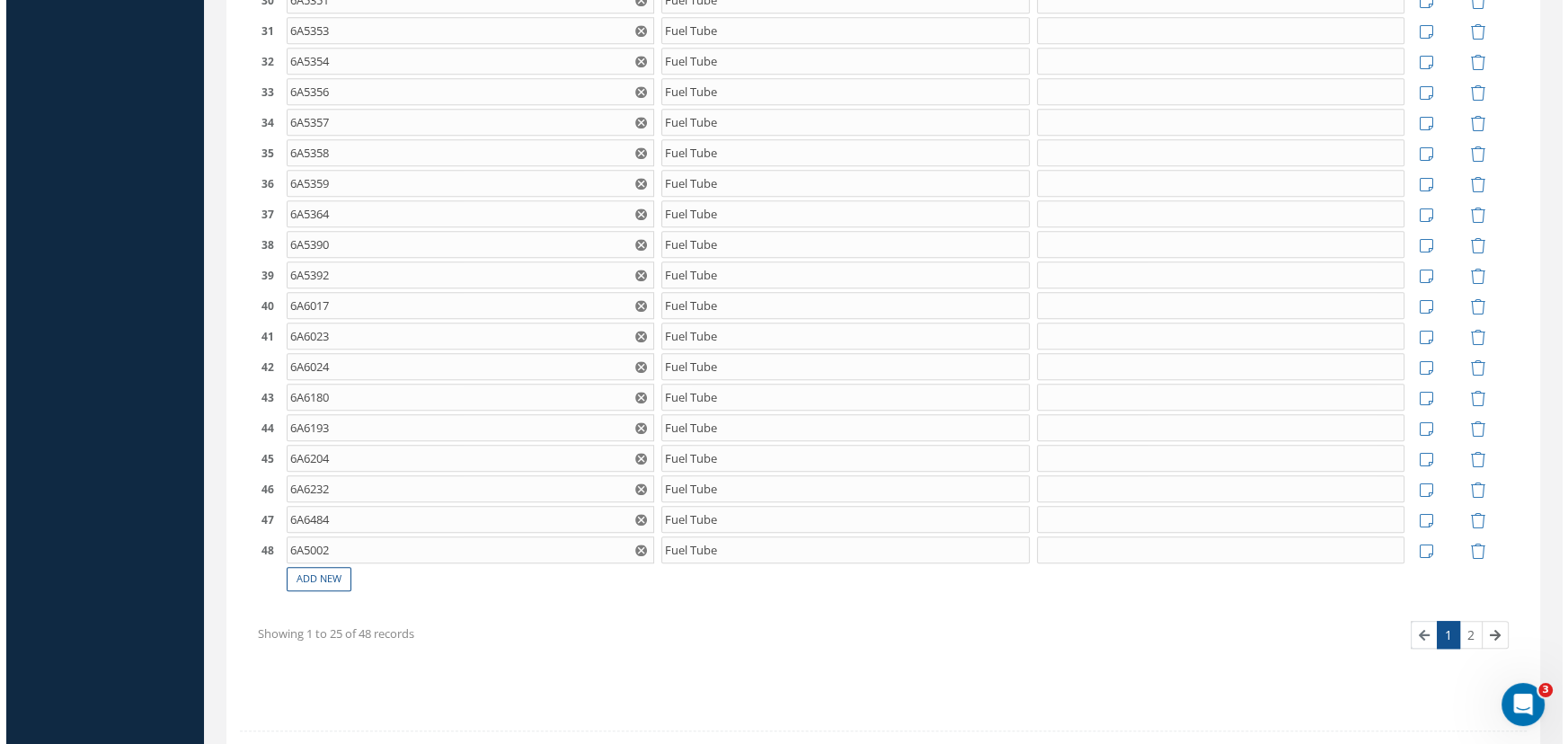
scroll to position [1700, 0]
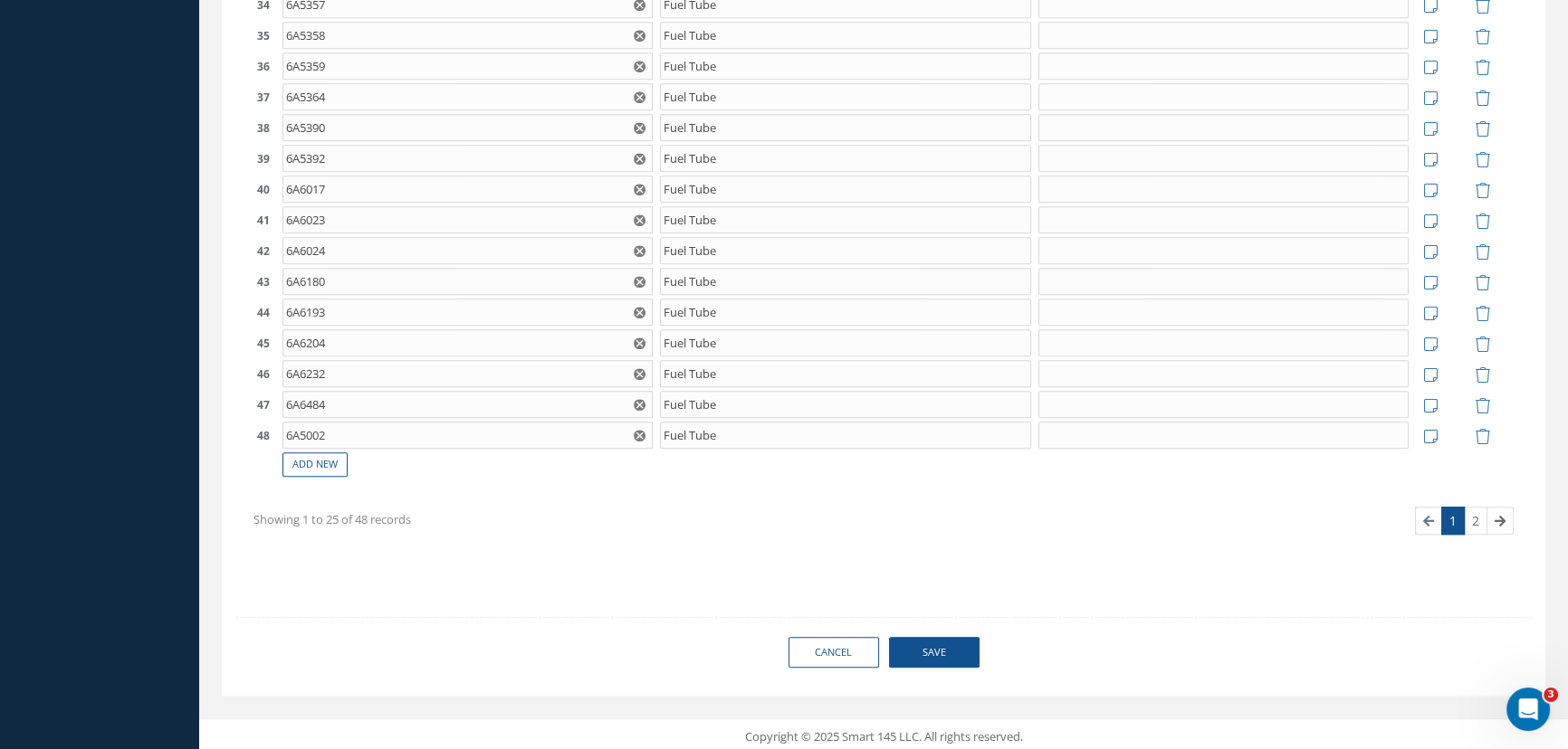
click at [936, 652] on span "Save" at bounding box center [935, 652] width 91 height 32
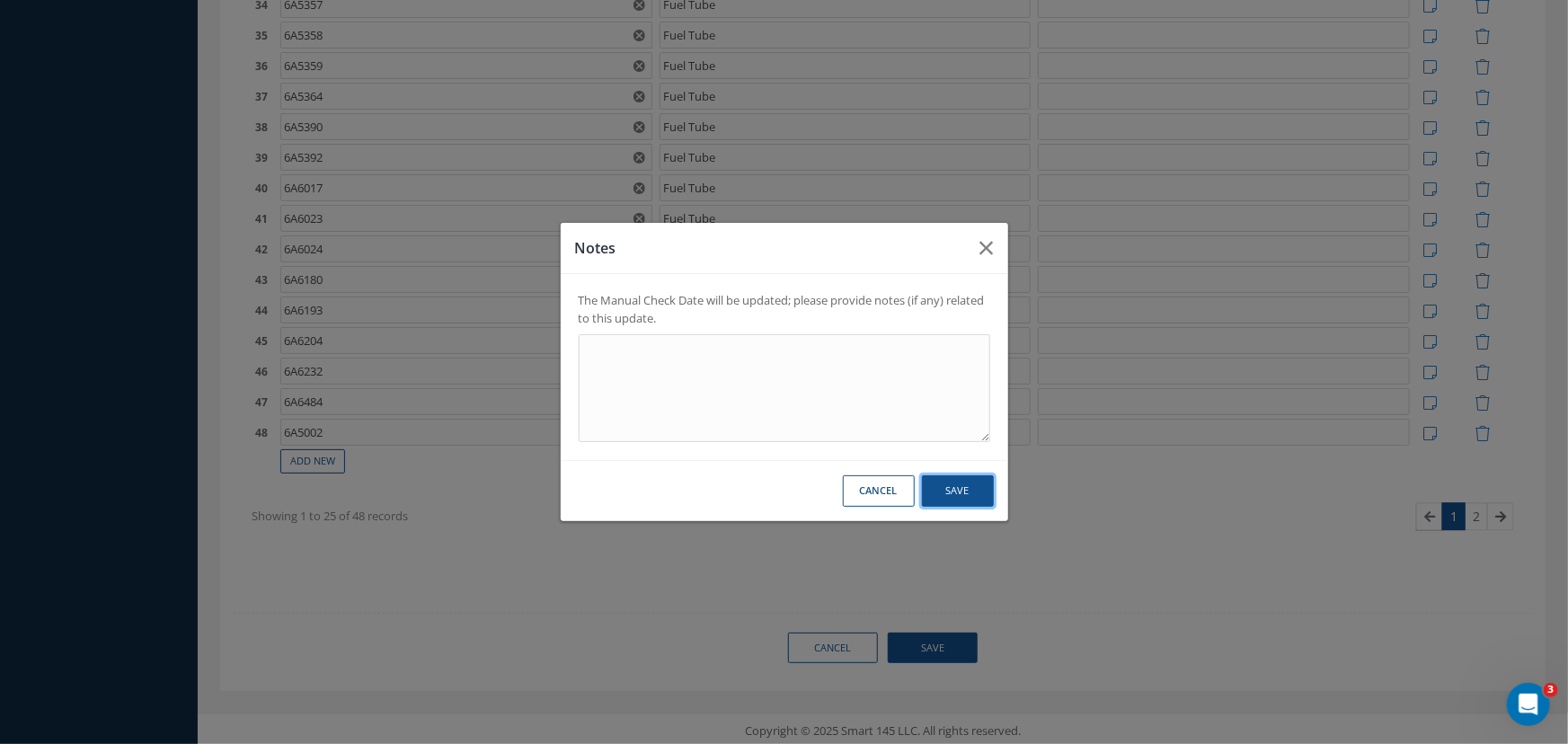
click at [958, 481] on button "Save" at bounding box center [957, 491] width 72 height 32
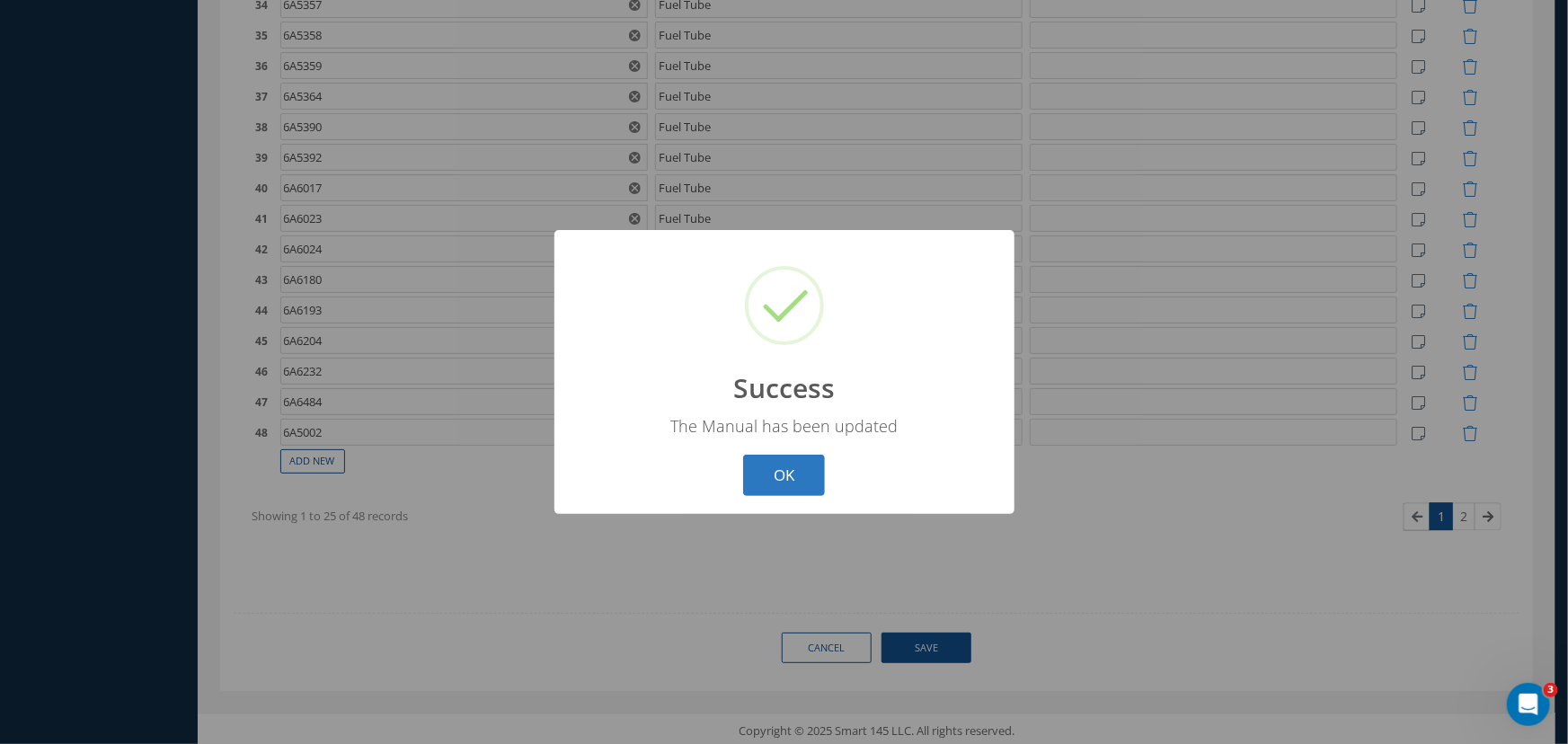
click at [771, 475] on button "OK" at bounding box center [783, 476] width 81 height 42
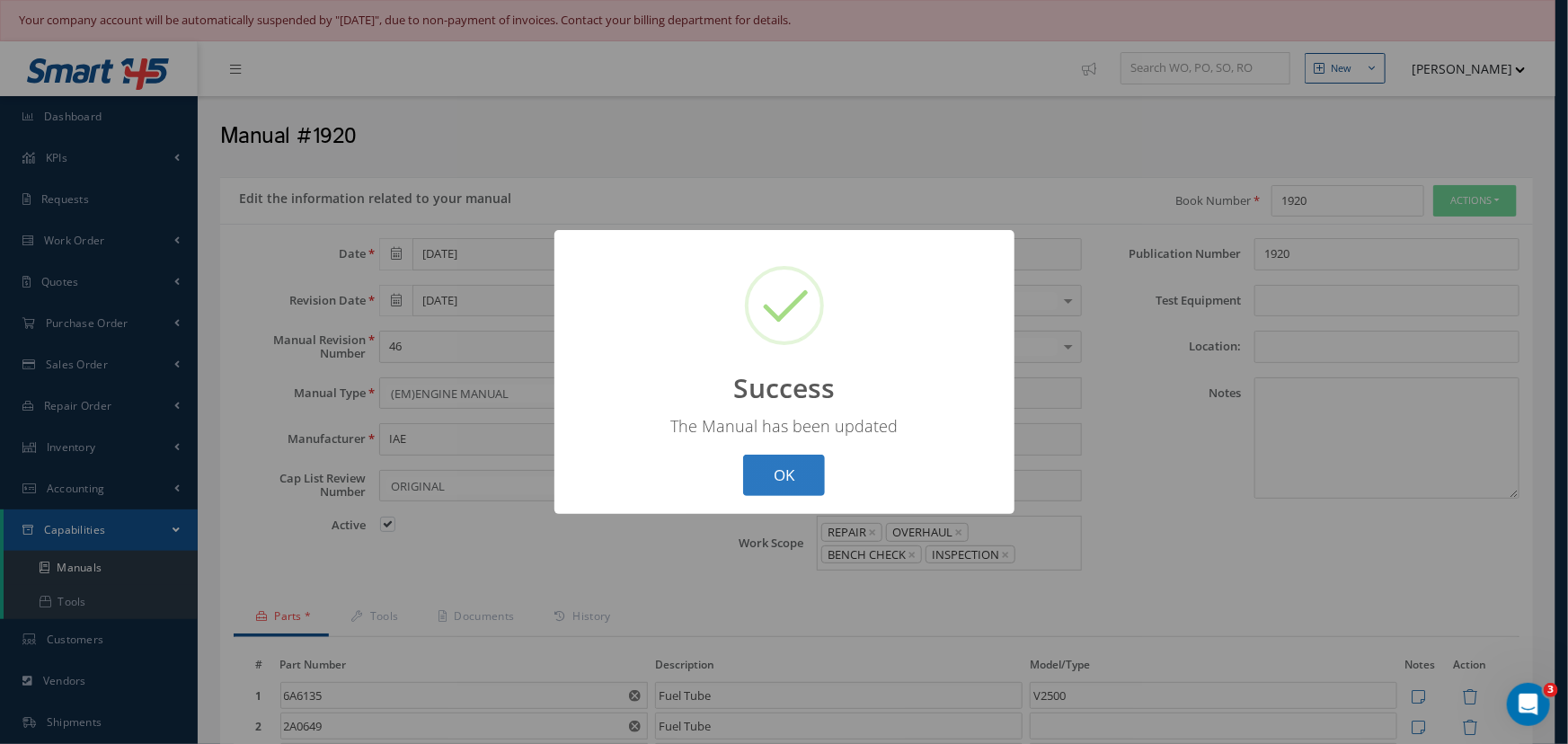
select select "25"
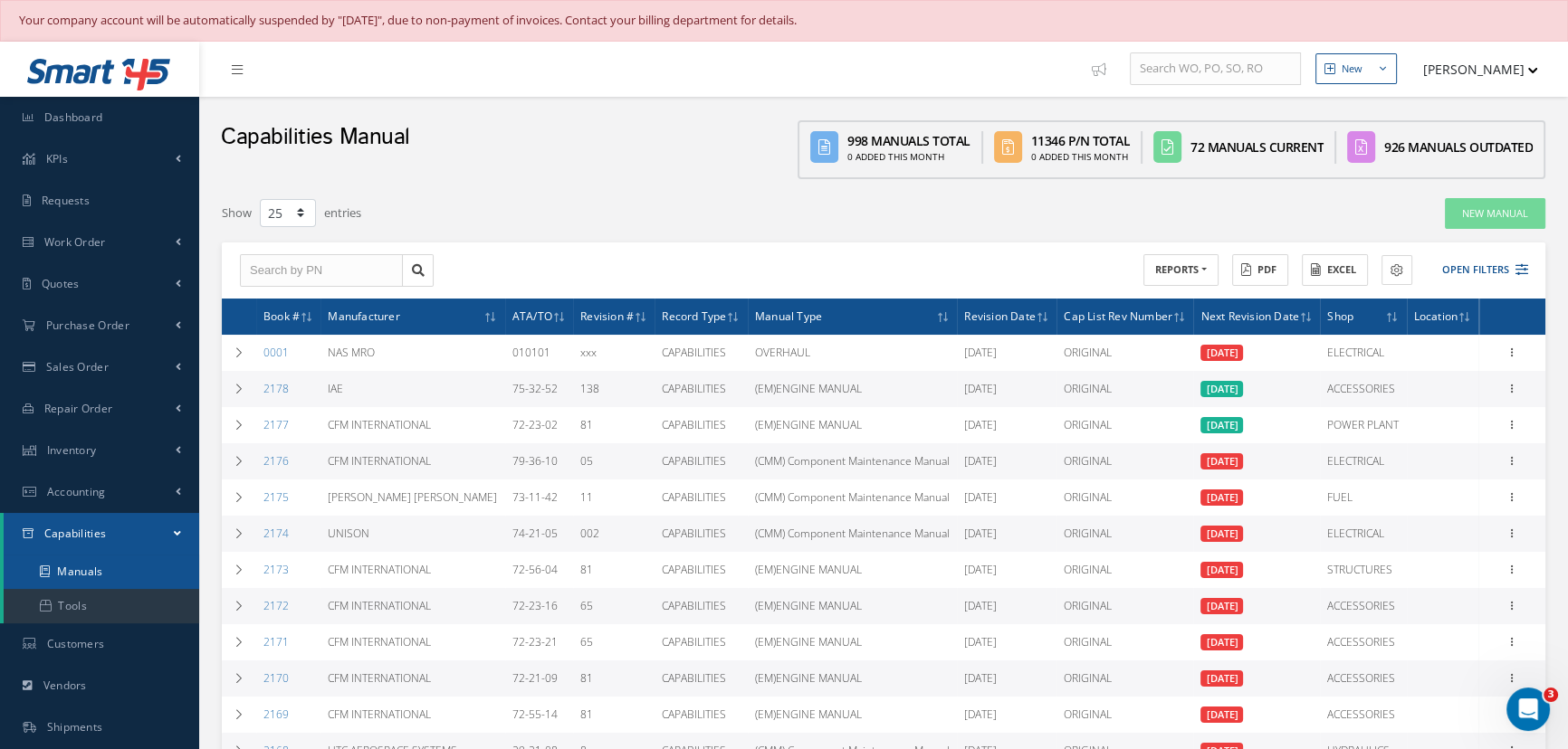
click at [80, 573] on link "Manuals" at bounding box center [101, 572] width 196 height 35
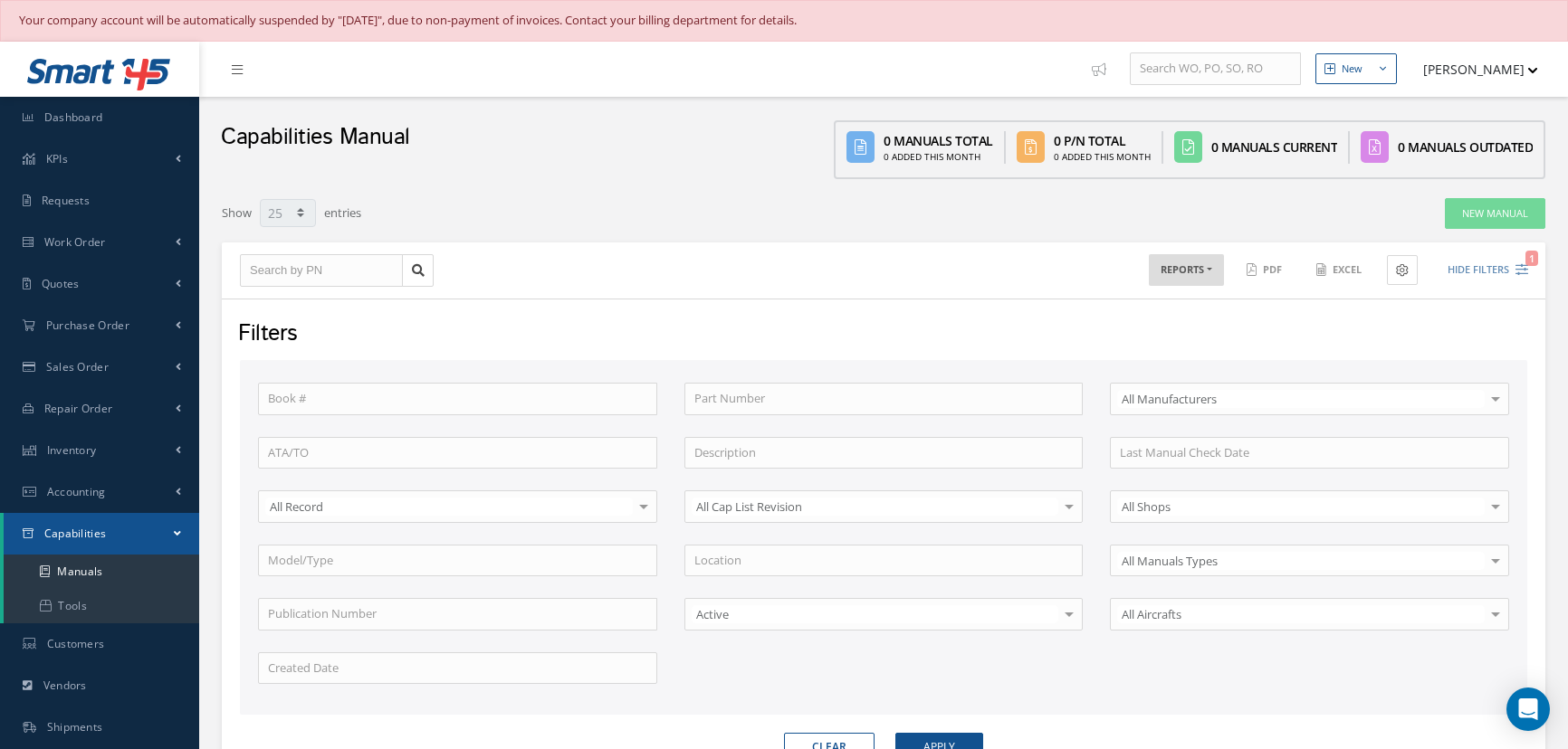
select select "25"
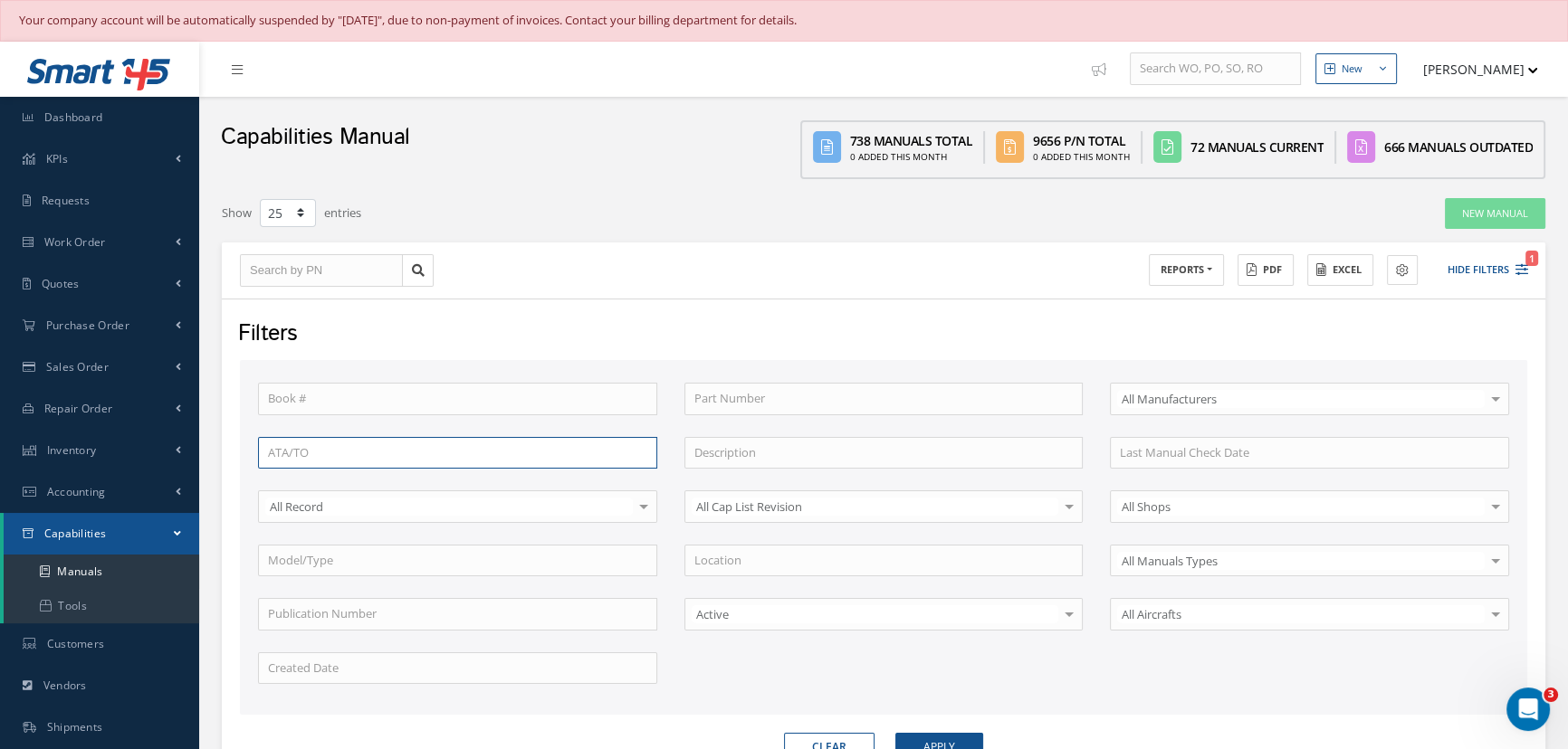
click at [332, 446] on input "text" at bounding box center [458, 454] width 400 height 33
click at [341, 388] on input "text" at bounding box center [458, 400] width 400 height 33
type input "1210"
click at [895, 733] on button "Apply" at bounding box center [938, 747] width 88 height 29
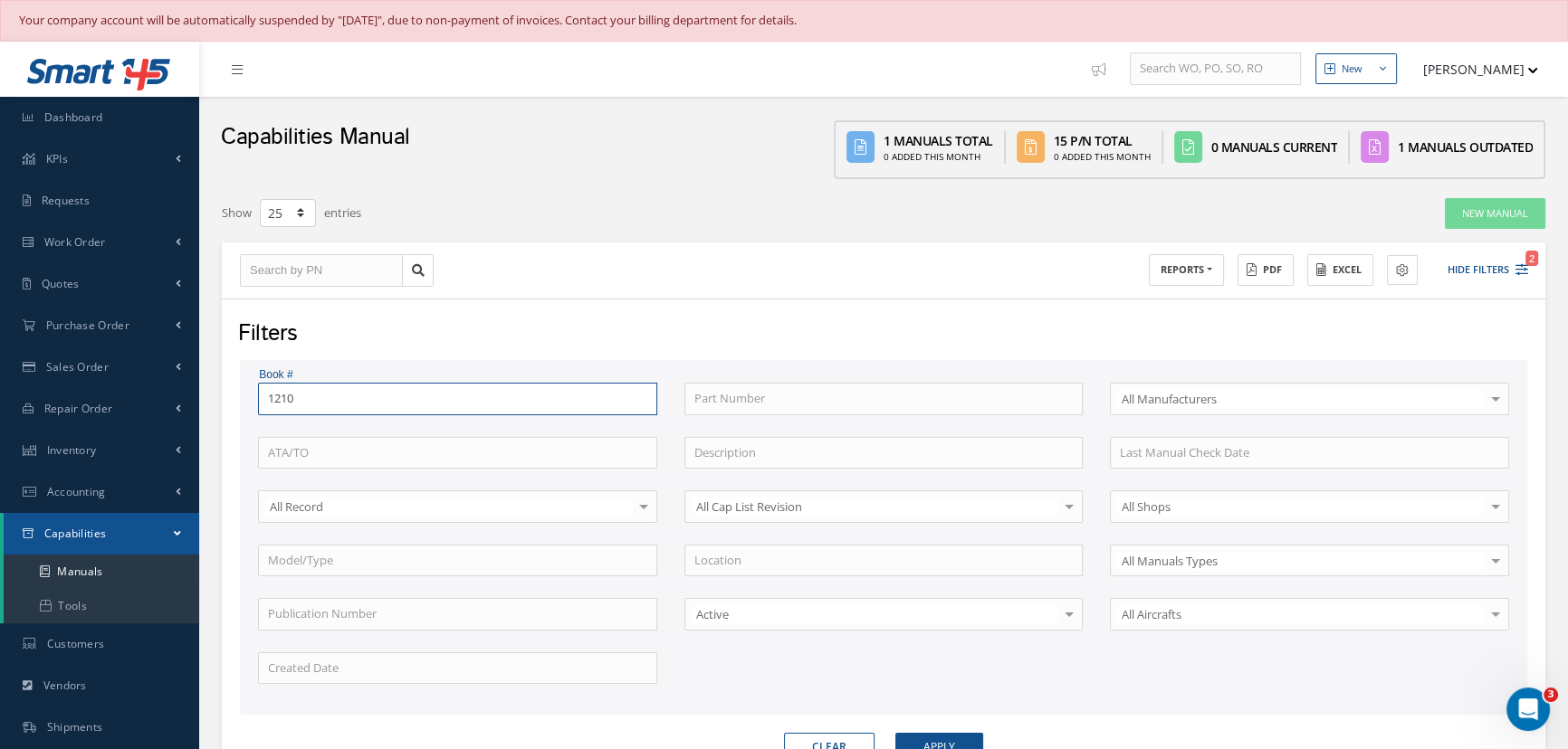
scroll to position [239, 0]
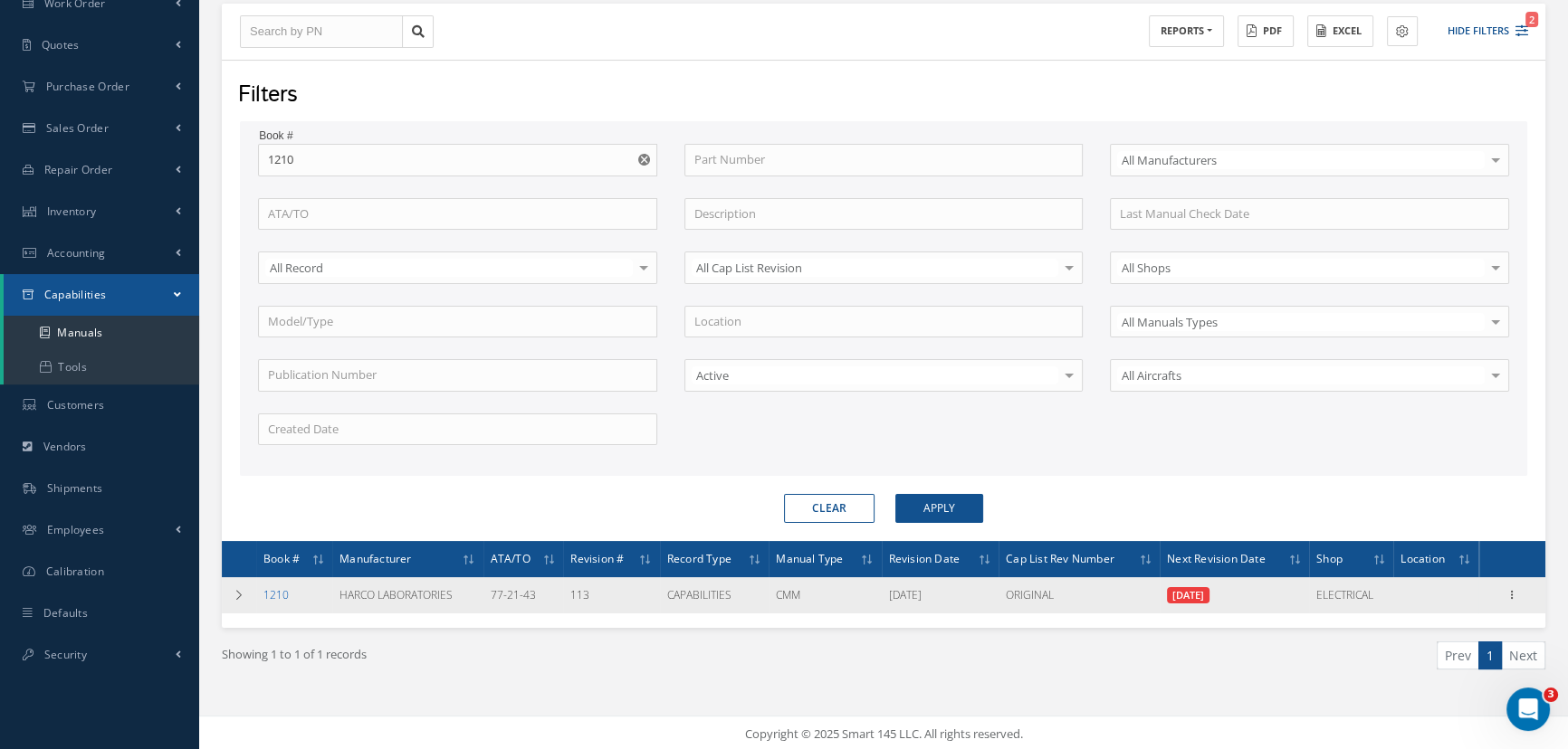
click at [277, 589] on link "1210" at bounding box center [276, 596] width 25 height 15
